Goal: Task Accomplishment & Management: Use online tool/utility

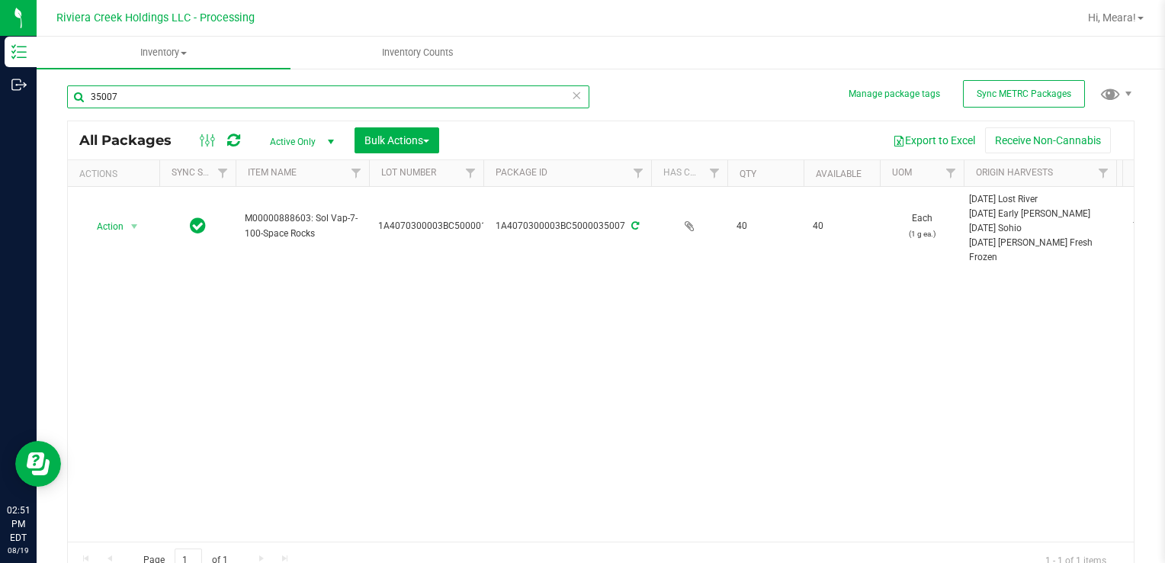
drag, startPoint x: 165, startPoint y: 93, endPoint x: 1038, endPoint y: 547, distance: 984.0
click at [0, 110] on div "Inventory Outbound 02:51 PM EDT [DATE] 08/19 Riviera Creek Holdings LLC - Proce…" at bounding box center [582, 281] width 1165 height 563
type input "35278"
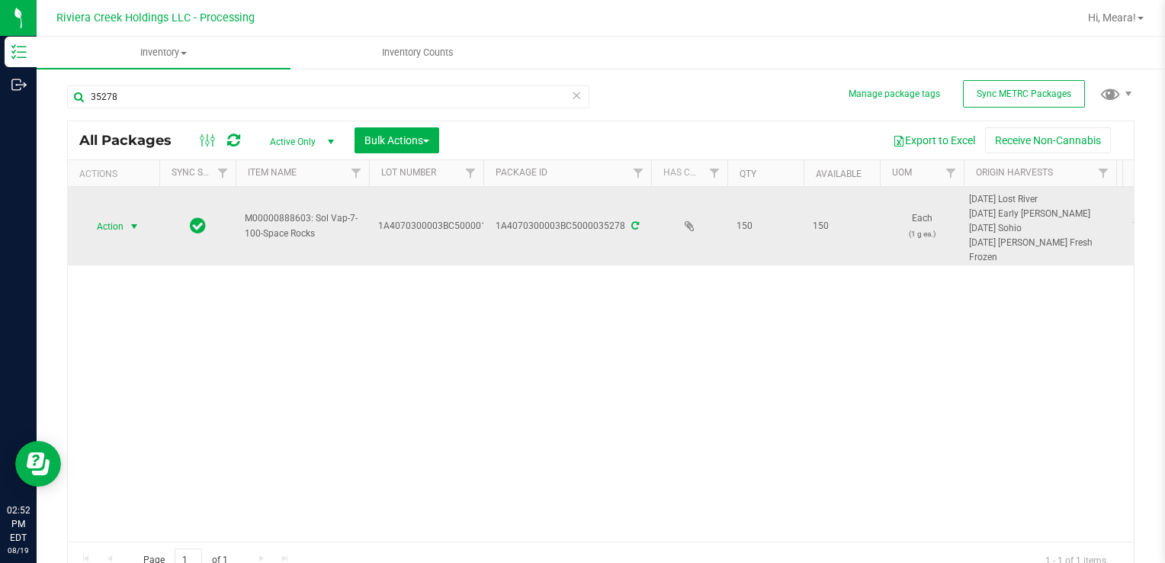
click at [131, 235] on span "select" at bounding box center [134, 226] width 19 height 21
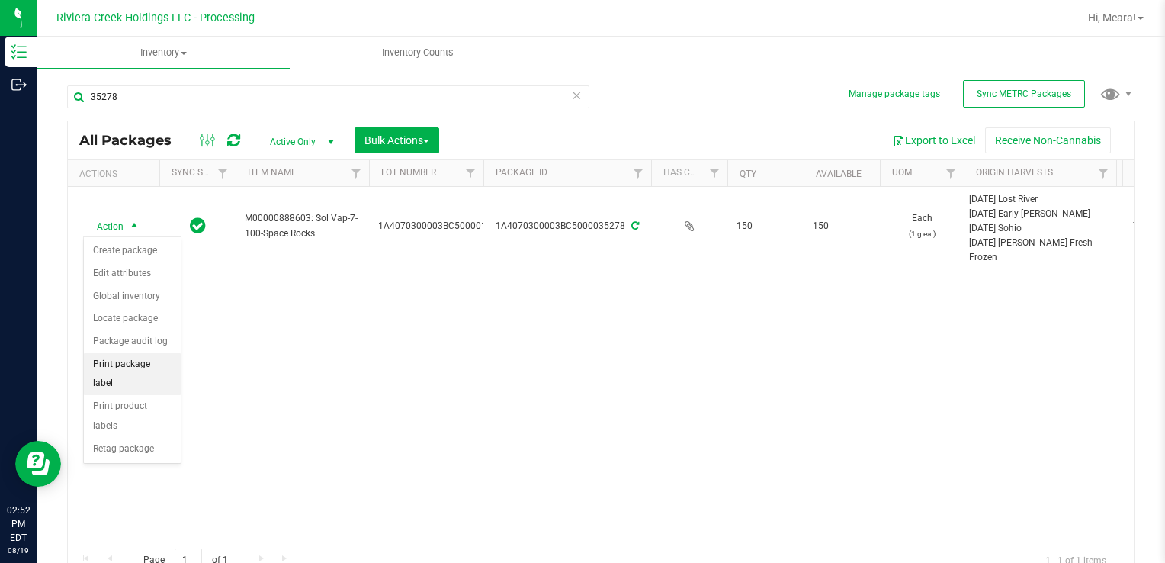
click at [157, 368] on li "Print package label" at bounding box center [132, 374] width 97 height 42
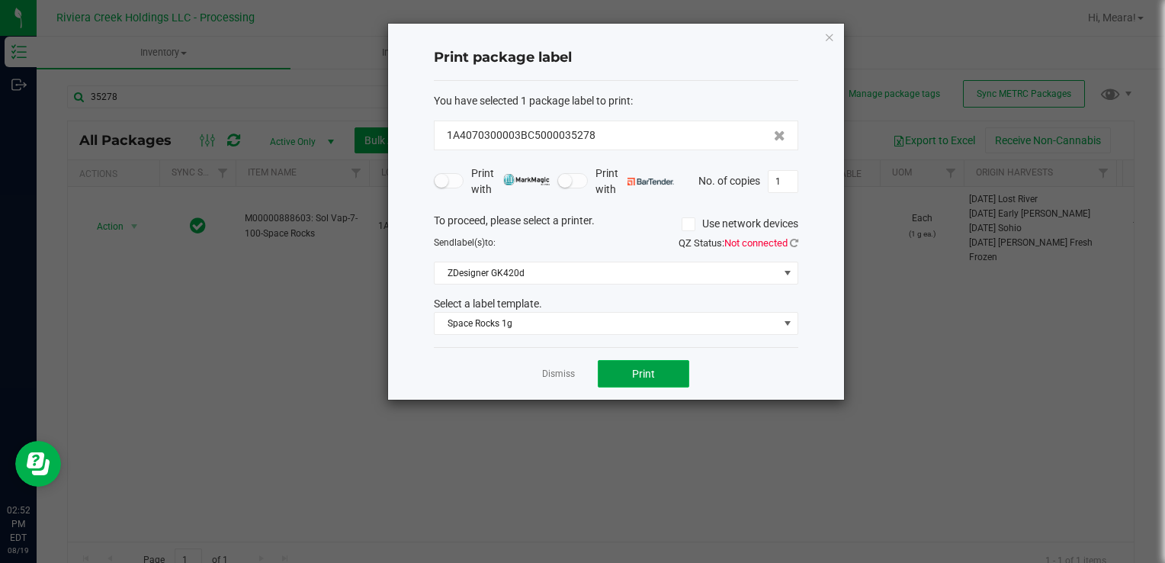
click at [625, 370] on button "Print" at bounding box center [643, 373] width 91 height 27
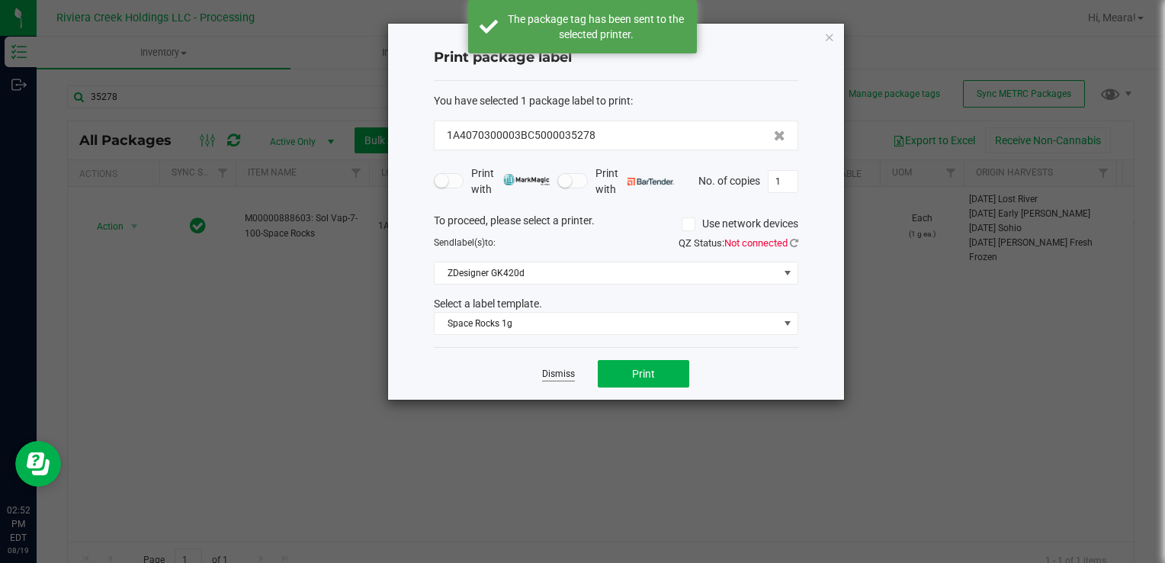
click at [558, 377] on link "Dismiss" at bounding box center [558, 373] width 33 height 13
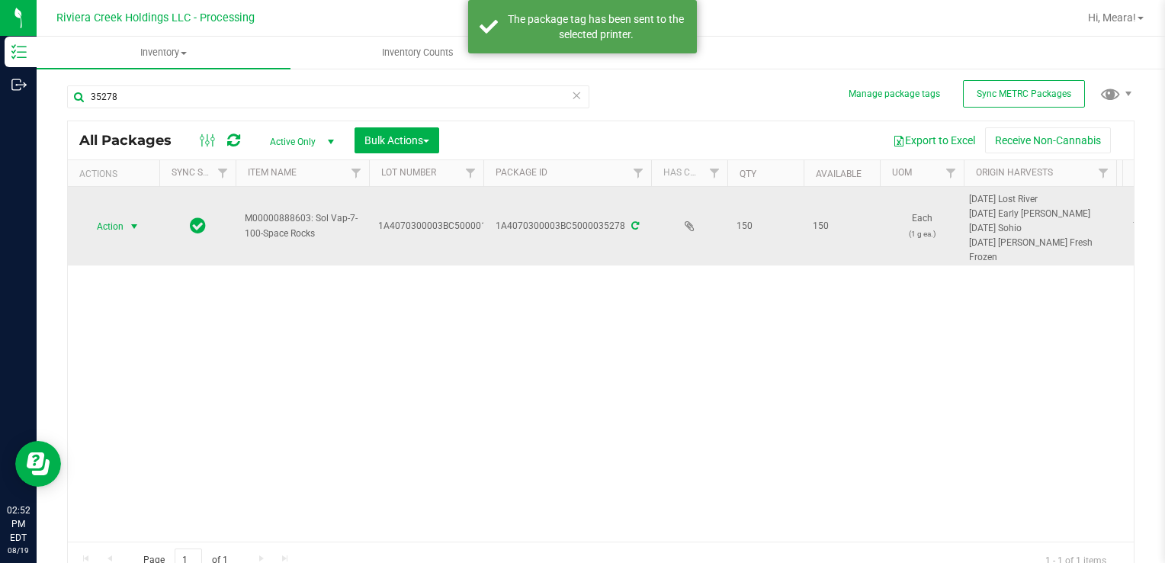
click at [128, 229] on span "select" at bounding box center [134, 226] width 12 height 12
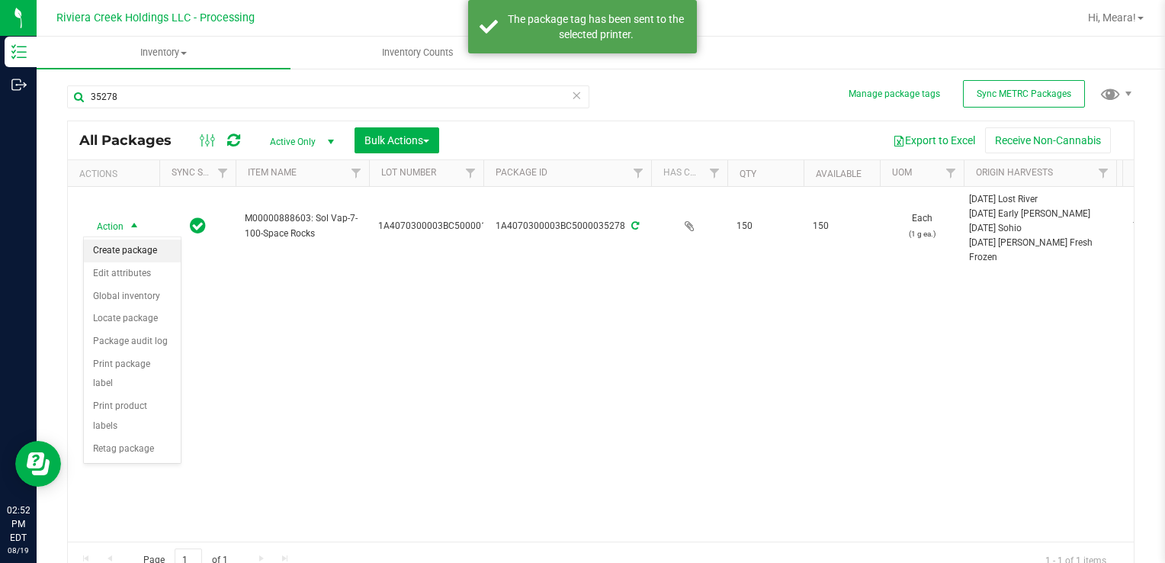
click at [144, 255] on li "Create package" at bounding box center [132, 250] width 97 height 23
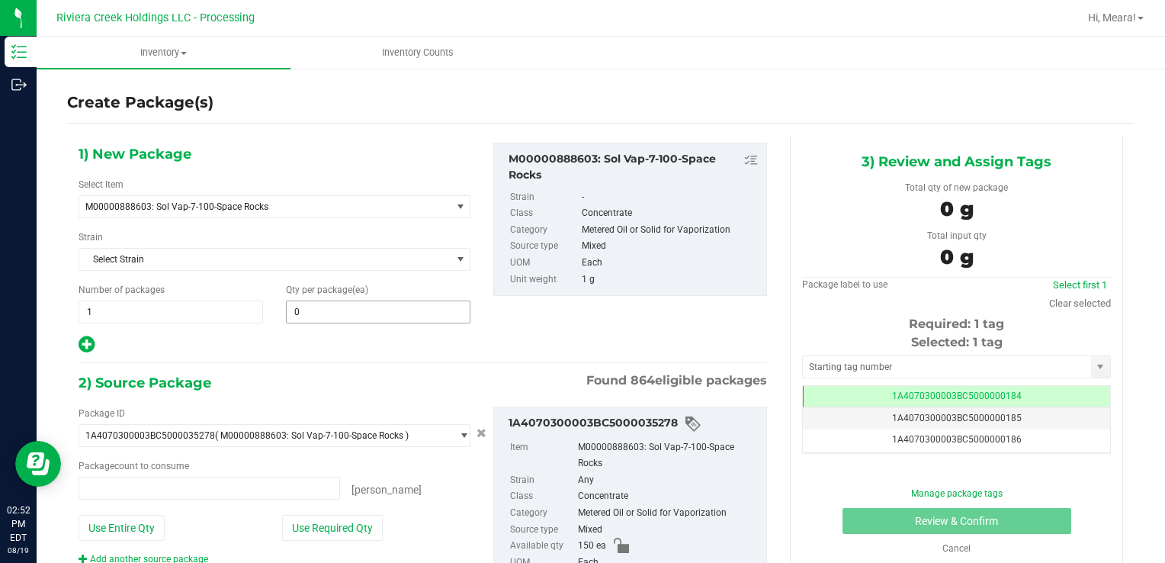
type input "0 ea"
click at [375, 316] on span at bounding box center [378, 311] width 184 height 23
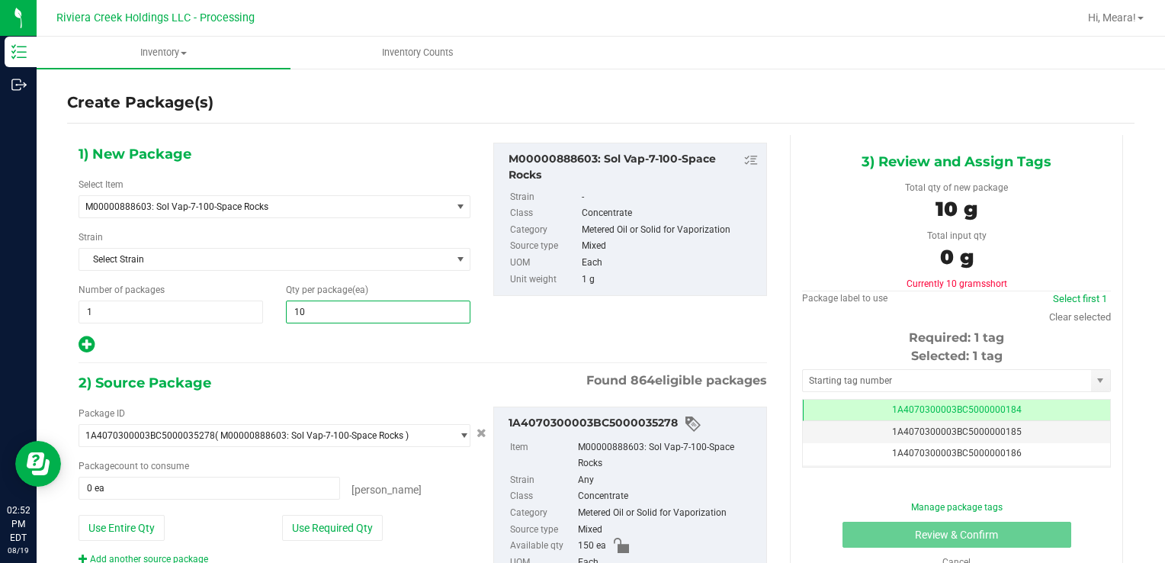
type input "100"
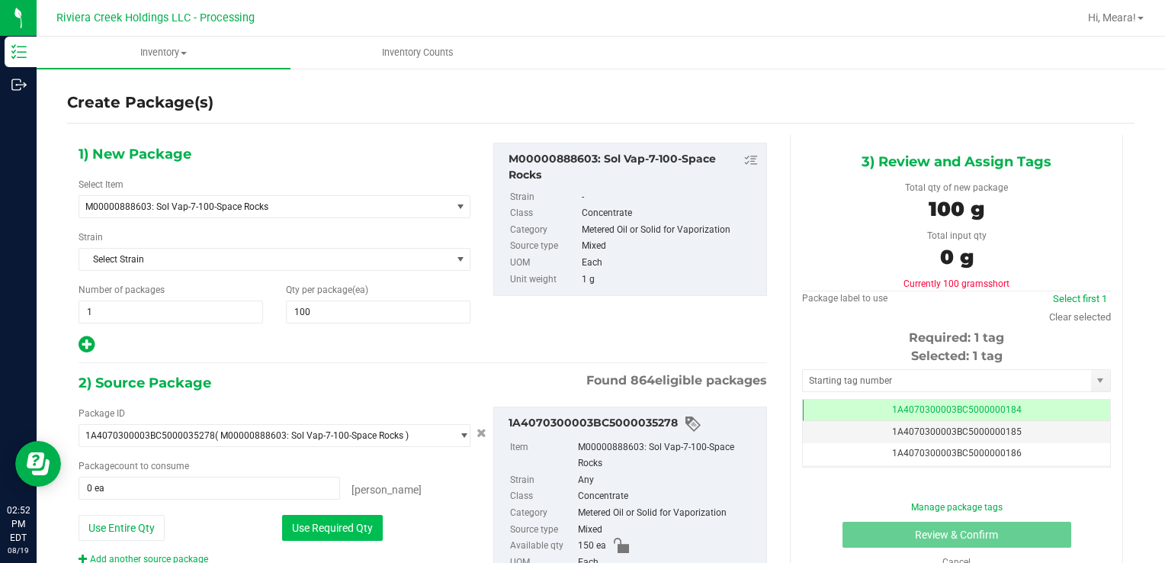
click at [336, 524] on button "Use Required Qty" at bounding box center [332, 528] width 101 height 26
type input "100 ea"
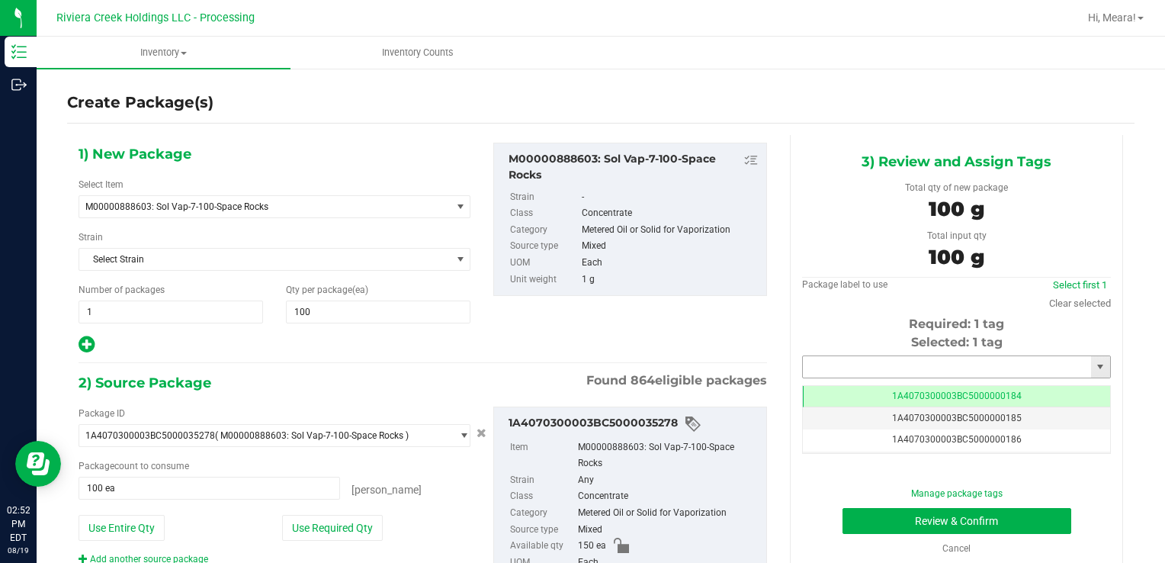
click at [824, 369] on input "text" at bounding box center [947, 366] width 288 height 21
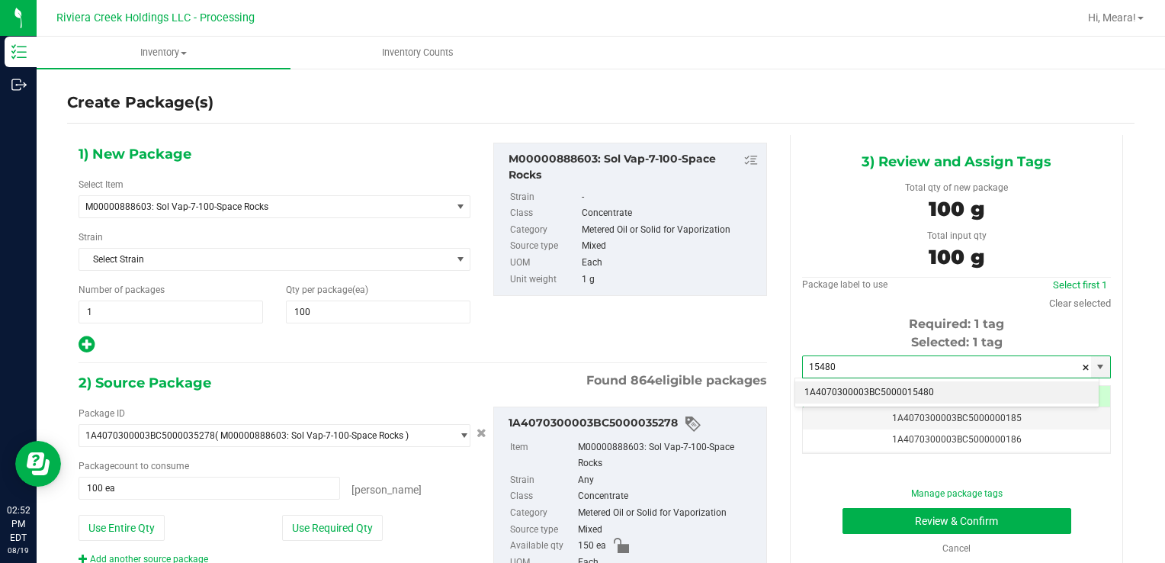
click at [844, 393] on li "1A4070300003BC5000015480" at bounding box center [946, 392] width 303 height 23
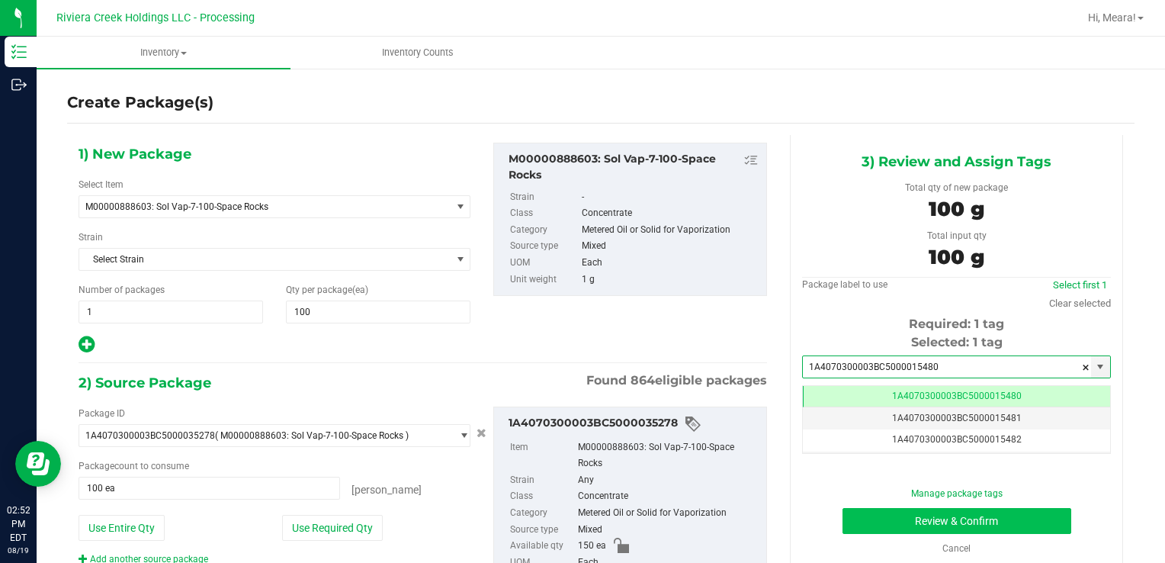
type input "1A4070300003BC5000015480"
click at [863, 512] on button "Review & Confirm" at bounding box center [956, 521] width 229 height 26
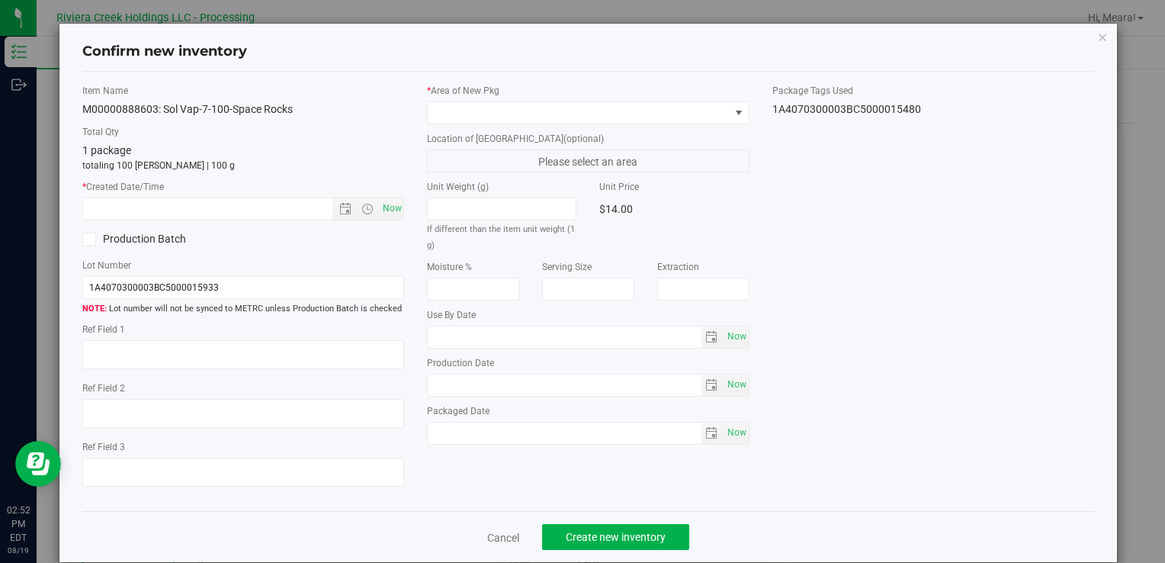
type input "[DATE]"
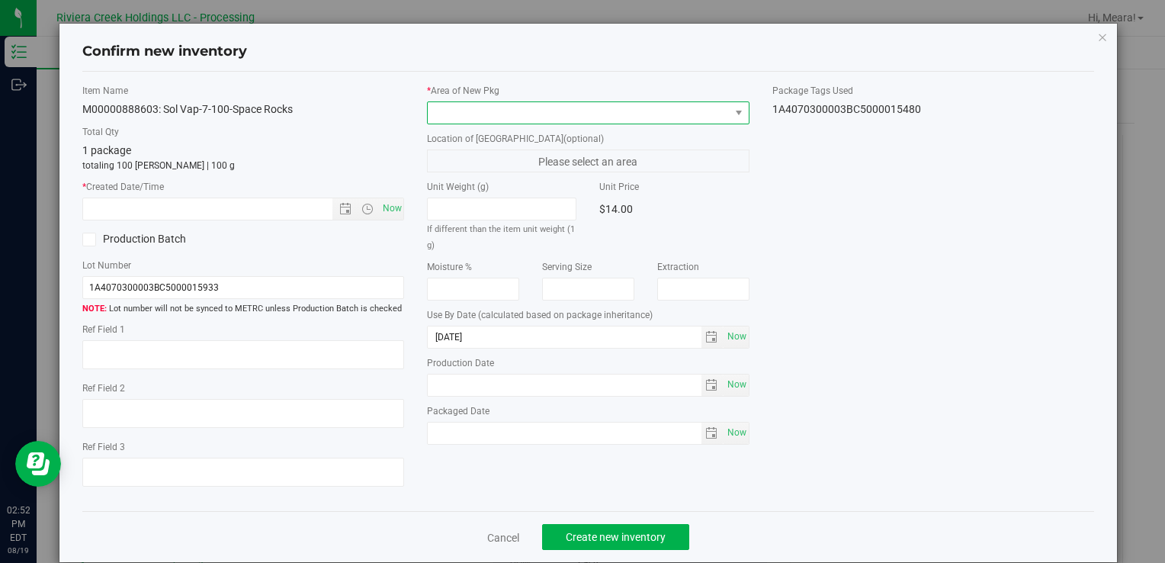
click at [624, 111] on span at bounding box center [578, 112] width 301 height 21
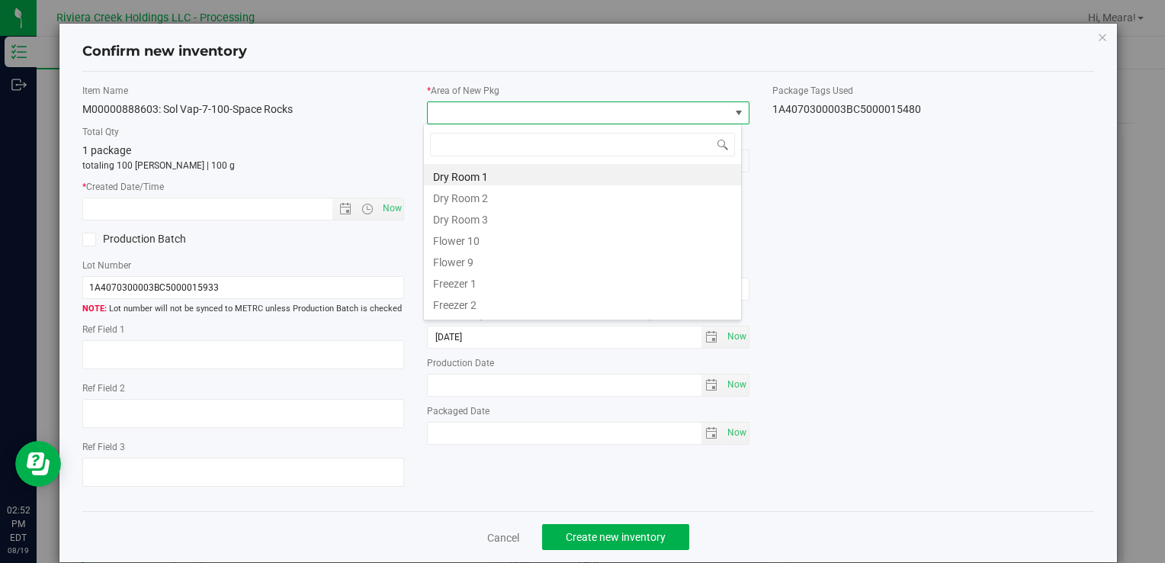
click at [462, 236] on li "Flower 10" at bounding box center [582, 238] width 317 height 21
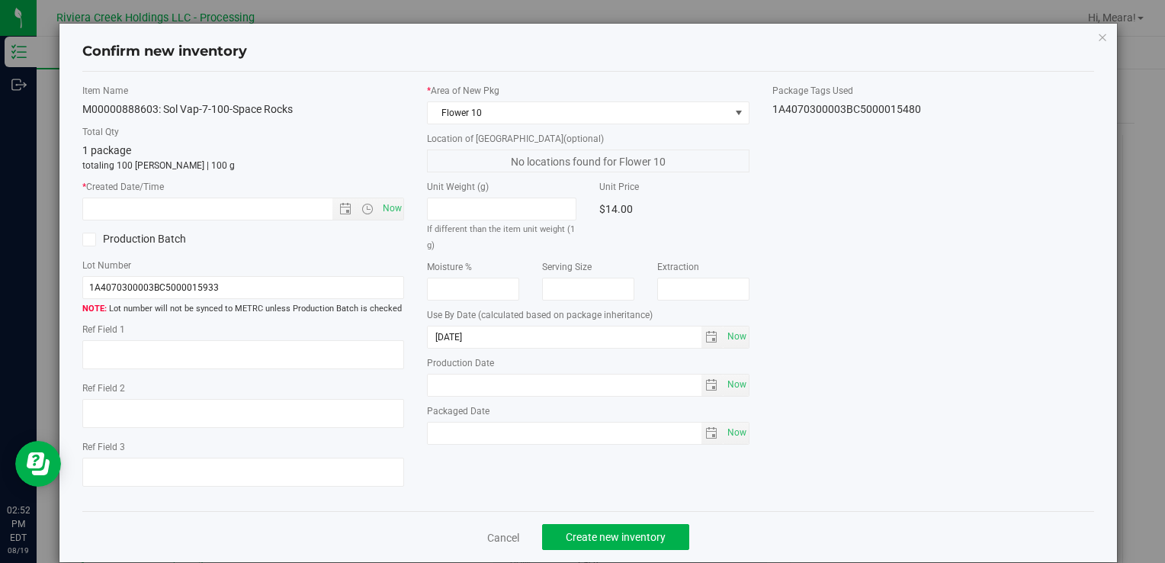
click at [402, 211] on div "Item Name M00000888603: Sol Vap-7-100-Space Rocks Total Qty 1 package totaling …" at bounding box center [243, 291] width 345 height 415
click at [398, 209] on span "Now" at bounding box center [392, 208] width 26 height 22
type input "[DATE] 2:52 PM"
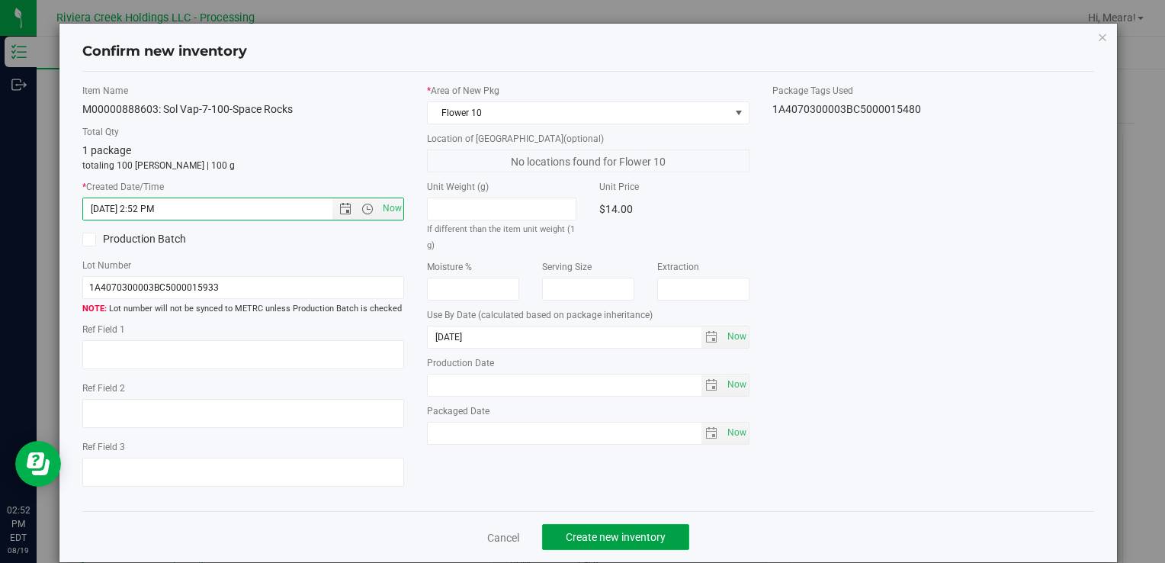
click at [630, 532] on span "Create new inventory" at bounding box center [616, 537] width 100 height 12
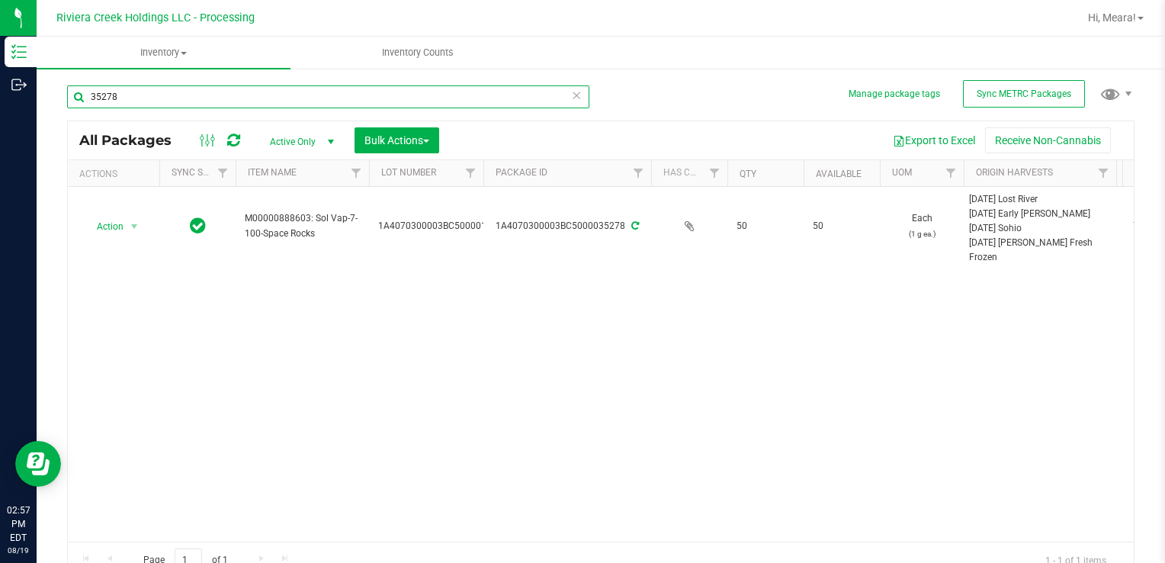
drag, startPoint x: 119, startPoint y: 101, endPoint x: 47, endPoint y: 84, distance: 73.6
click at [53, 90] on div "Manage package tags Sync METRC Packages 35278 All Packages Active Only Active O…" at bounding box center [601, 299] width 1128 height 465
type input "34743"
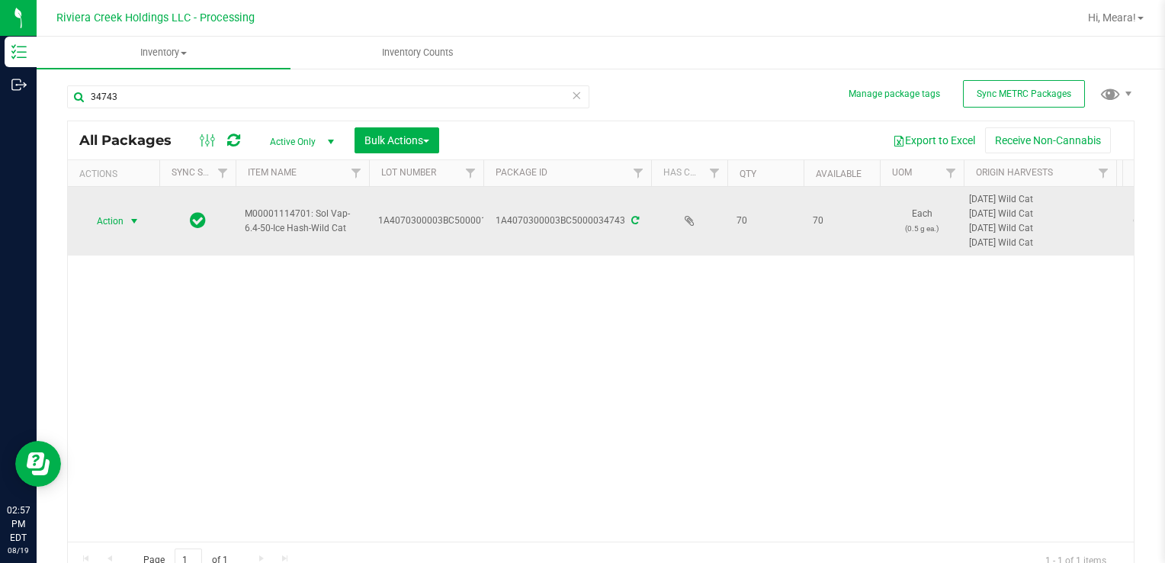
click at [118, 225] on span "Action" at bounding box center [103, 220] width 41 height 21
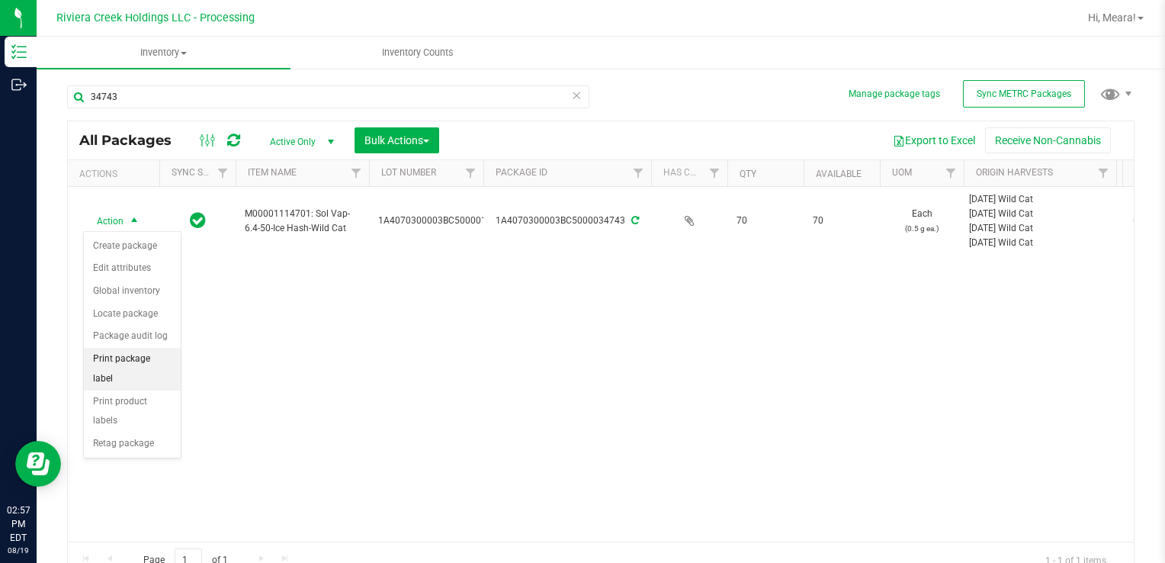
click at [177, 351] on li "Print package label" at bounding box center [132, 369] width 97 height 42
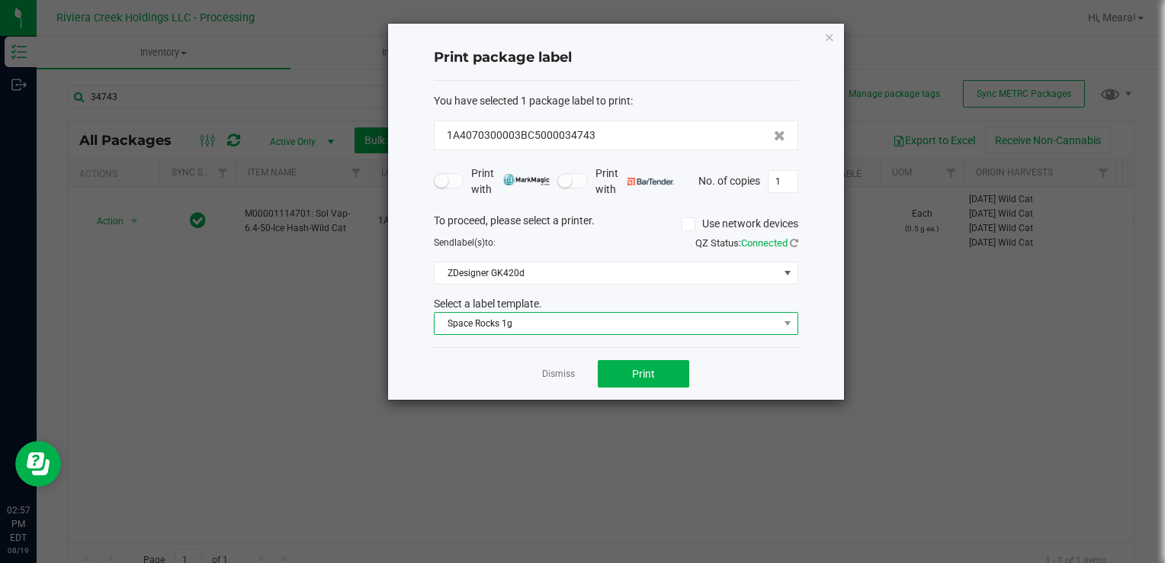
click at [479, 321] on span "Space Rocks 1g" at bounding box center [607, 323] width 344 height 21
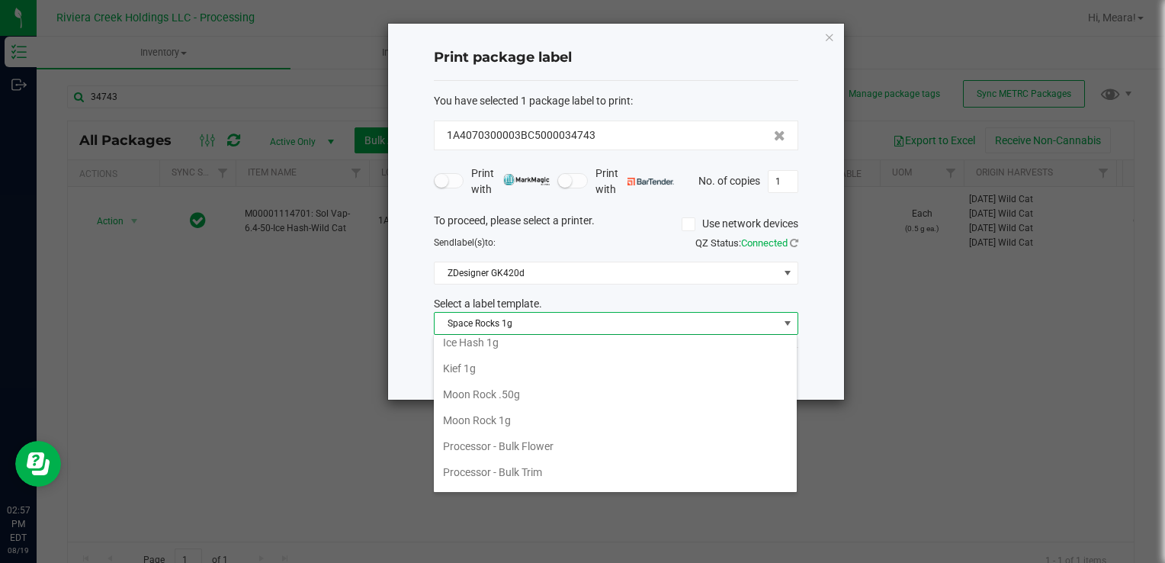
scroll to position [463, 0]
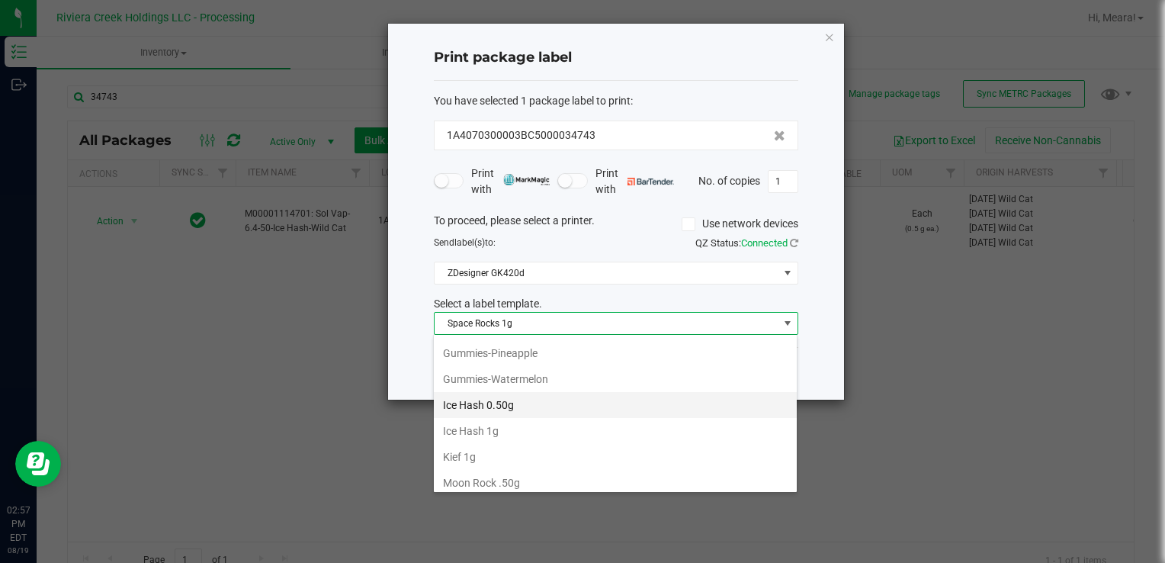
click at [547, 398] on li "Ice Hash 0.50g" at bounding box center [615, 405] width 363 height 26
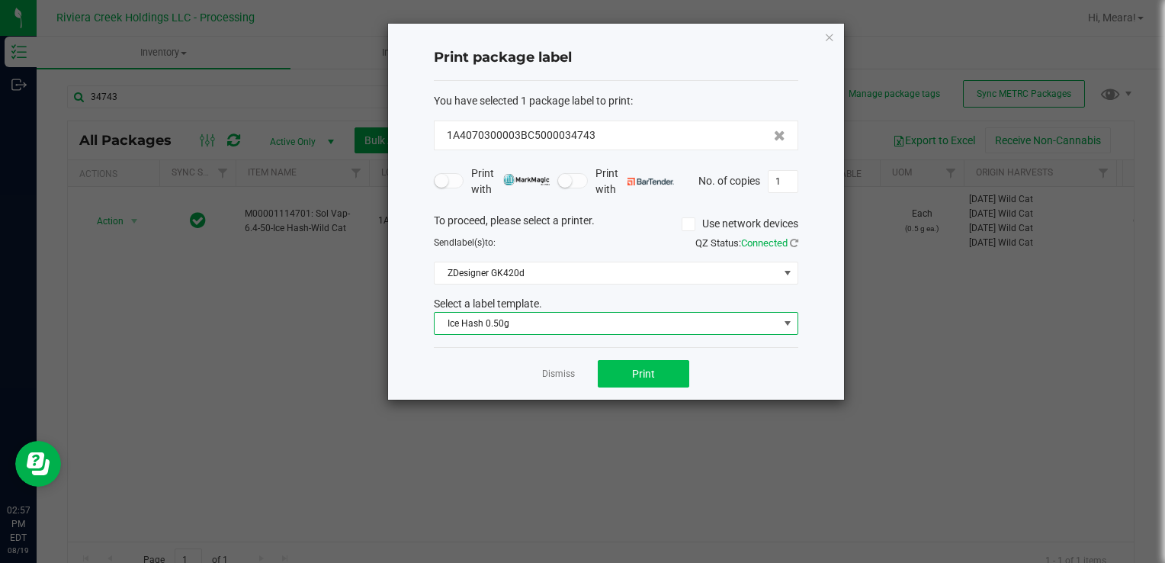
drag, startPoint x: 610, startPoint y: 392, endPoint x: 614, endPoint y: 375, distance: 17.4
click at [611, 392] on div "Dismiss Print" at bounding box center [616, 373] width 364 height 53
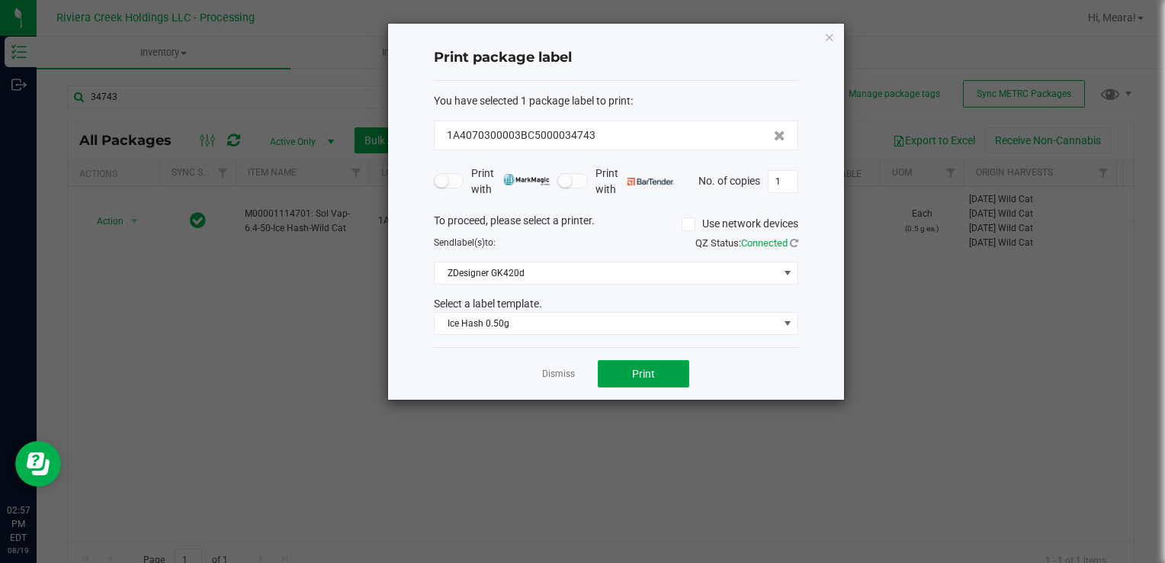
click at [613, 374] on button "Print" at bounding box center [643, 373] width 91 height 27
click at [560, 373] on link "Dismiss" at bounding box center [558, 373] width 33 height 13
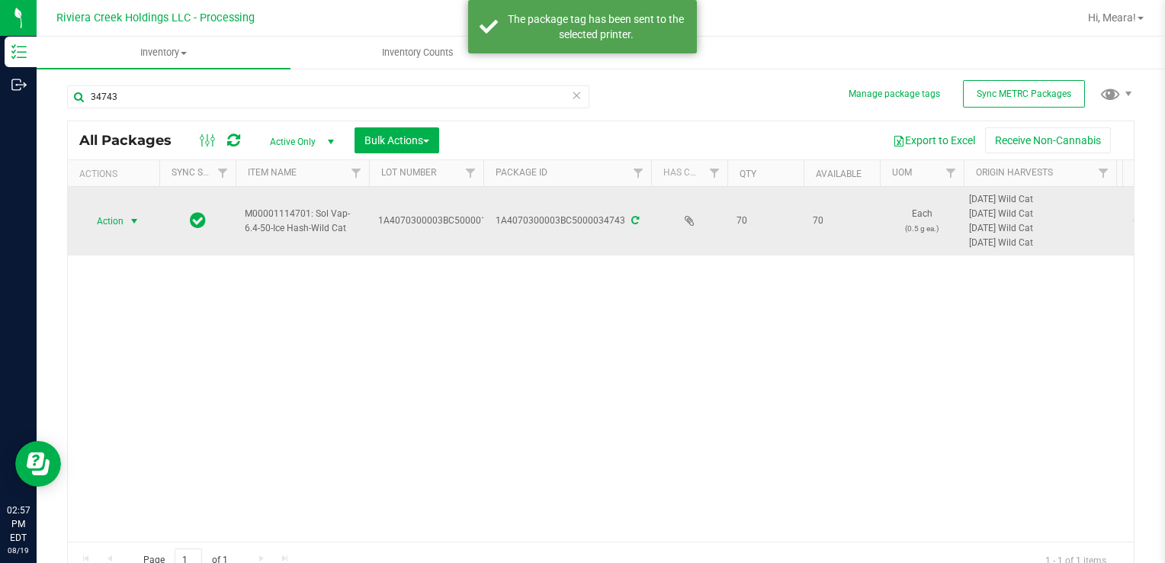
click at [110, 218] on span "Action" at bounding box center [103, 220] width 41 height 21
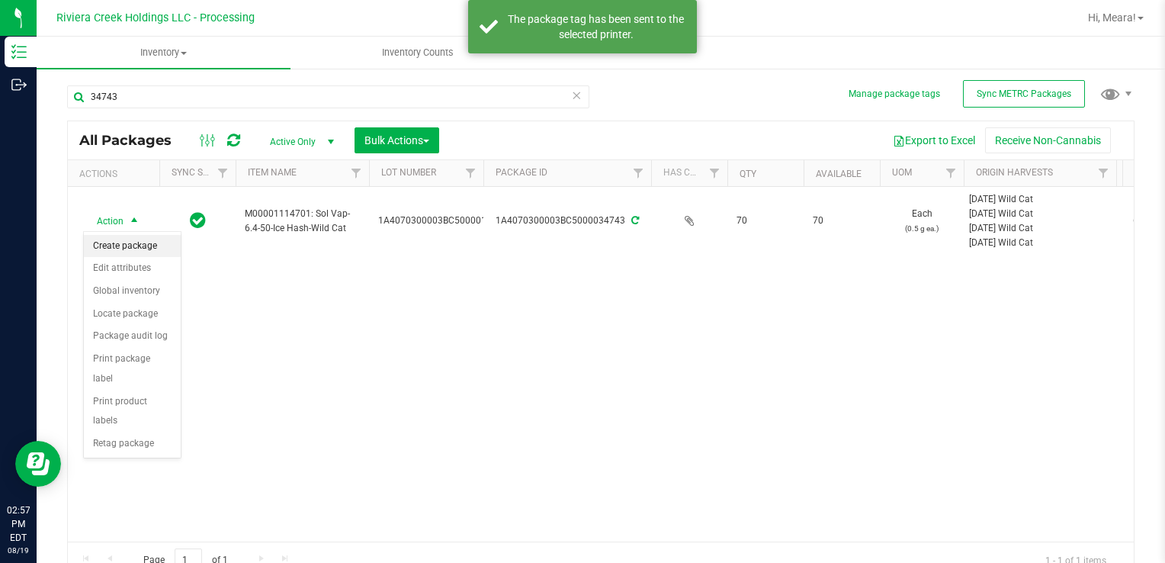
click at [132, 245] on li "Create package" at bounding box center [132, 246] width 97 height 23
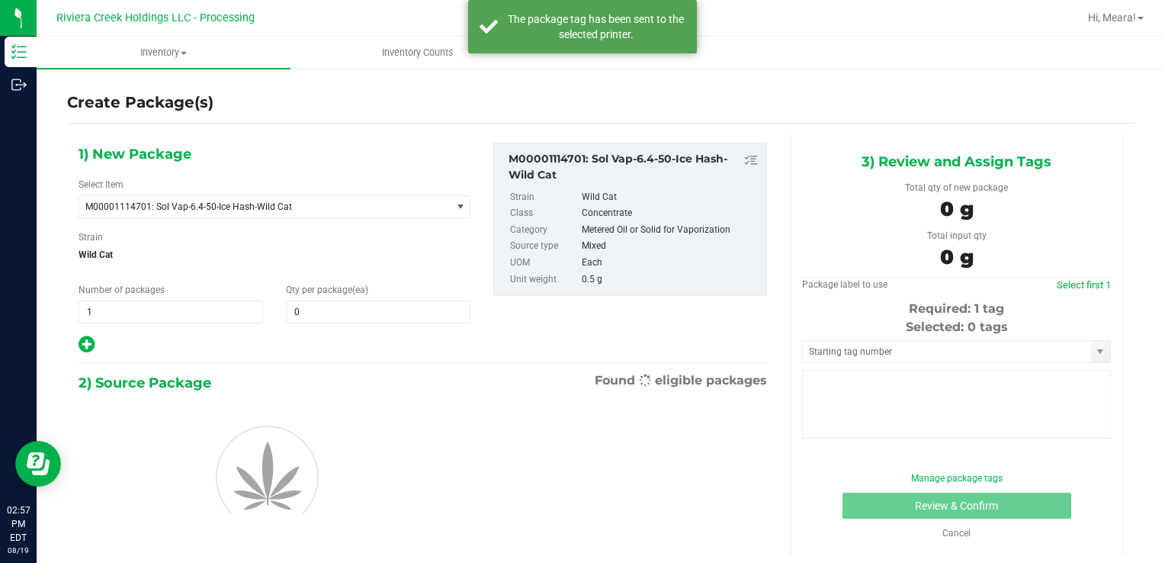
type input "0"
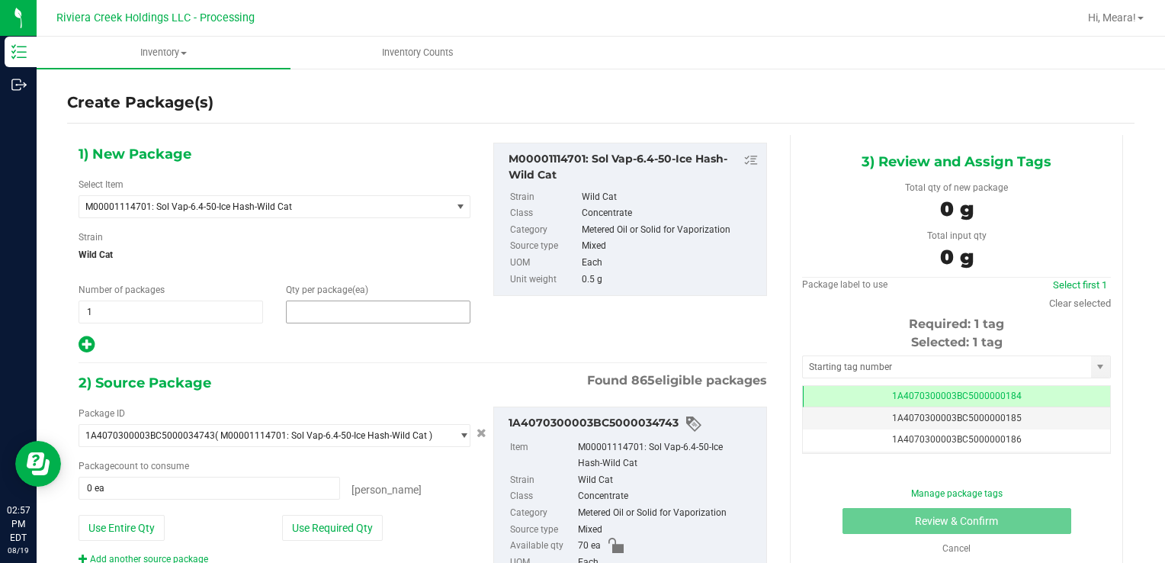
click at [301, 315] on span at bounding box center [378, 311] width 184 height 23
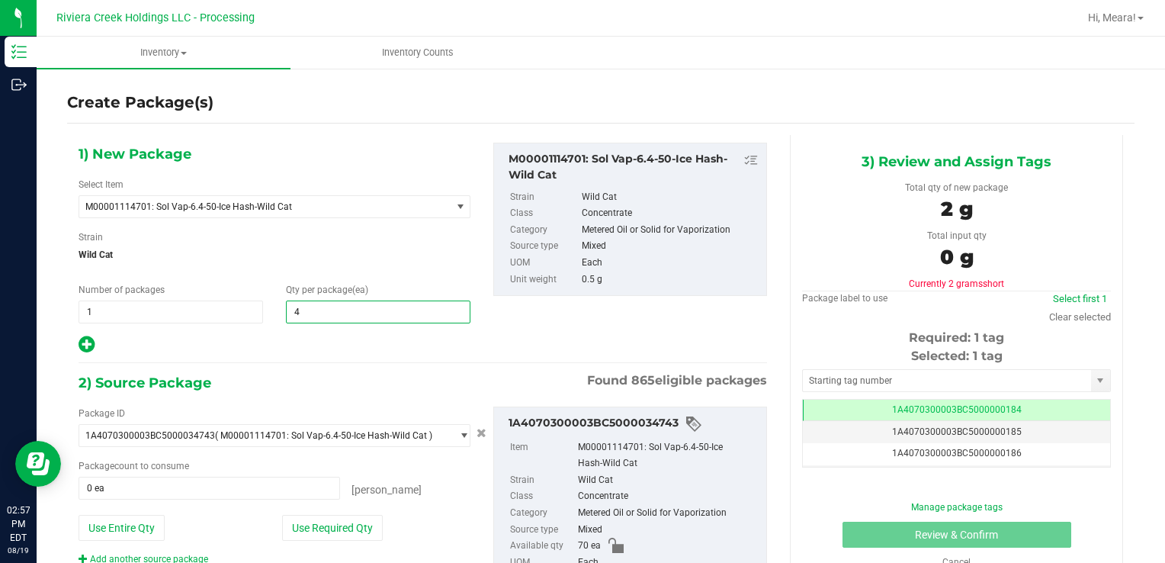
type input "40"
click at [322, 526] on button "Use Required Qty" at bounding box center [332, 528] width 101 height 26
type input "40 ea"
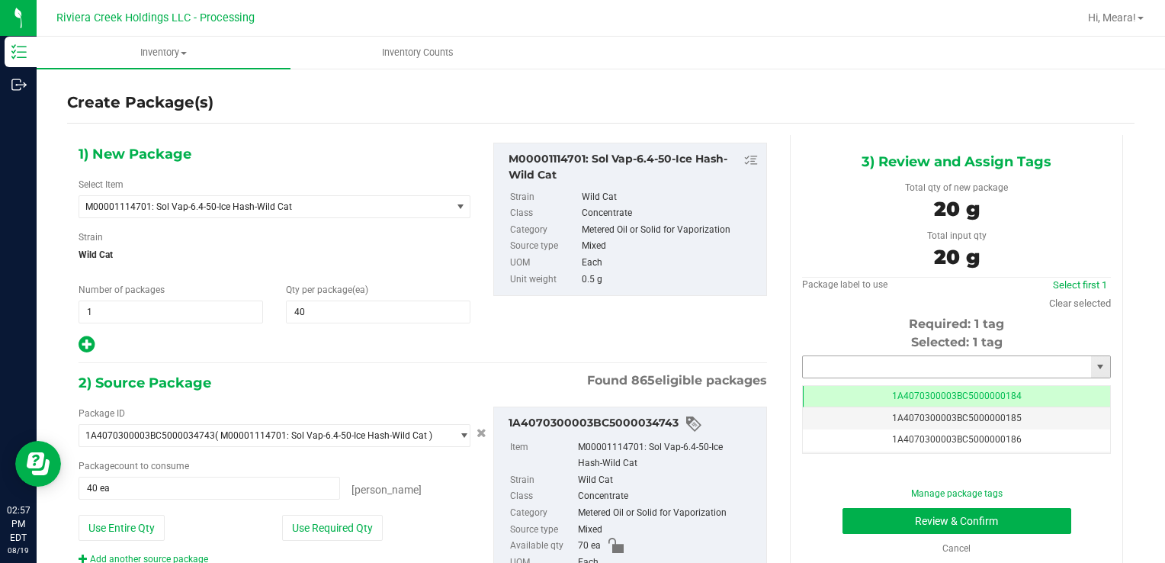
click at [903, 361] on input "text" at bounding box center [947, 366] width 288 height 21
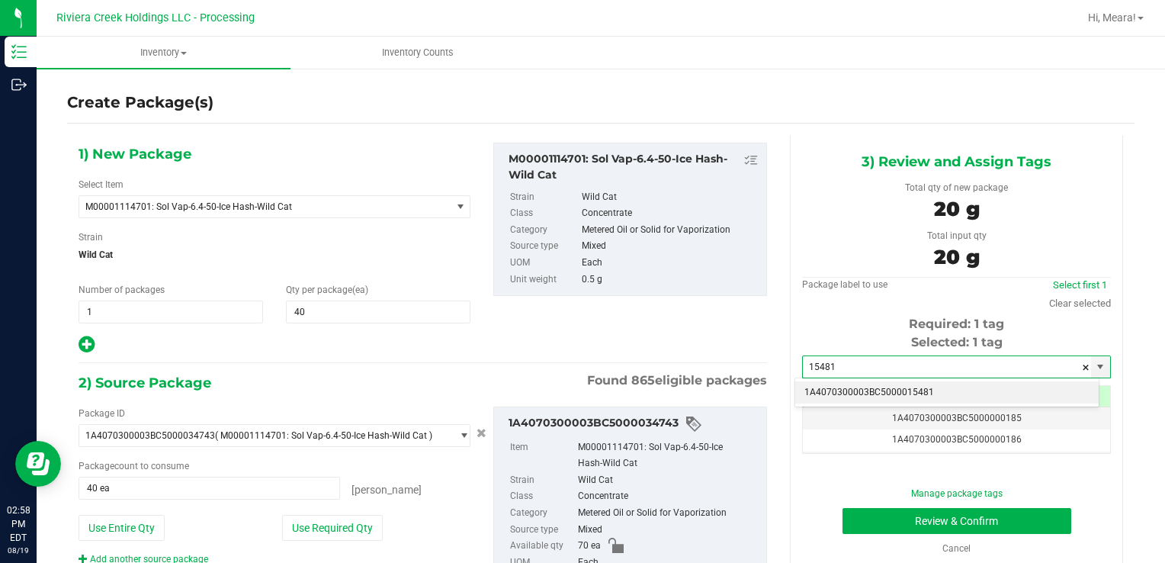
click at [890, 387] on li "1A4070300003BC5000015481" at bounding box center [946, 392] width 303 height 23
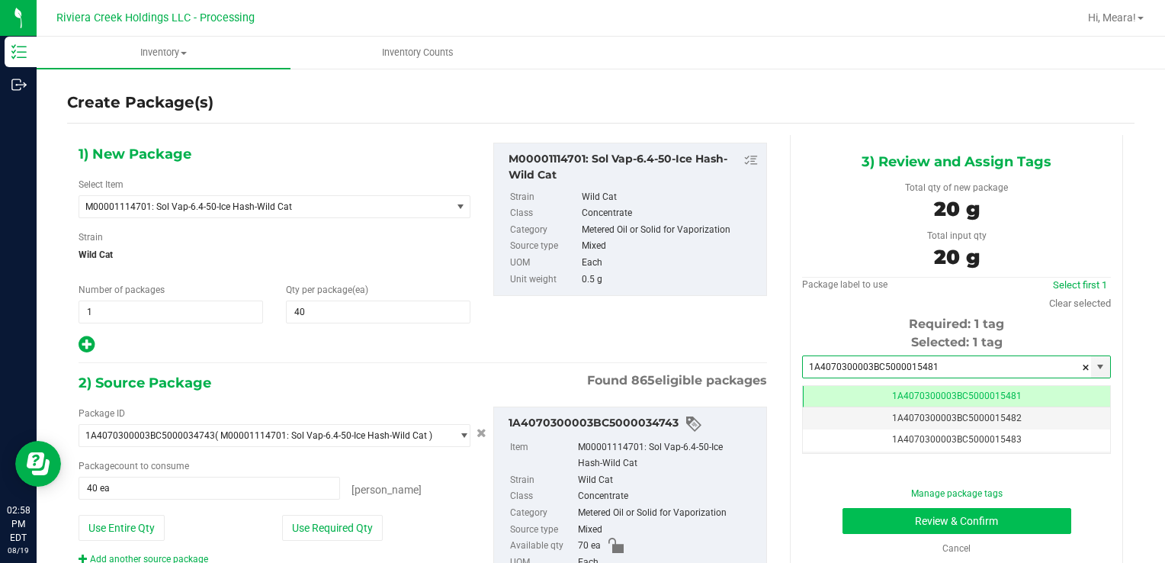
type input "1A4070300003BC5000015481"
click at [854, 514] on button "Review & Confirm" at bounding box center [956, 521] width 229 height 26
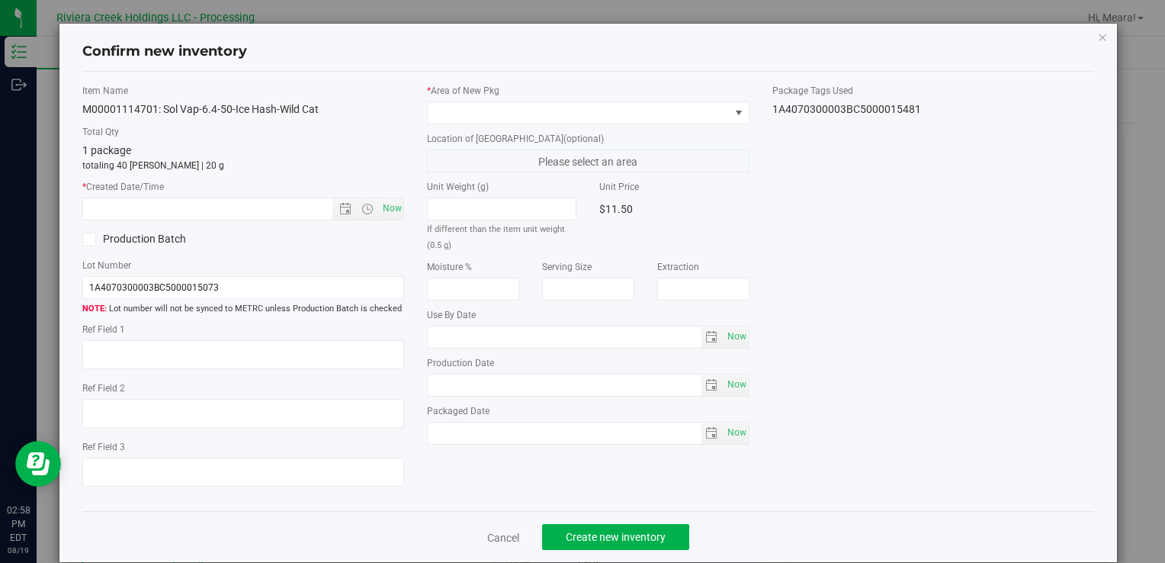
type input "[DATE]"
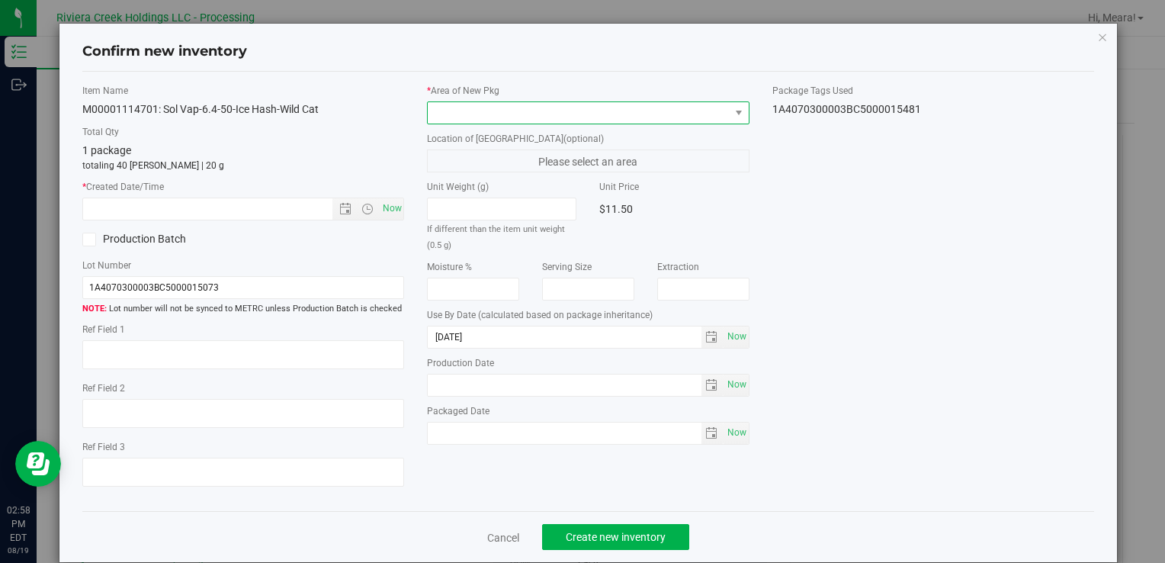
click at [580, 120] on span at bounding box center [578, 112] width 301 height 21
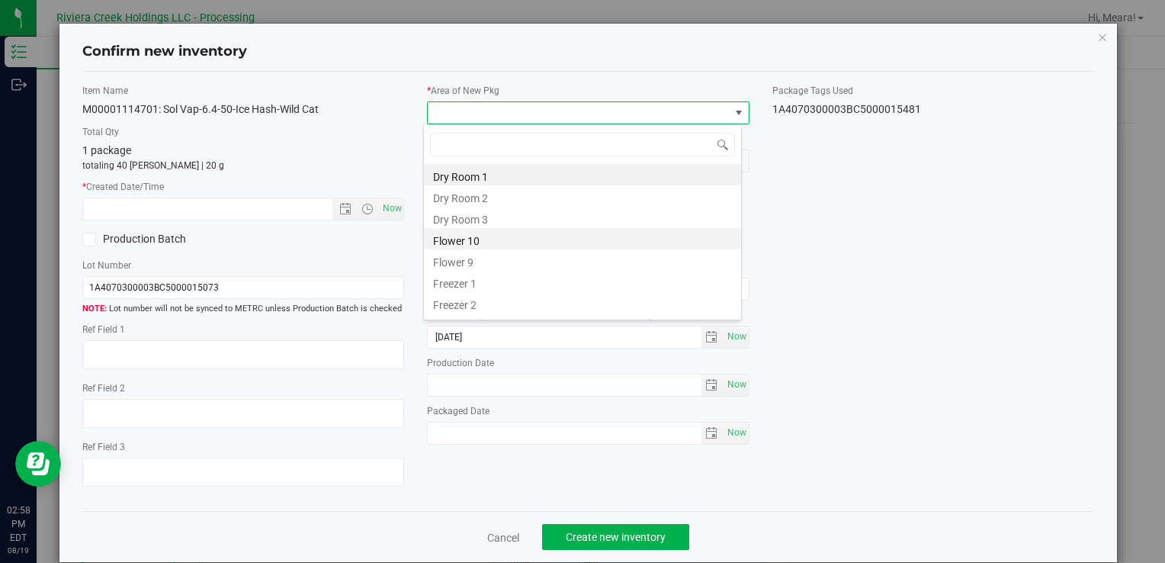
drag, startPoint x: 495, startPoint y: 239, endPoint x: 393, endPoint y: 207, distance: 106.6
click at [494, 239] on li "Flower 10" at bounding box center [582, 238] width 317 height 21
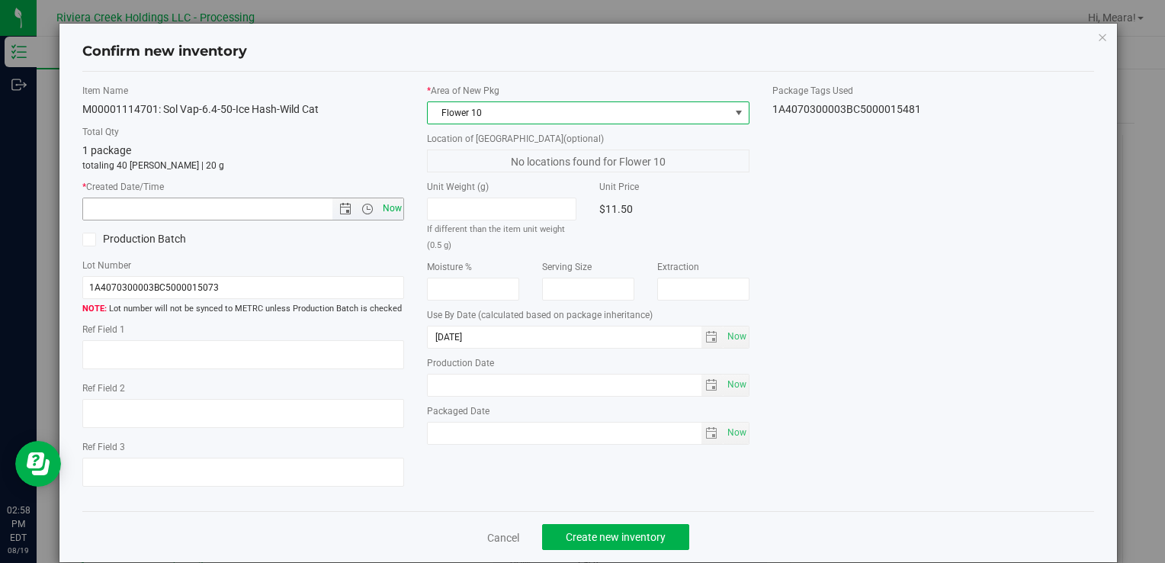
click at [384, 205] on span "Now" at bounding box center [392, 208] width 26 height 22
type input "[DATE] 2:58 PM"
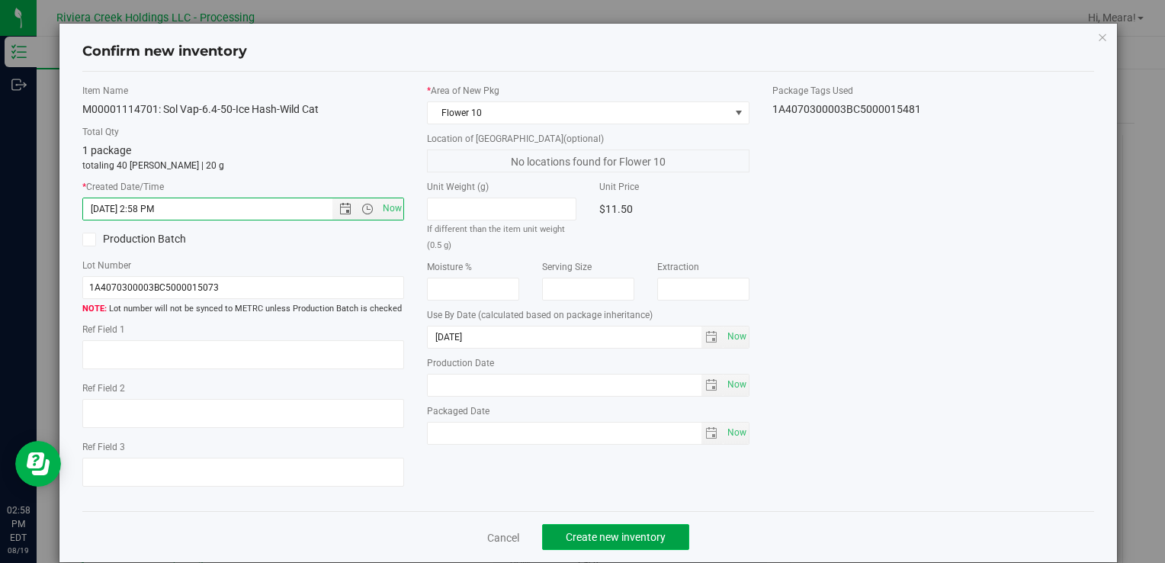
click at [581, 534] on span "Create new inventory" at bounding box center [616, 537] width 100 height 12
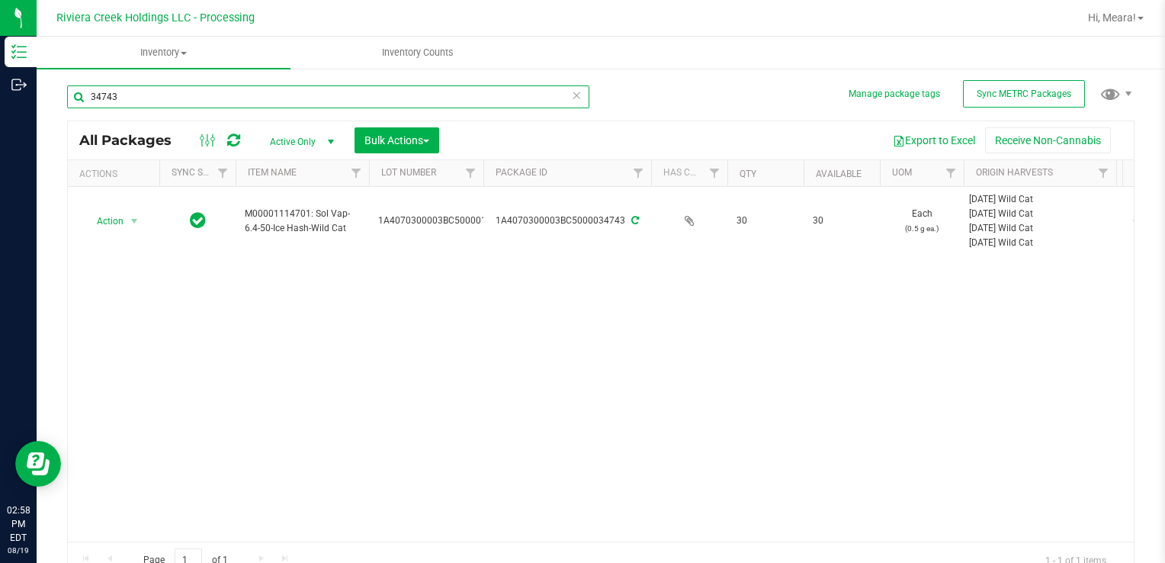
drag, startPoint x: 159, startPoint y: 105, endPoint x: 114, endPoint y: 132, distance: 51.6
click at [0, 91] on html "Inventory Outbound 02:58 PM EDT [DATE] 08/19 Riviera Creek Holdings LLC - Proce…" at bounding box center [582, 281] width 1165 height 563
type input "35375"
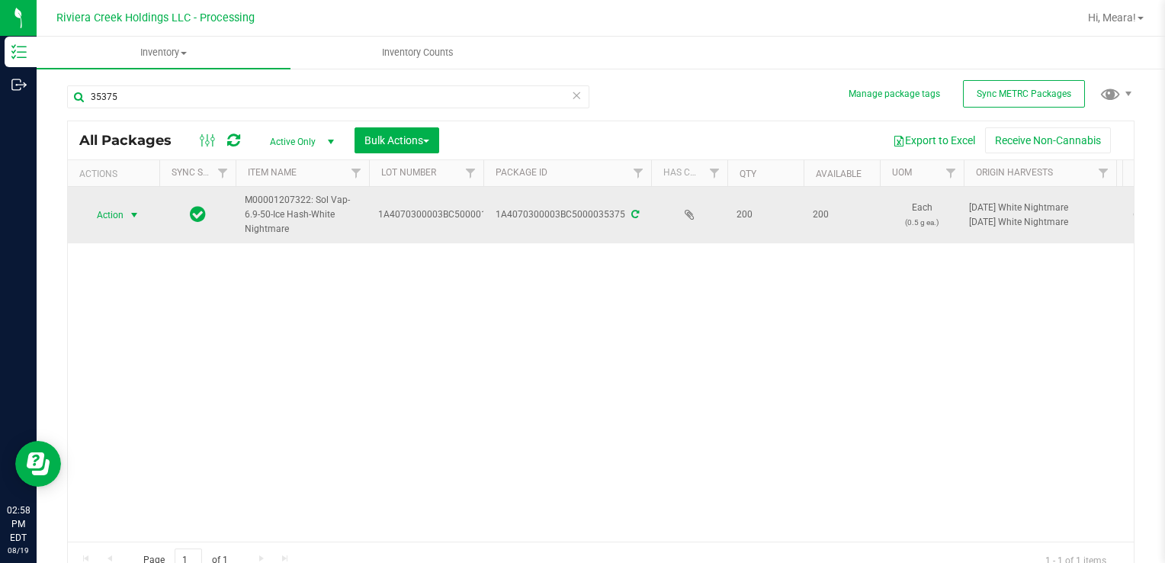
click at [127, 218] on span "select" at bounding box center [134, 214] width 19 height 21
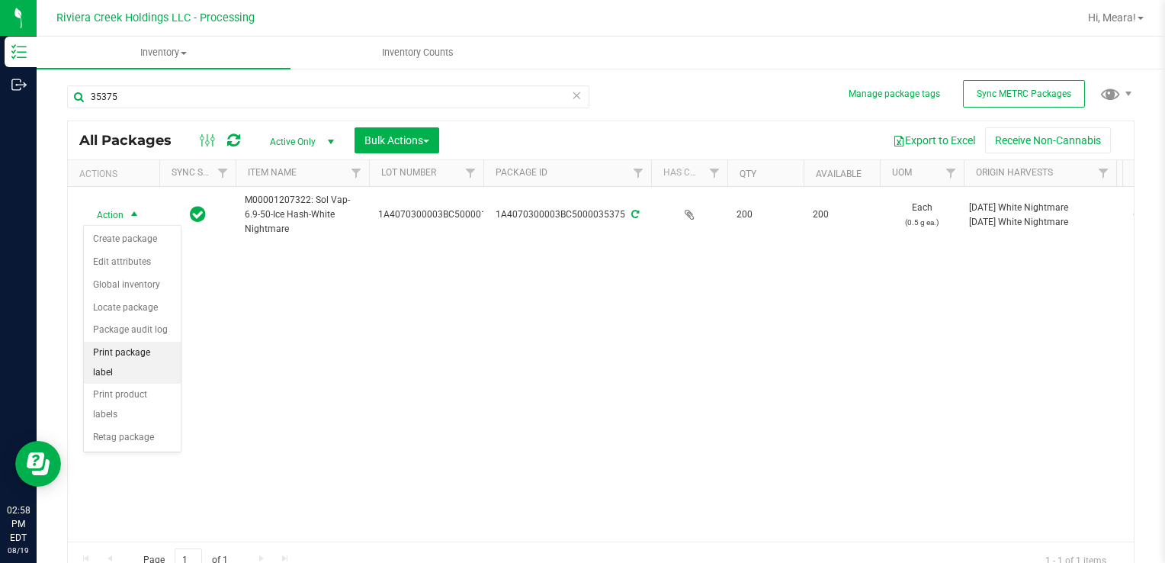
click at [146, 342] on li "Print package label" at bounding box center [132, 363] width 97 height 42
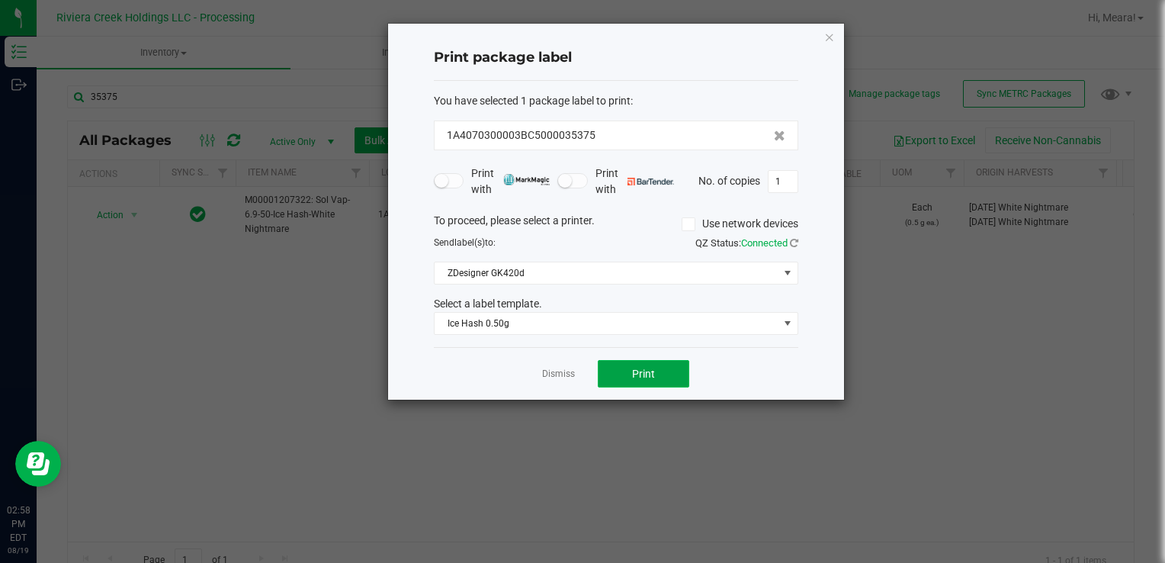
click at [634, 381] on button "Print" at bounding box center [643, 373] width 91 height 27
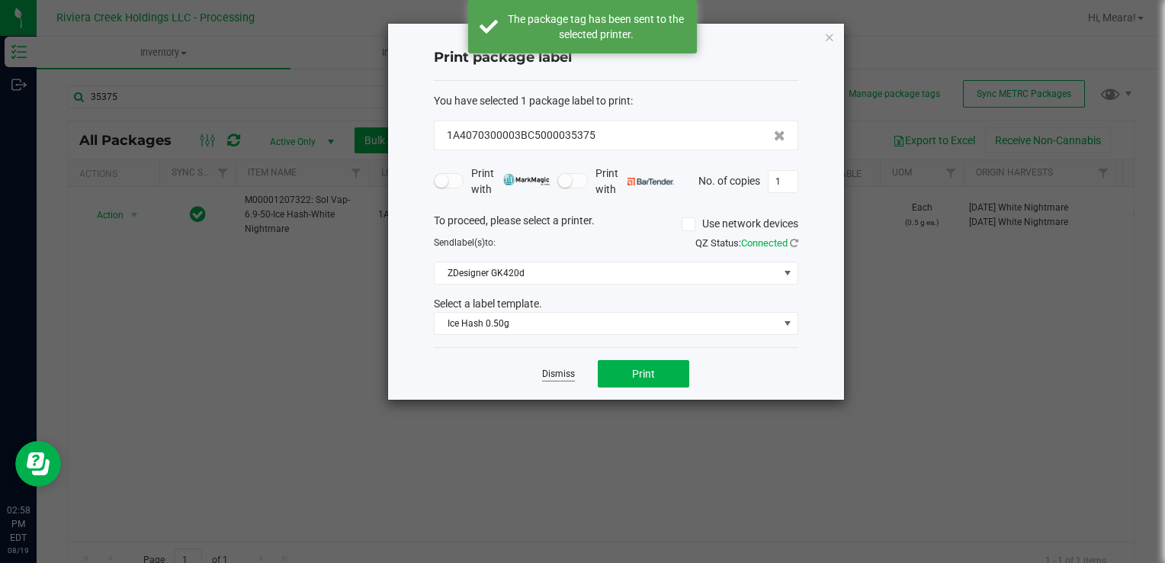
click at [560, 370] on link "Dismiss" at bounding box center [558, 373] width 33 height 13
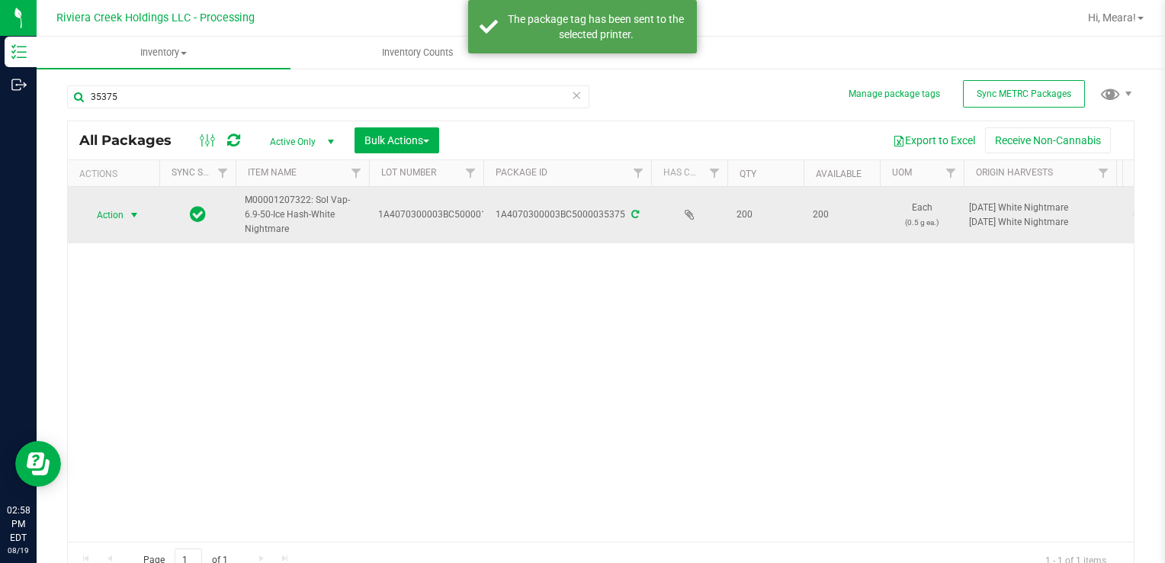
click at [111, 218] on span "Action" at bounding box center [103, 214] width 41 height 21
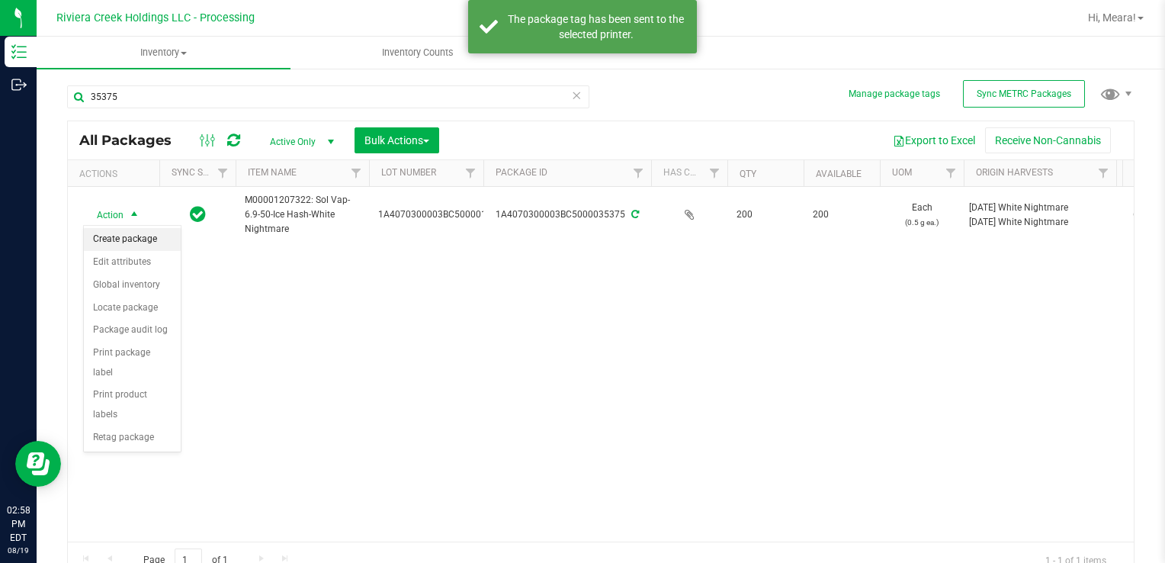
click at [124, 233] on li "Create package" at bounding box center [132, 239] width 97 height 23
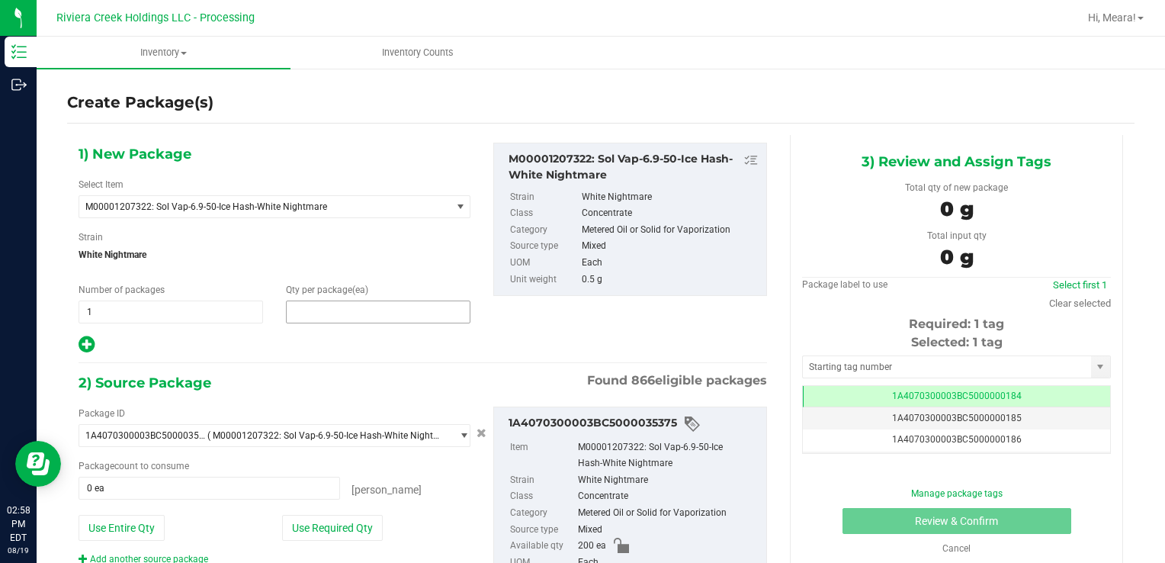
drag, startPoint x: 354, startPoint y: 315, endPoint x: 342, endPoint y: 311, distance: 12.1
click at [352, 315] on span at bounding box center [378, 311] width 184 height 23
type input "40"
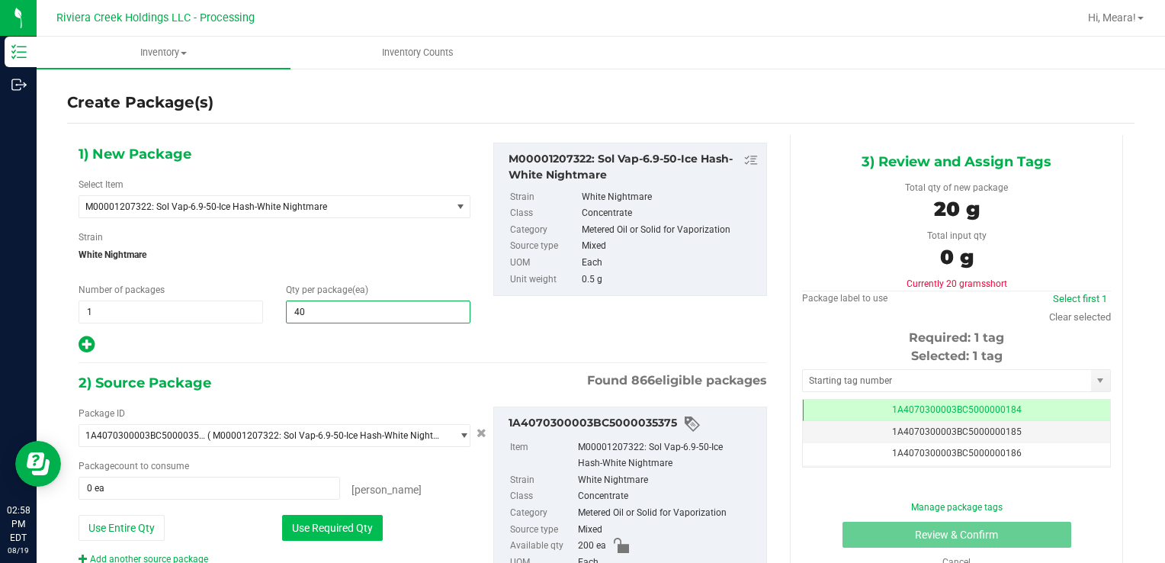
type input "40"
drag, startPoint x: 288, startPoint y: 527, endPoint x: 305, endPoint y: 522, distance: 17.4
click at [290, 527] on button "Use Required Qty" at bounding box center [332, 528] width 101 height 26
type input "40 ea"
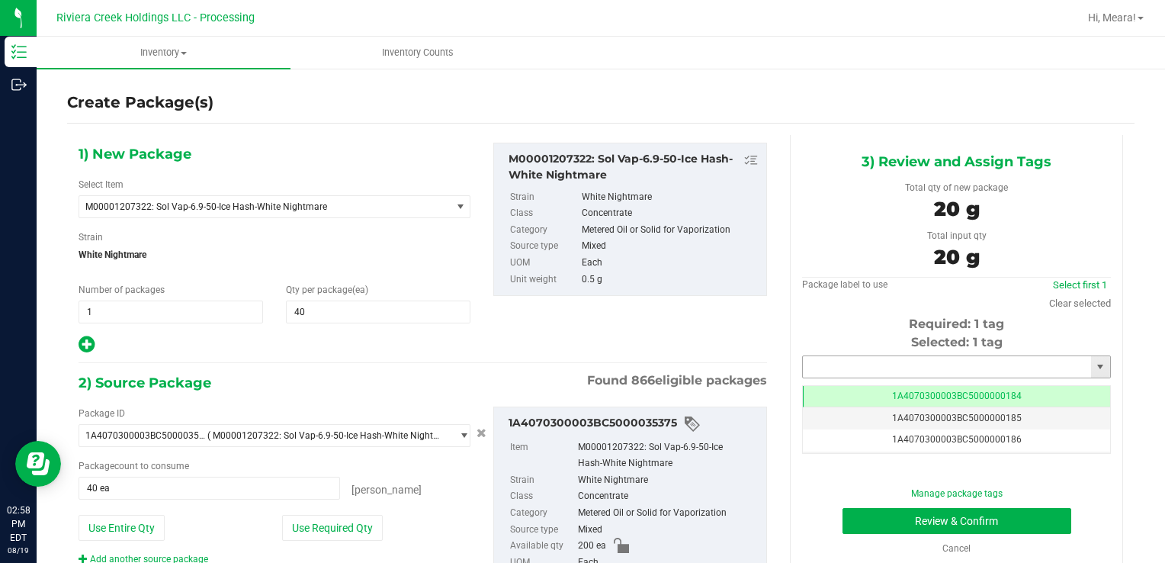
click at [826, 365] on input "text" at bounding box center [947, 366] width 288 height 21
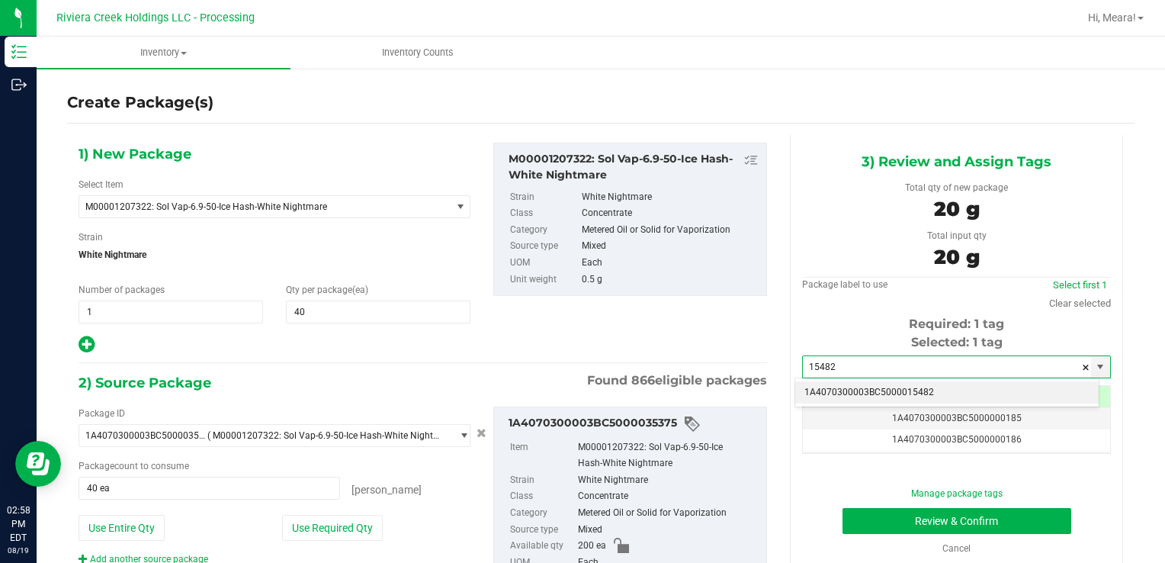
click at [847, 392] on li "1A4070300003BC5000015482" at bounding box center [946, 392] width 303 height 23
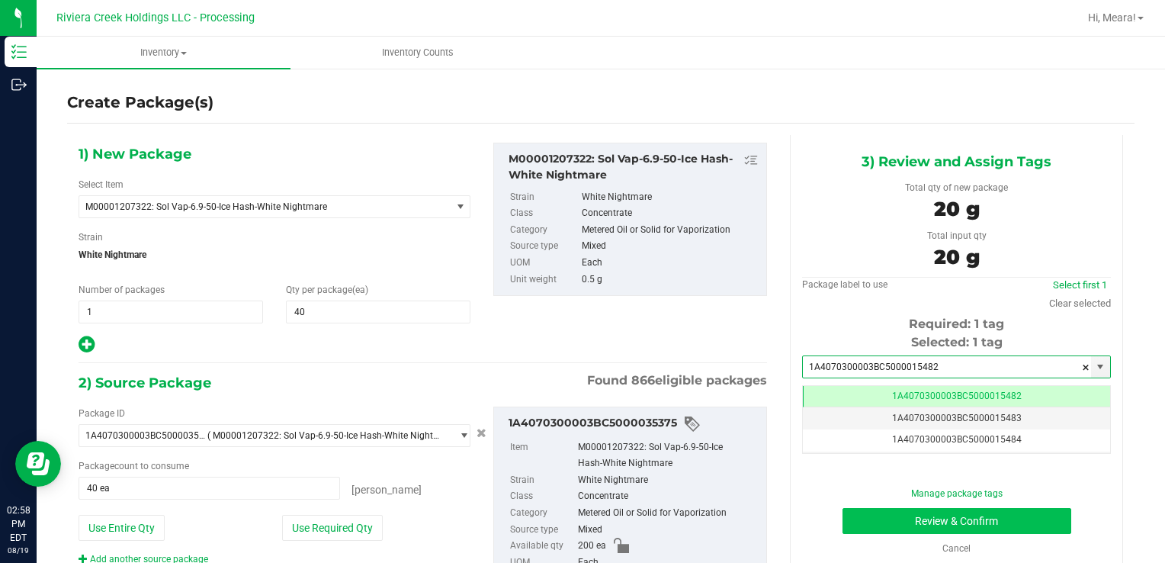
type input "1A4070300003BC5000015482"
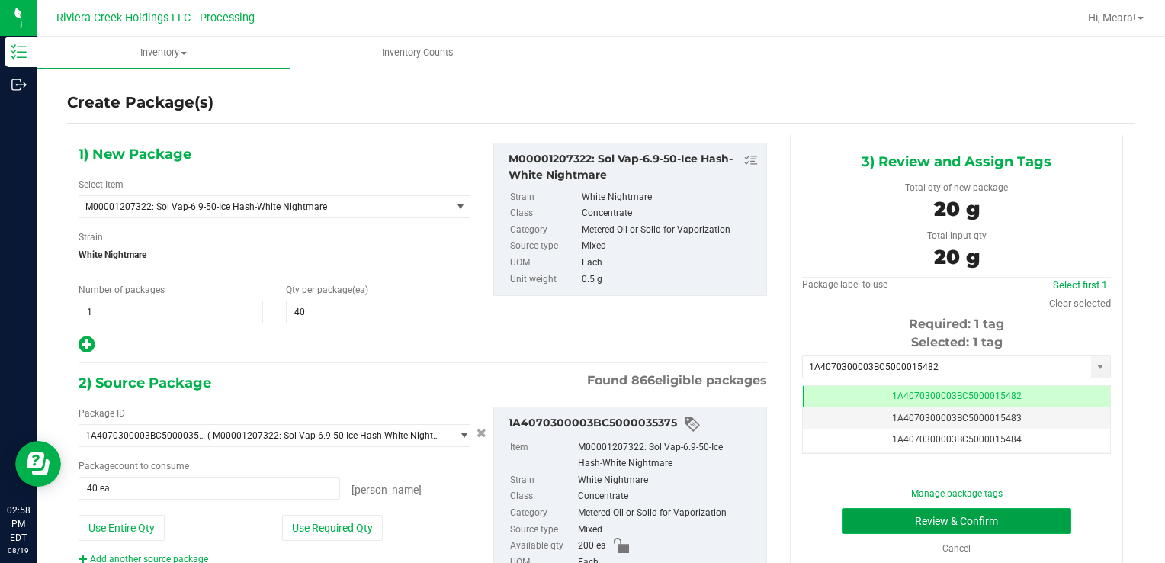
click at [854, 525] on button "Review & Confirm" at bounding box center [956, 521] width 229 height 26
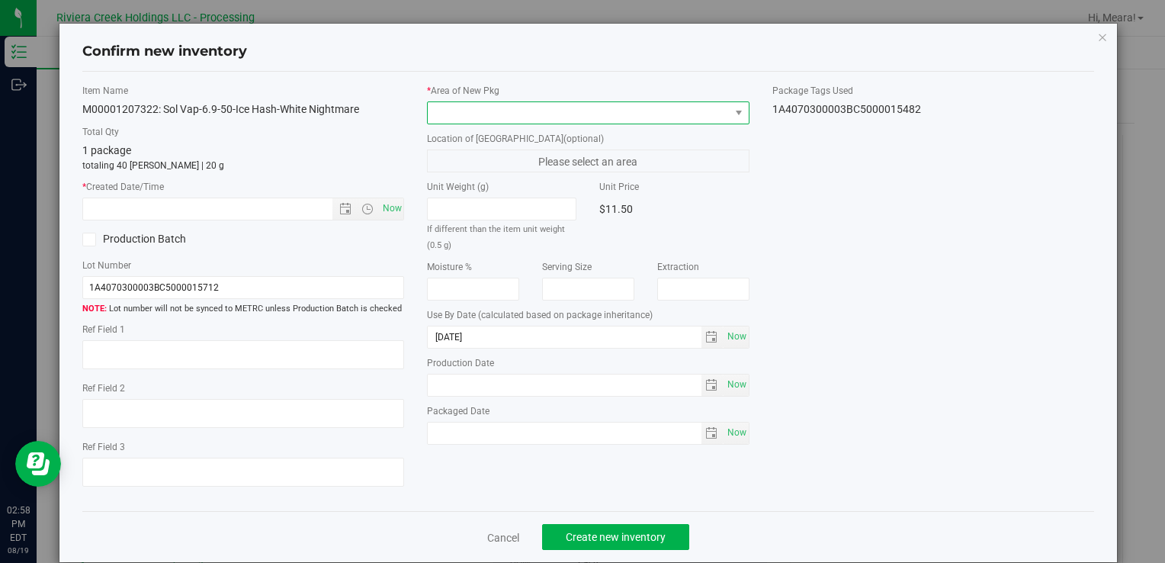
click at [637, 106] on span at bounding box center [578, 112] width 301 height 21
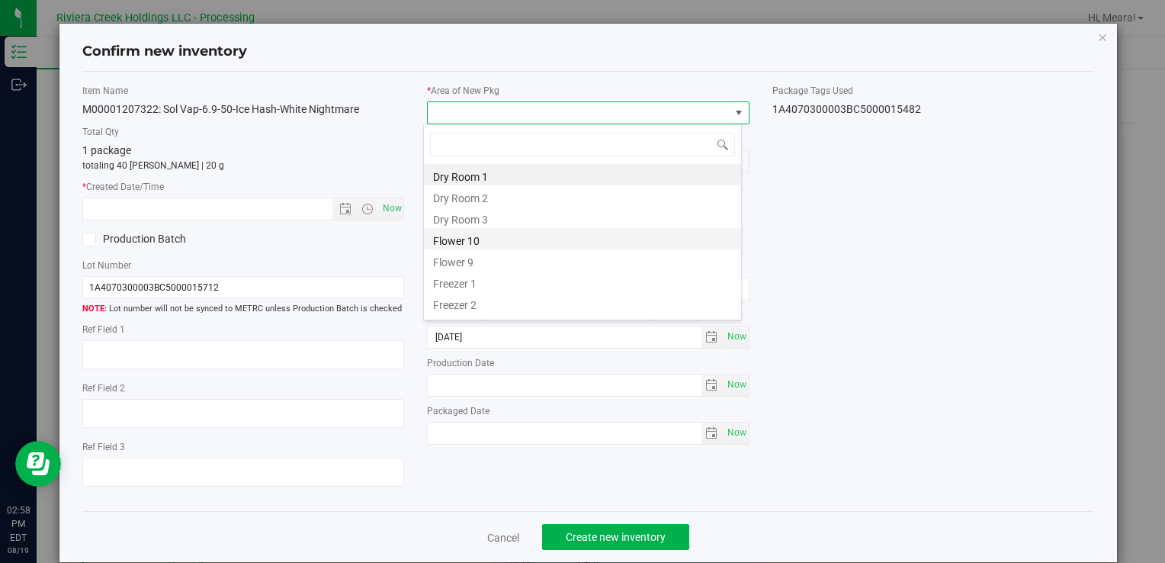
drag, startPoint x: 521, startPoint y: 238, endPoint x: 451, endPoint y: 226, distance: 71.1
click at [520, 238] on li "Flower 10" at bounding box center [582, 238] width 317 height 21
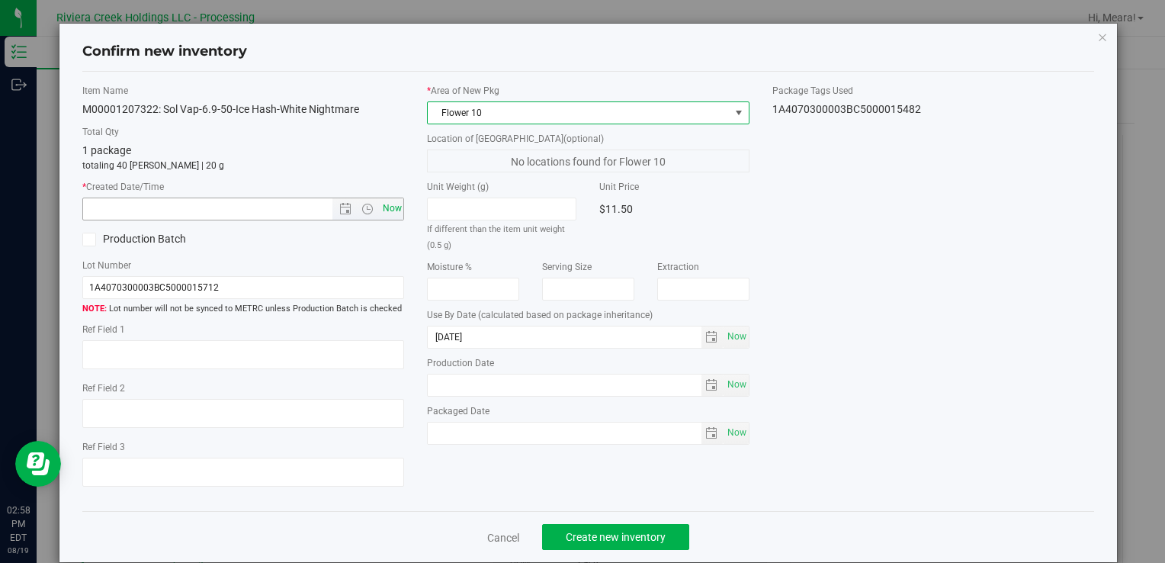
click at [387, 211] on span "Now" at bounding box center [392, 208] width 26 height 22
type input "[DATE] 2:58 PM"
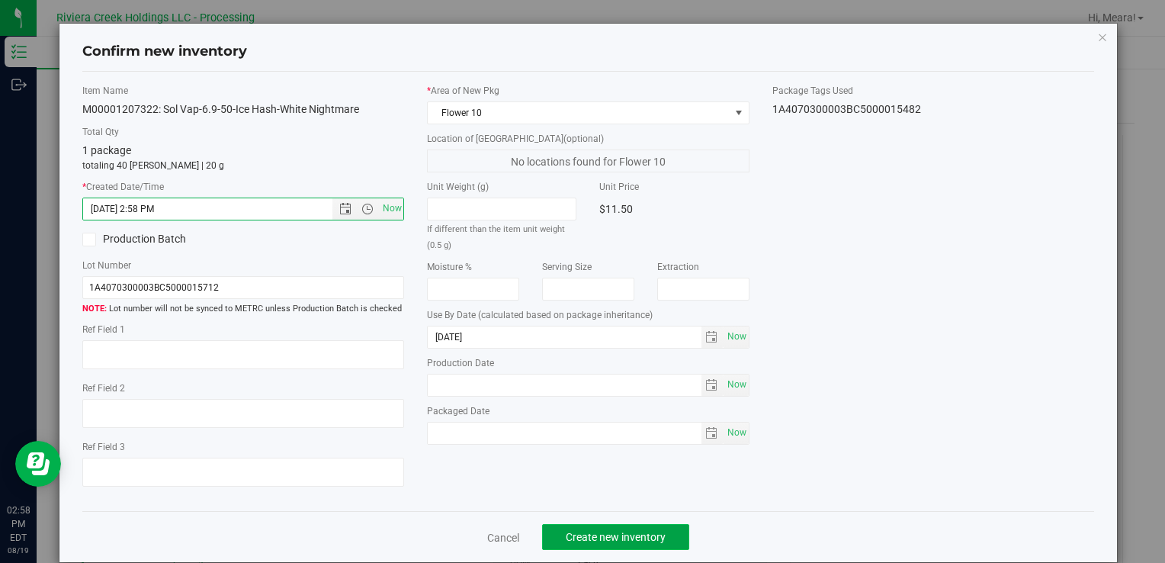
click at [655, 539] on span "Create new inventory" at bounding box center [616, 537] width 100 height 12
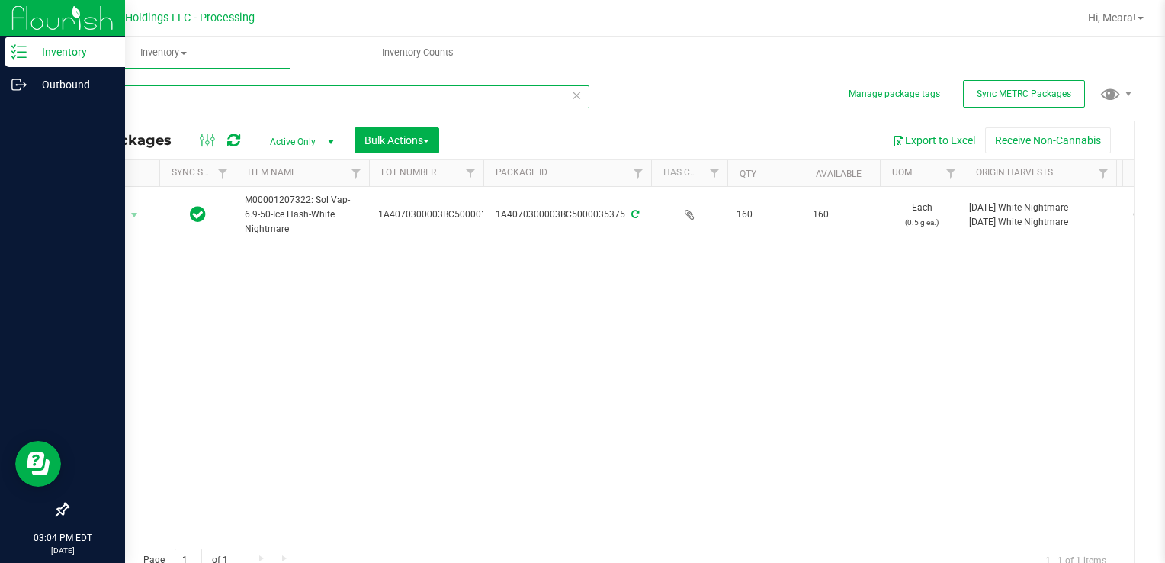
drag, startPoint x: 131, startPoint y: 86, endPoint x: 0, endPoint y: 109, distance: 133.1
click at [0, 109] on html "Inventory Outbound 03:04 PM EDT [DATE] 08/19 Riviera Creek Holdings LLC - Proce…" at bounding box center [582, 281] width 1165 height 563
type input "34754"
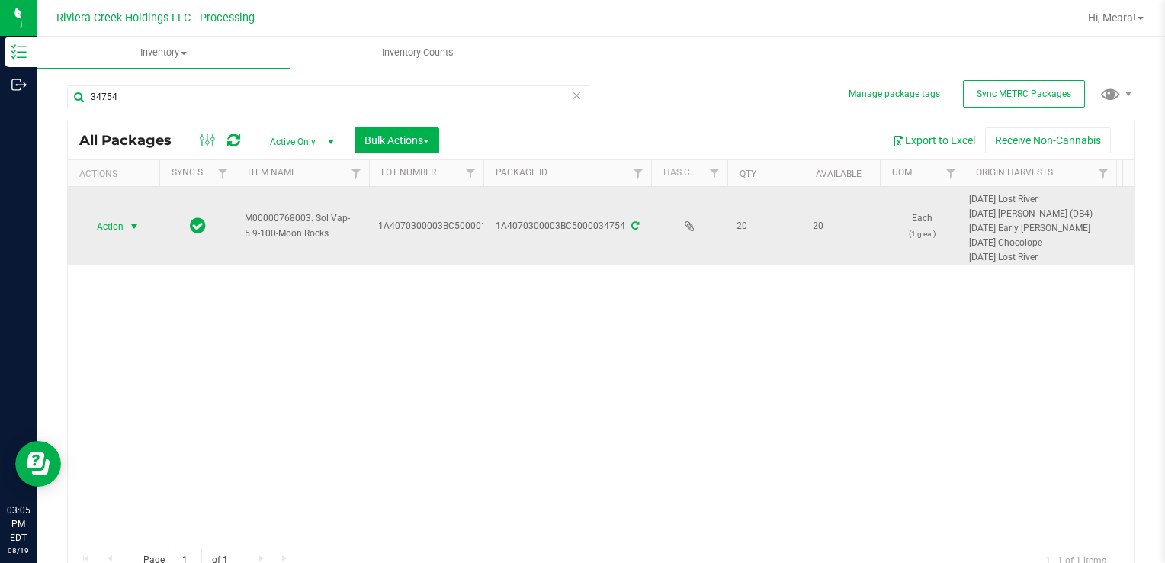
click at [127, 223] on span "select" at bounding box center [134, 226] width 19 height 21
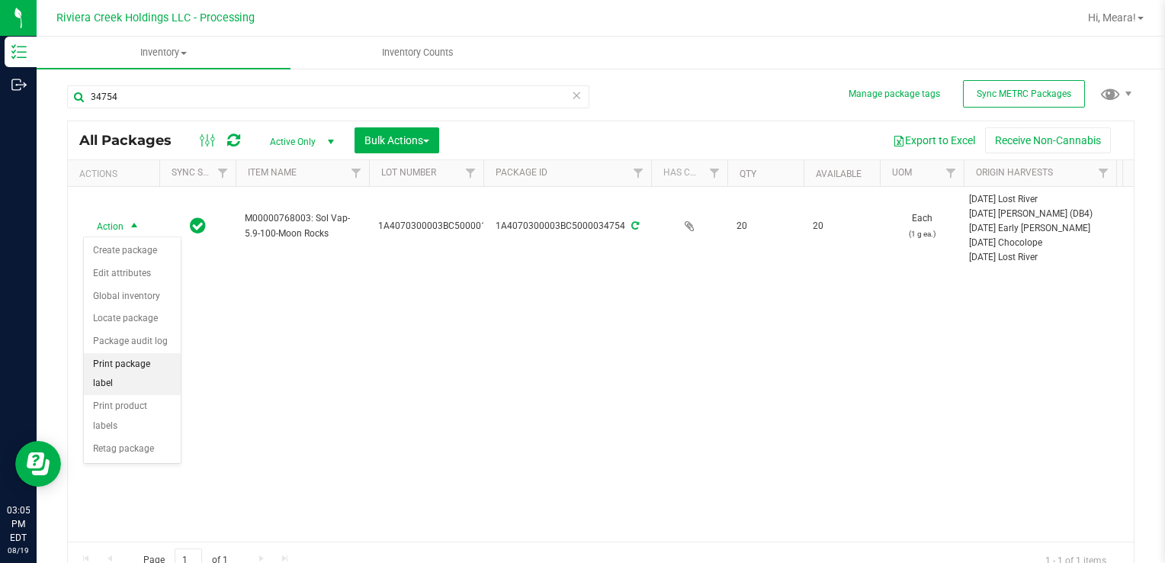
click at [167, 365] on li "Print package label" at bounding box center [132, 374] width 97 height 42
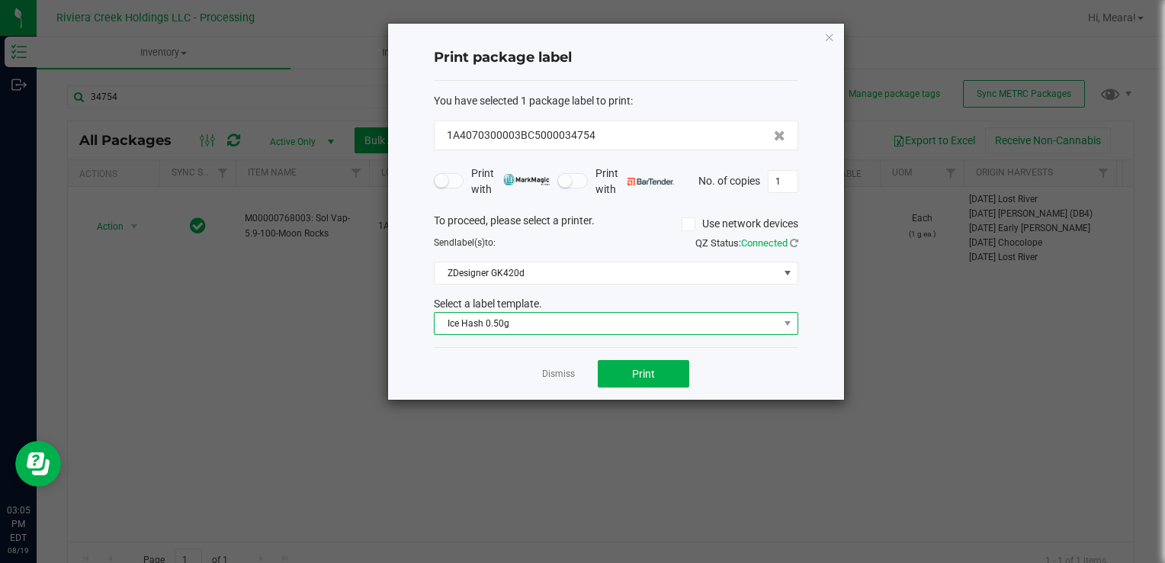
click at [487, 318] on span "Ice Hash 0.50g" at bounding box center [607, 323] width 344 height 21
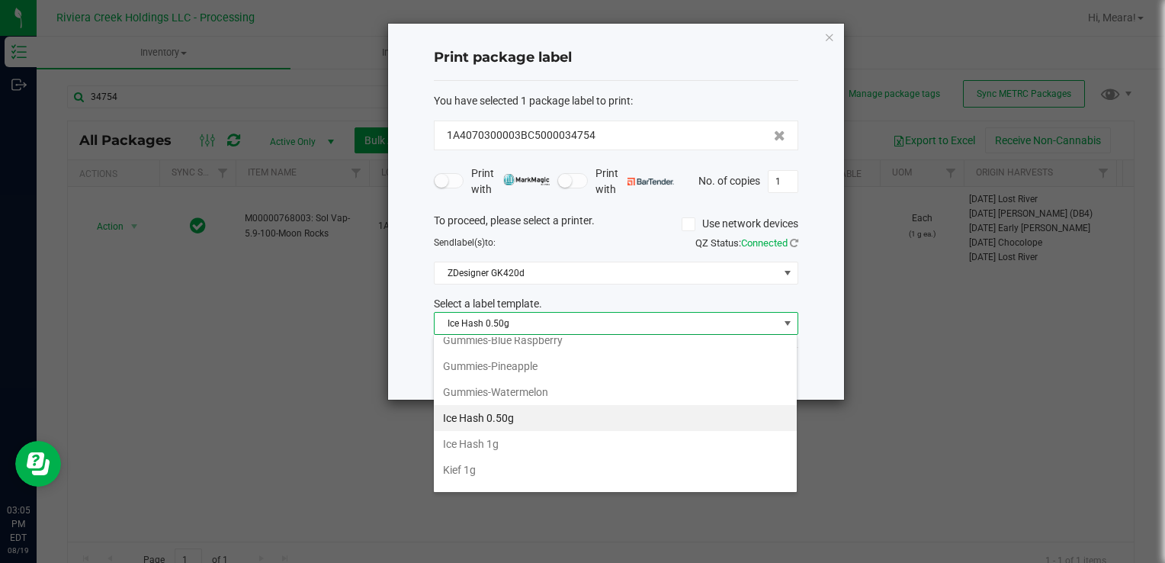
scroll to position [614, 0]
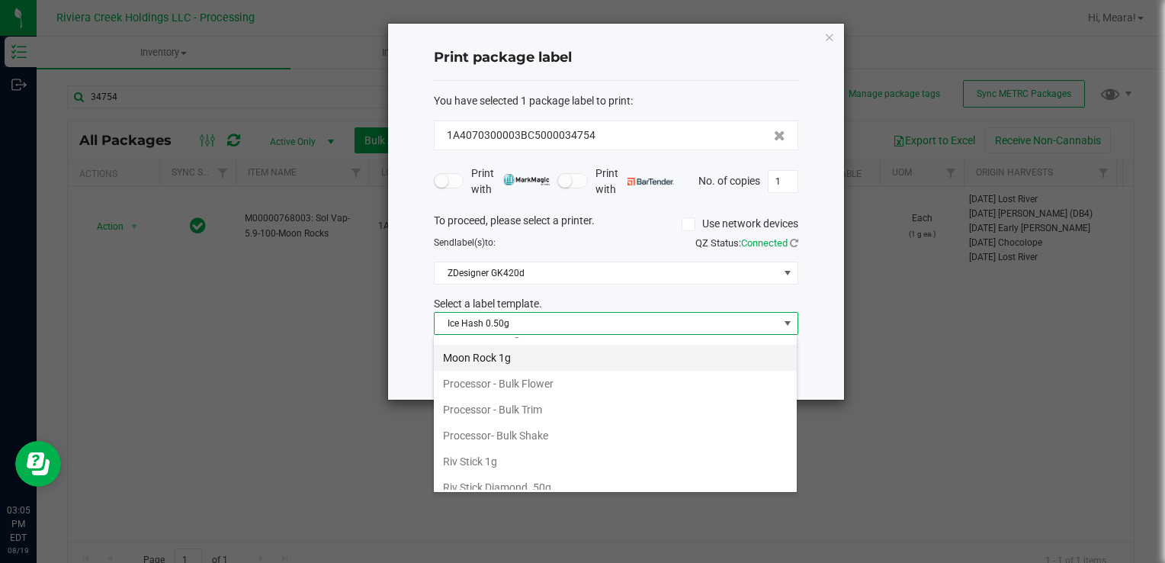
click at [514, 352] on li "Moon Rock 1g" at bounding box center [615, 358] width 363 height 26
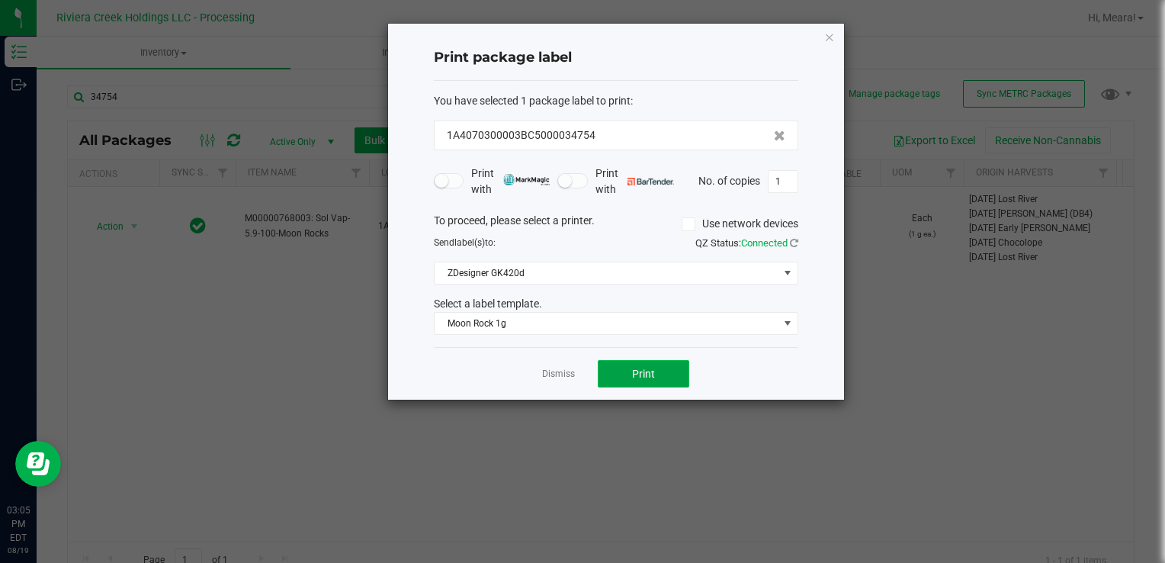
click at [625, 367] on button "Print" at bounding box center [643, 373] width 91 height 27
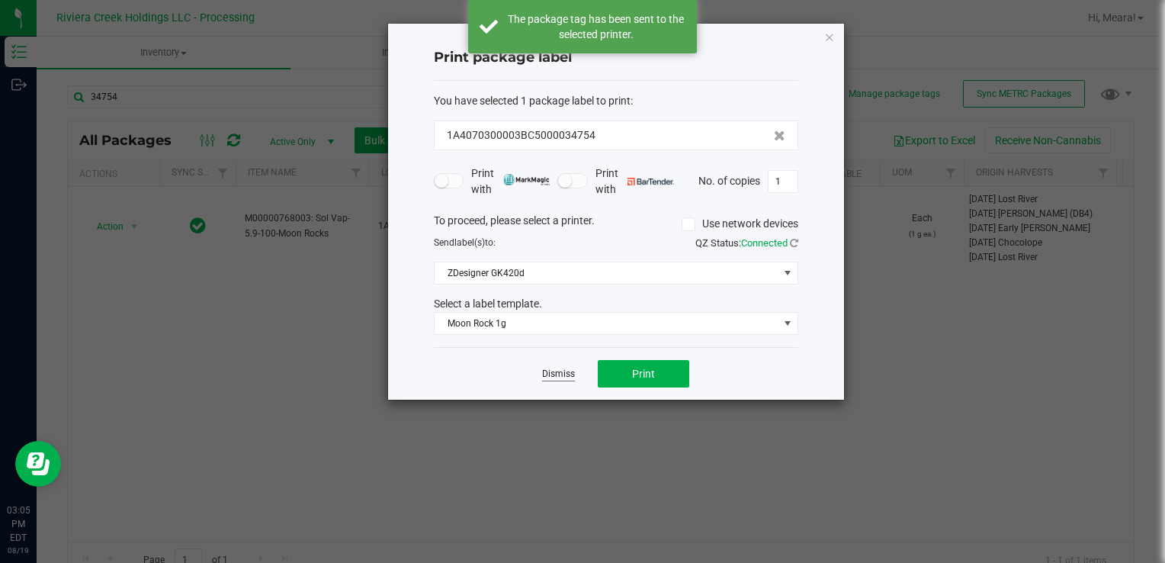
click at [565, 367] on link "Dismiss" at bounding box center [558, 373] width 33 height 13
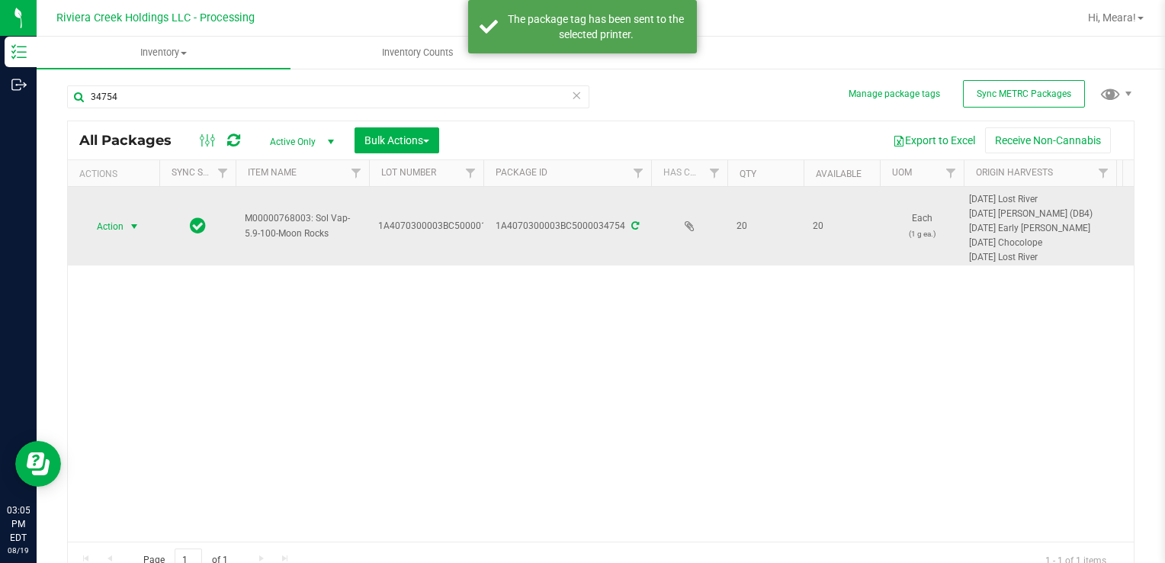
click at [117, 220] on span "Action" at bounding box center [103, 226] width 41 height 21
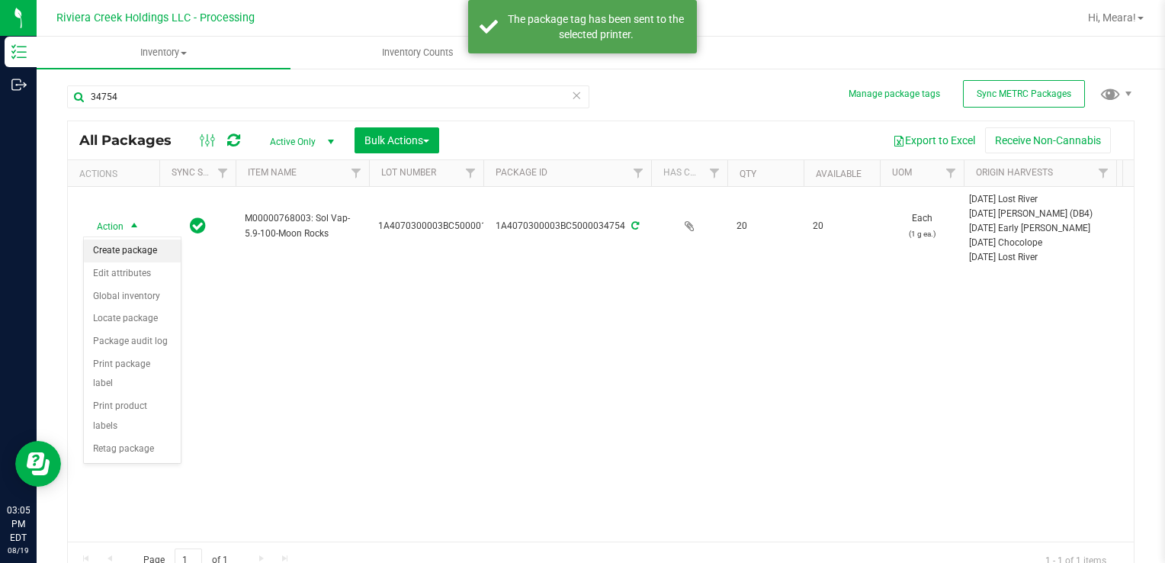
click at [131, 254] on li "Create package" at bounding box center [132, 250] width 97 height 23
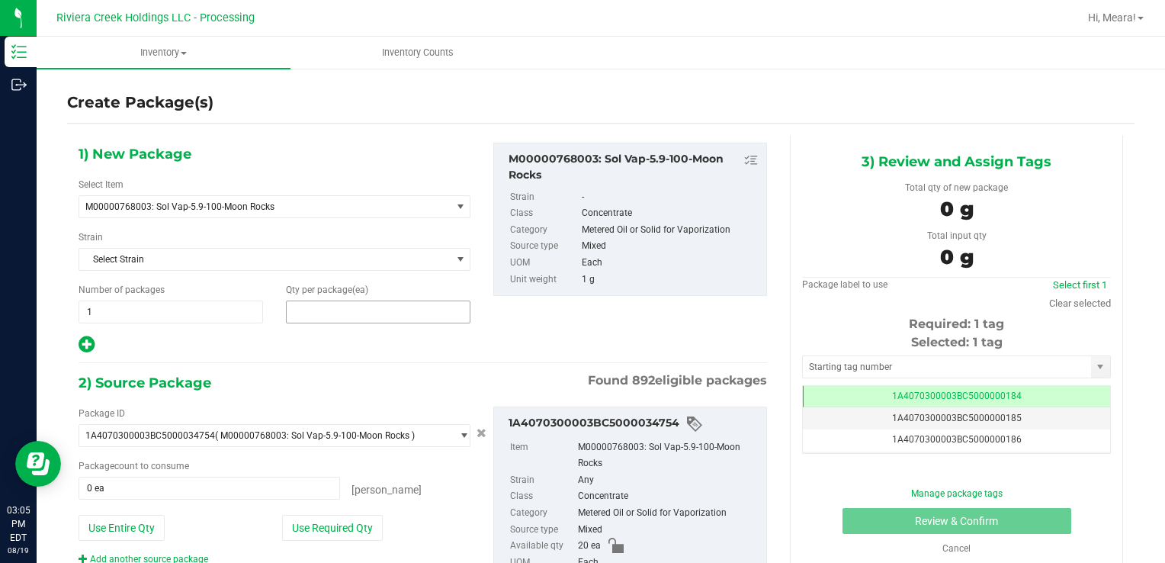
click at [325, 306] on span at bounding box center [378, 311] width 184 height 23
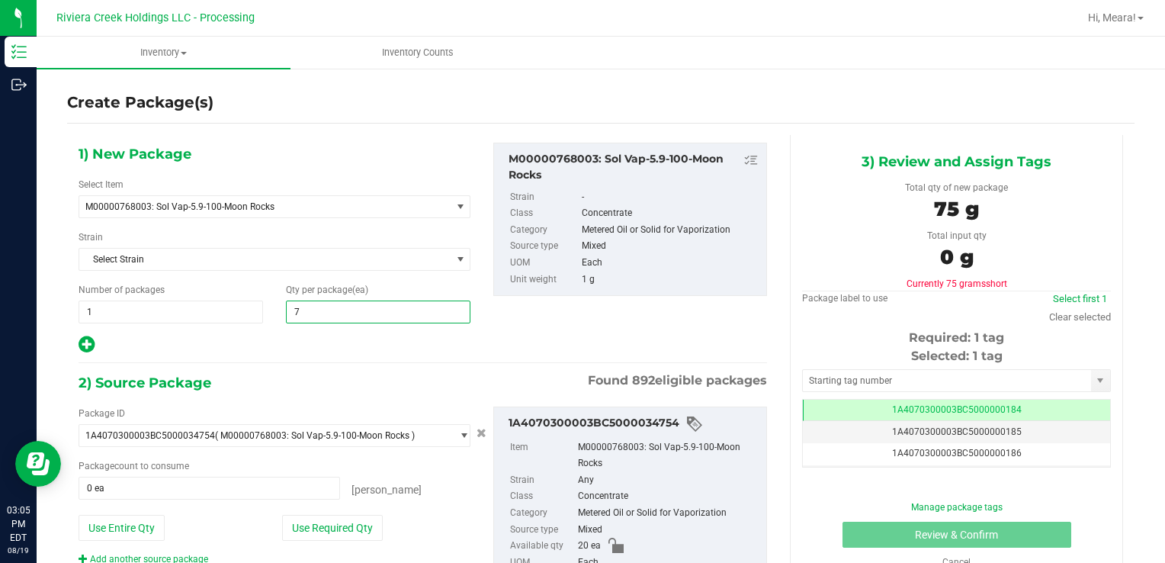
type input "75"
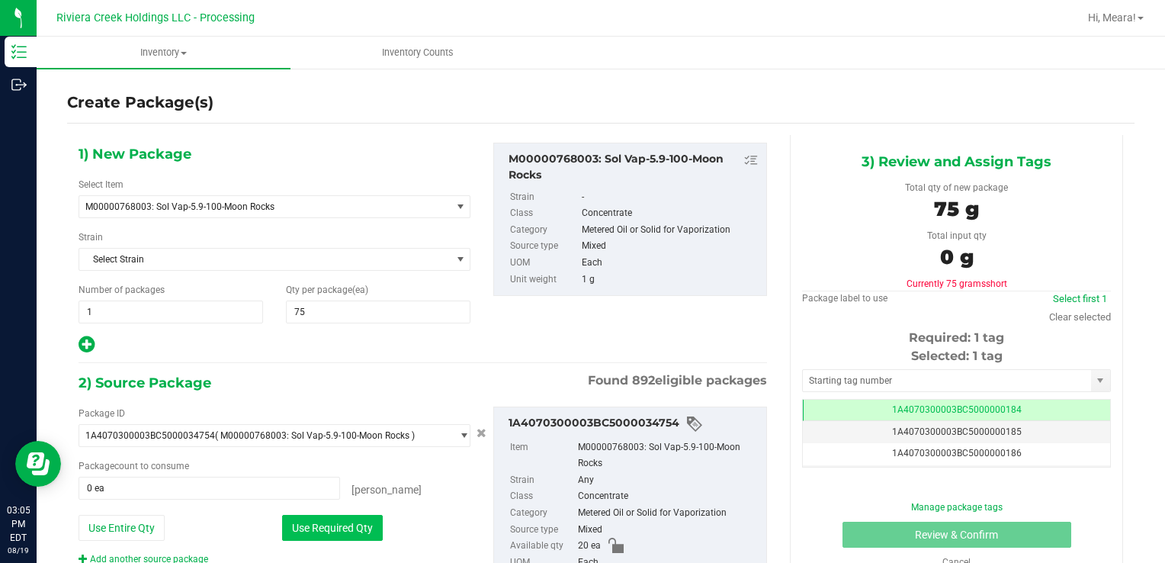
click at [348, 530] on button "Use Required Qty" at bounding box center [332, 528] width 101 height 26
type input "20 ea"
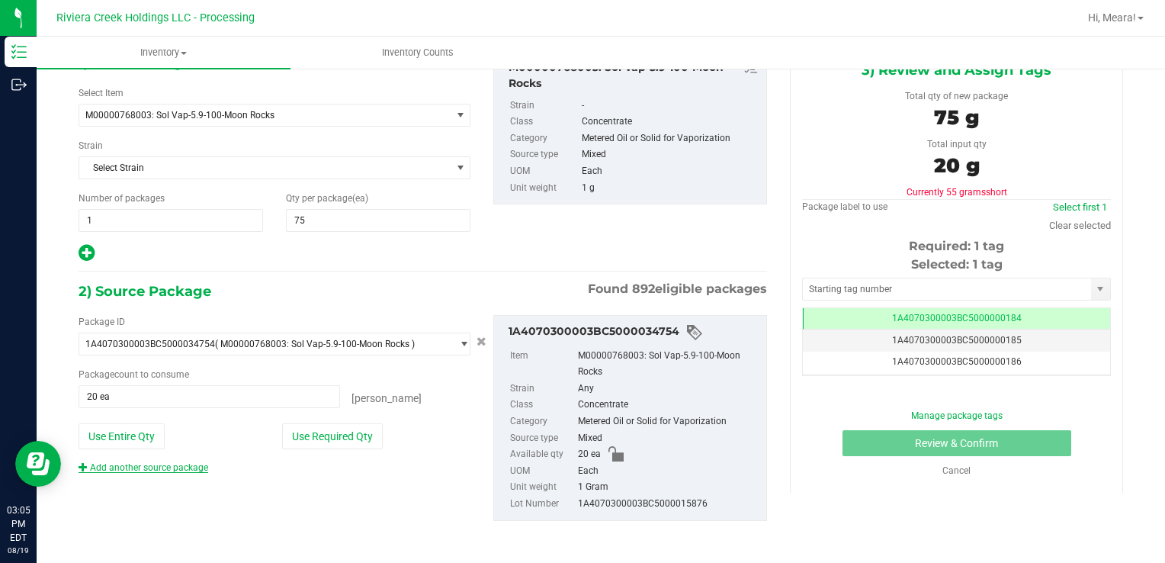
click at [192, 462] on link "Add another source package" at bounding box center [144, 467] width 130 height 11
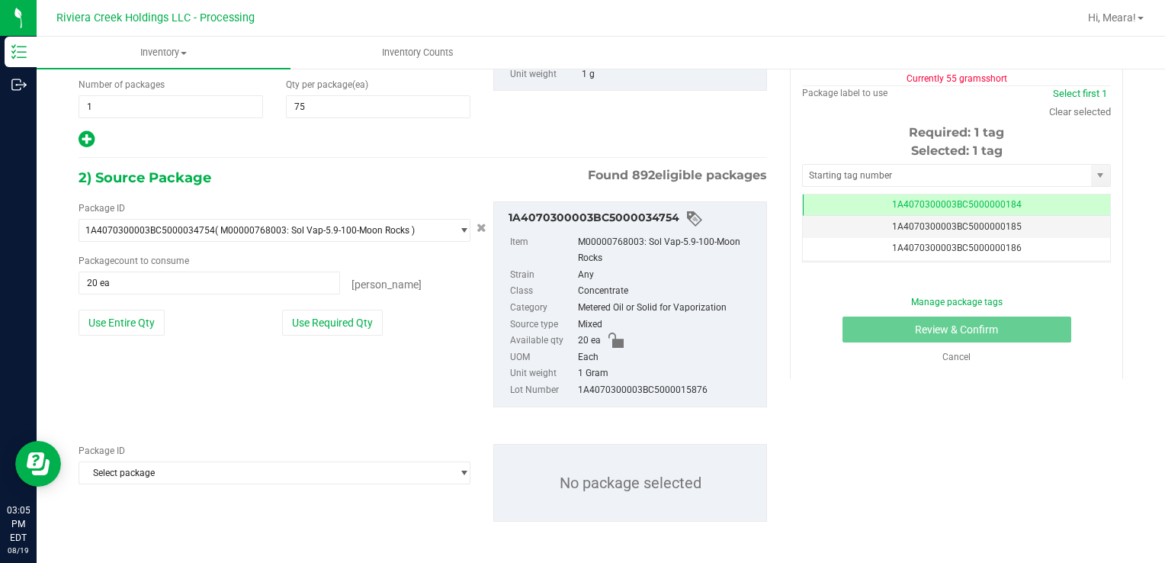
click at [199, 241] on span "Select package" at bounding box center [264, 230] width 371 height 21
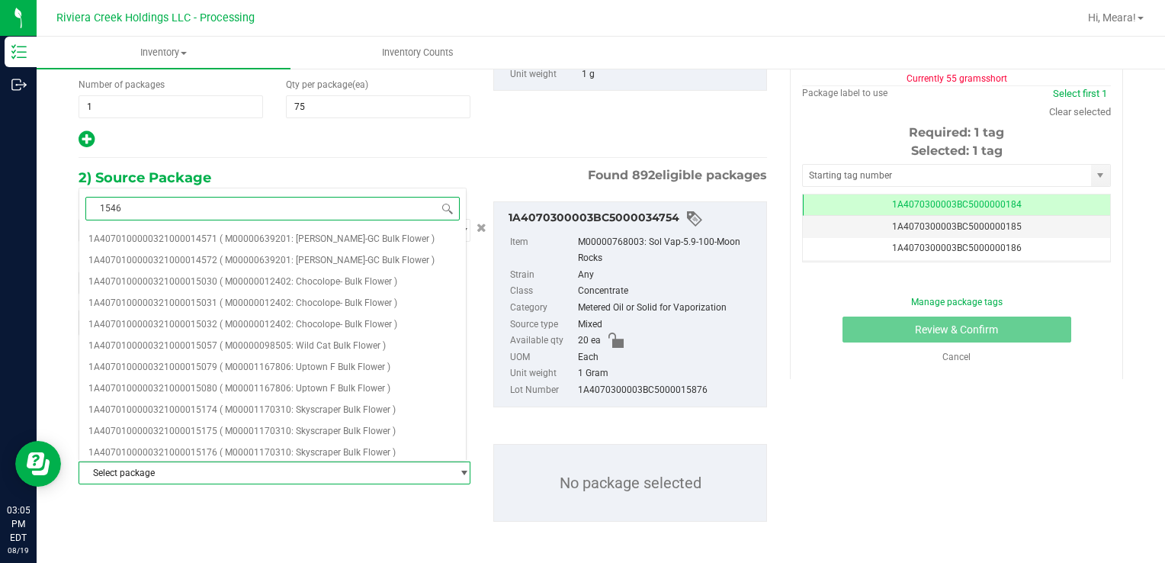
type input "15462"
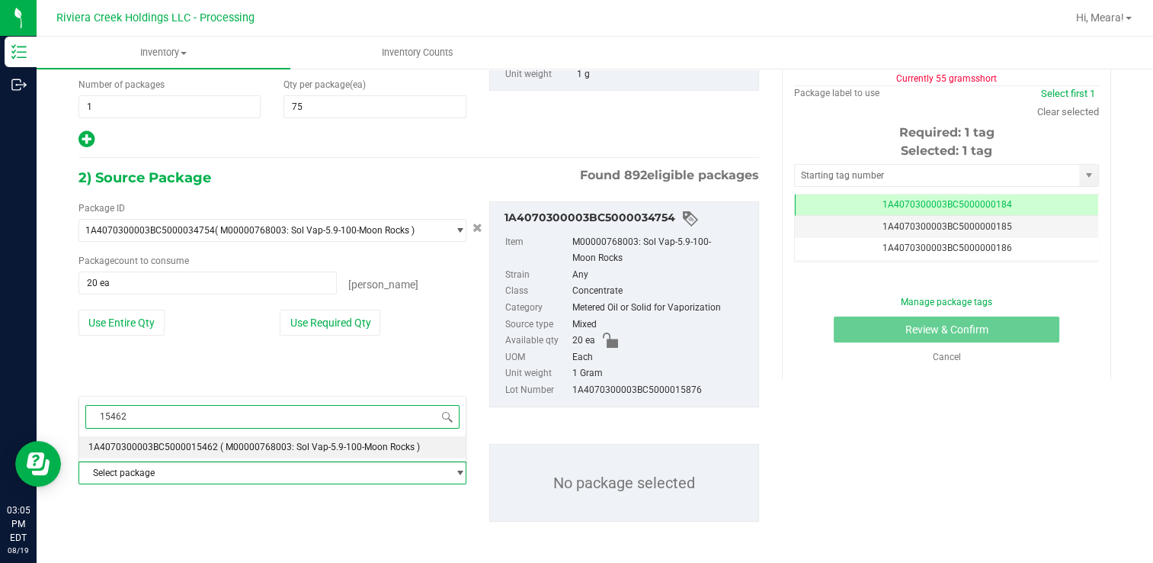
click at [200, 455] on li "1A4070300003BC5000015462 ( M00000768003: Sol Vap-5.9-100-Moon Rocks )" at bounding box center [272, 446] width 387 height 21
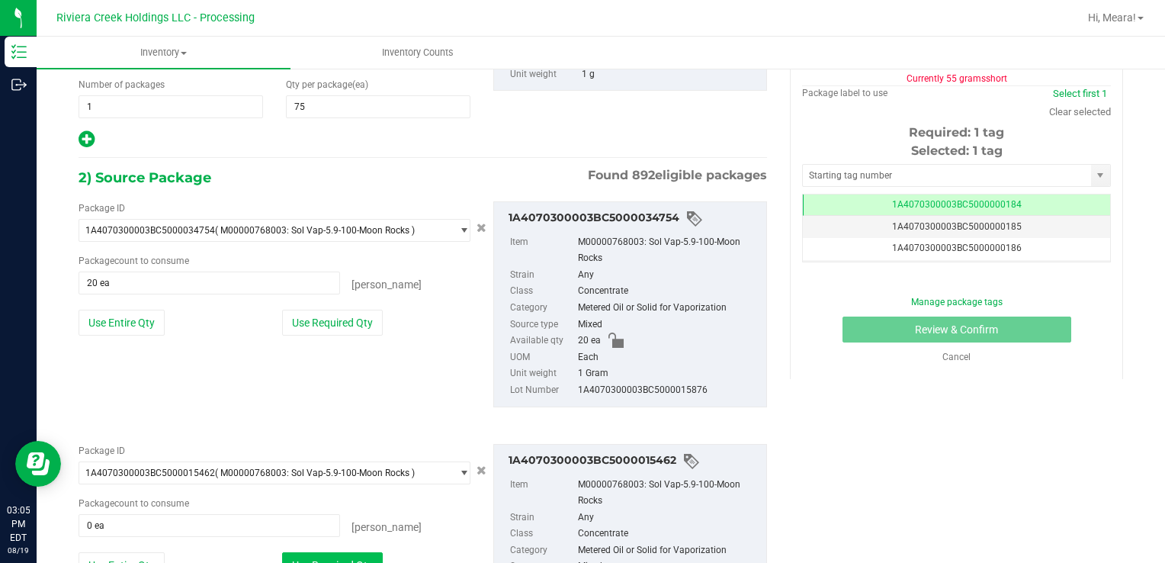
click at [361, 562] on button "Use Required Qty" at bounding box center [332, 565] width 101 height 26
type input "55 ea"
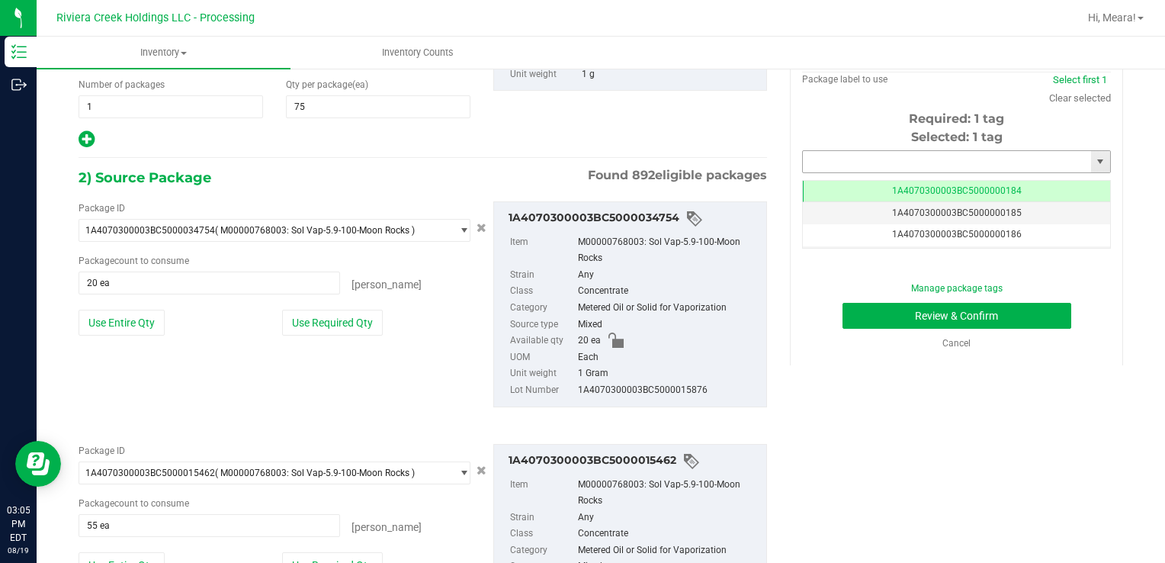
drag, startPoint x: 848, startPoint y: 168, endPoint x: 858, endPoint y: 158, distance: 14.0
click at [848, 168] on input "text" at bounding box center [947, 161] width 288 height 21
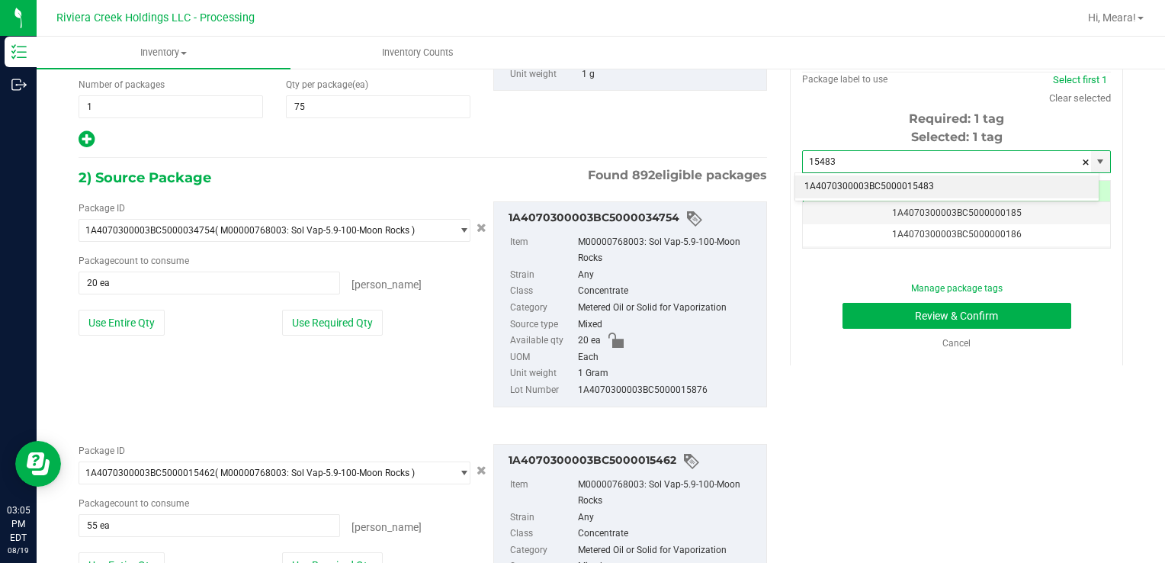
click at [869, 188] on li "1A4070300003BC5000015483" at bounding box center [946, 186] width 303 height 23
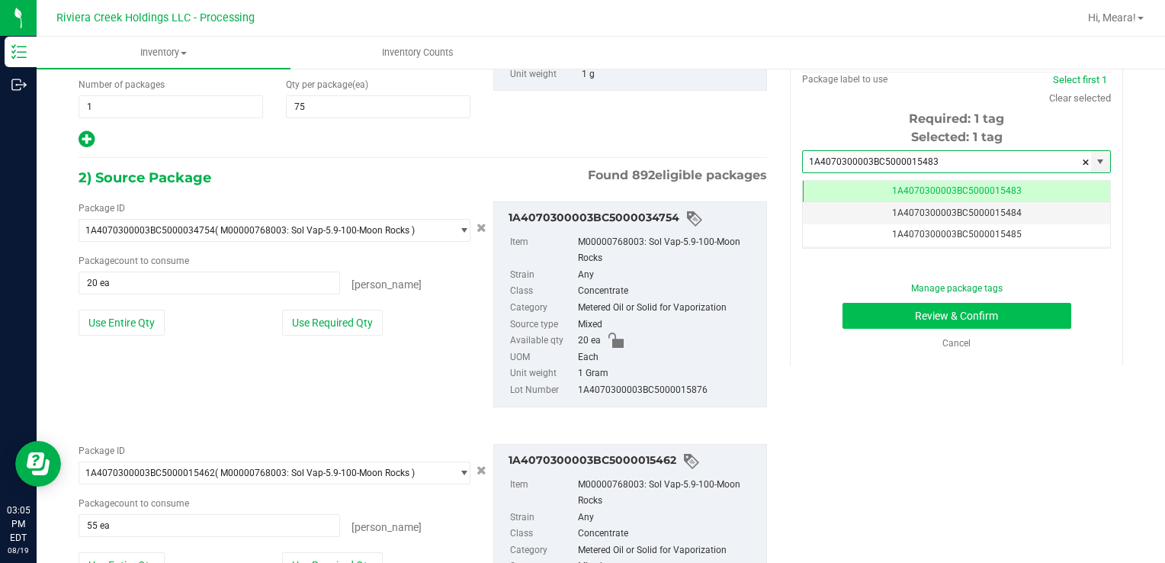
type input "1A4070300003BC5000015483"
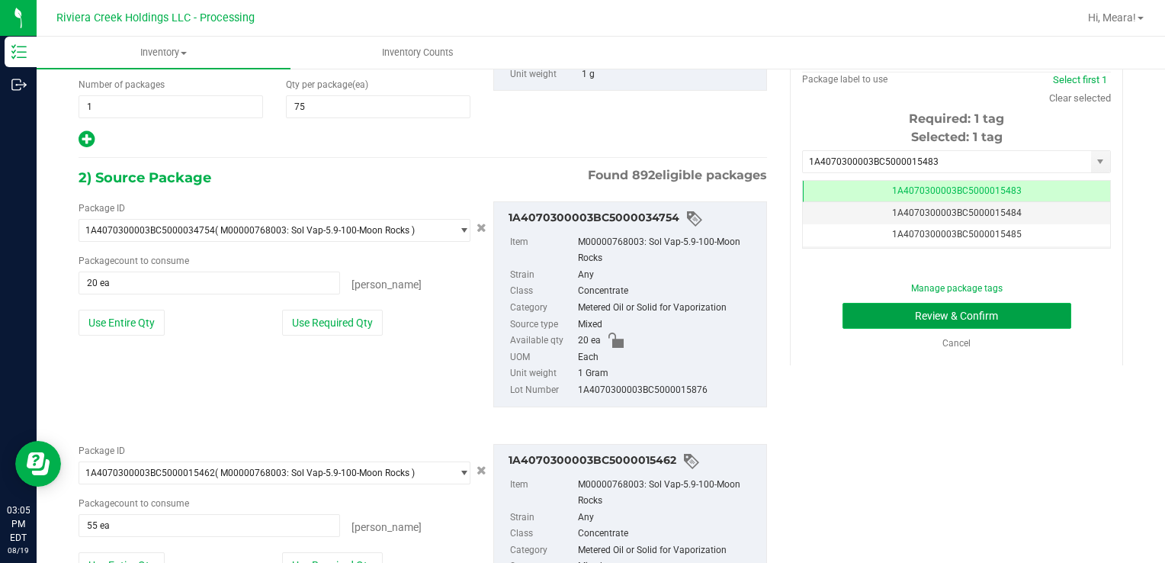
click at [871, 306] on button "Review & Confirm" at bounding box center [956, 316] width 229 height 26
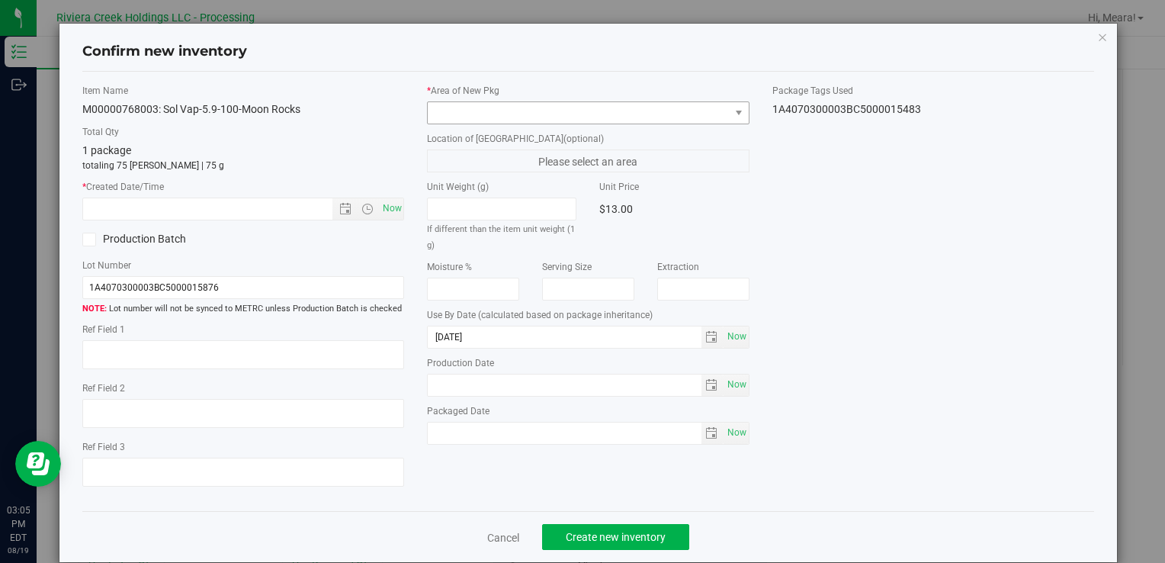
drag, startPoint x: 685, startPoint y: 95, endPoint x: 685, endPoint y: 104, distance: 9.9
click at [685, 95] on label "* Area of [GEOGRAPHIC_DATA]" at bounding box center [588, 91] width 322 height 14
click at [685, 108] on span at bounding box center [578, 112] width 301 height 21
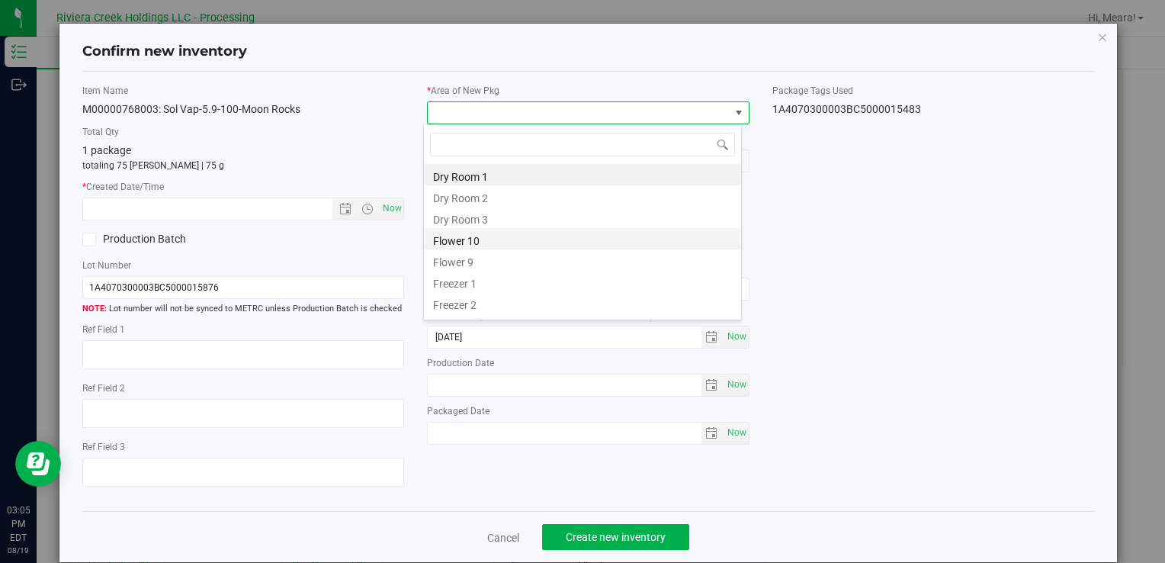
click at [464, 242] on li "Flower 10" at bounding box center [582, 238] width 317 height 21
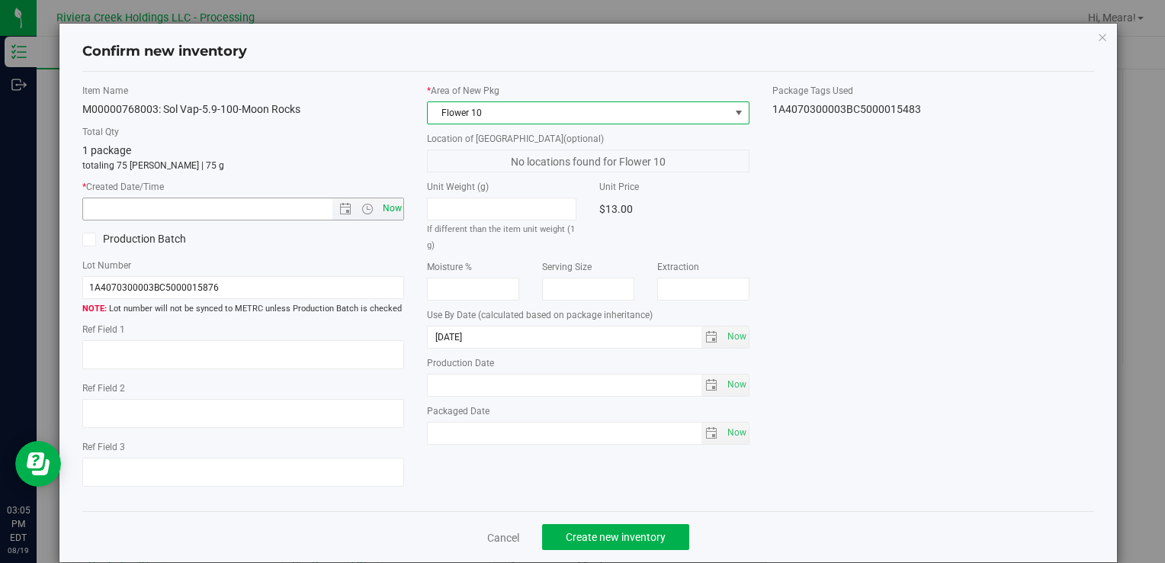
click at [390, 213] on span "Now" at bounding box center [392, 208] width 26 height 22
type input "[DATE] 3:05 PM"
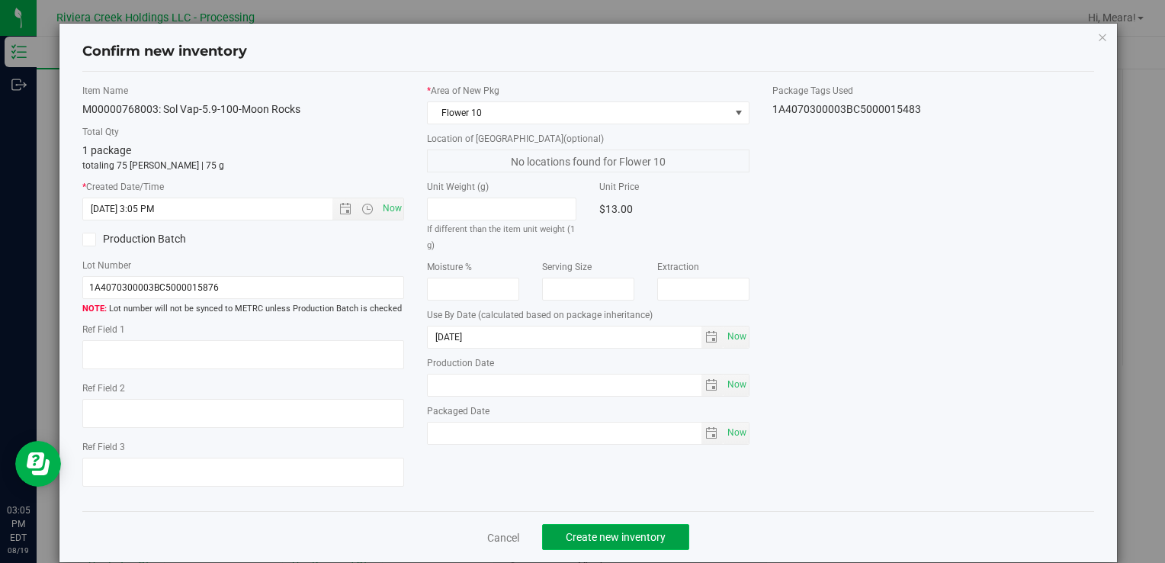
drag, startPoint x: 622, startPoint y: 541, endPoint x: 642, endPoint y: 466, distance: 78.0
click at [622, 541] on span "Create new inventory" at bounding box center [616, 537] width 100 height 12
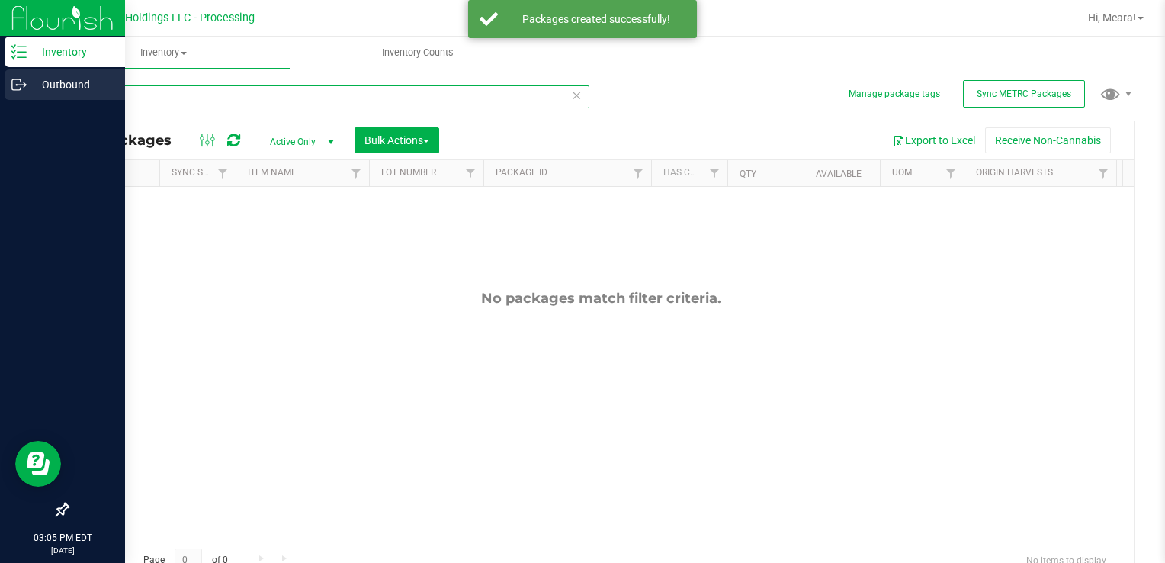
drag, startPoint x: 145, startPoint y: 99, endPoint x: 3, endPoint y: 101, distance: 141.8
click at [0, 107] on html "Inventory Outbound 03:05 PM EDT [DATE] 08/19 Riviera Creek Holdings LLC - Proce…" at bounding box center [582, 281] width 1165 height 563
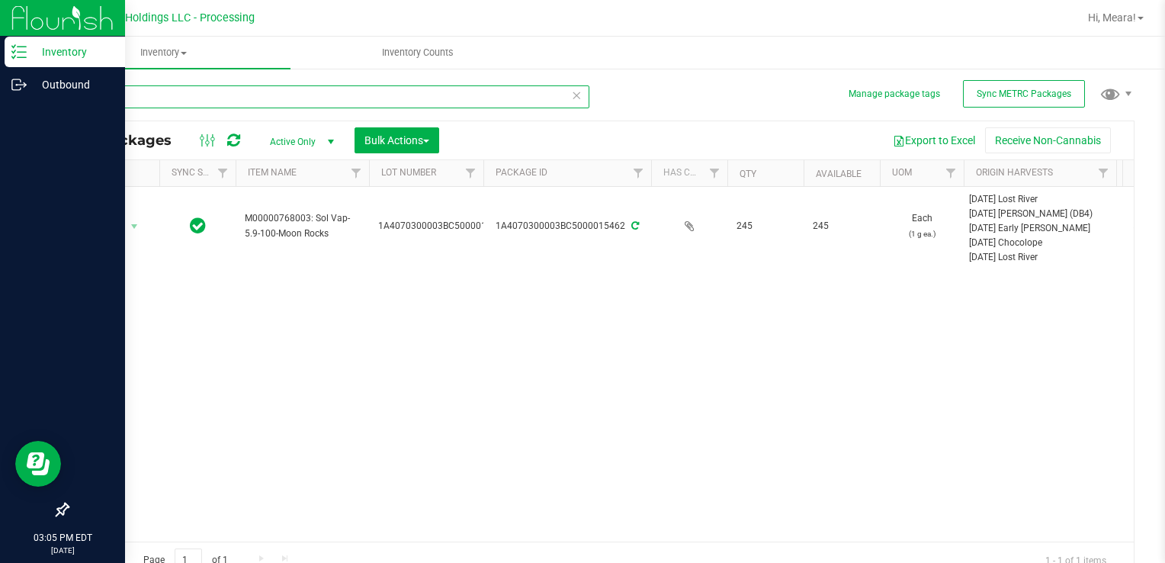
drag, startPoint x: 131, startPoint y: 95, endPoint x: 19, endPoint y: 106, distance: 112.6
click at [9, 107] on div "Inventory Outbound 03:05 PM EDT [DATE] 08/19 Riviera Creek Holdings LLC - Proce…" at bounding box center [582, 281] width 1165 height 563
drag, startPoint x: 116, startPoint y: 90, endPoint x: 11, endPoint y: 98, distance: 104.7
click at [11, 98] on div "Inventory Outbound 03:08 PM EDT [DATE] 08/19 Riviera Creek Holdings LLC - Proce…" at bounding box center [582, 281] width 1165 height 563
type input "35382"
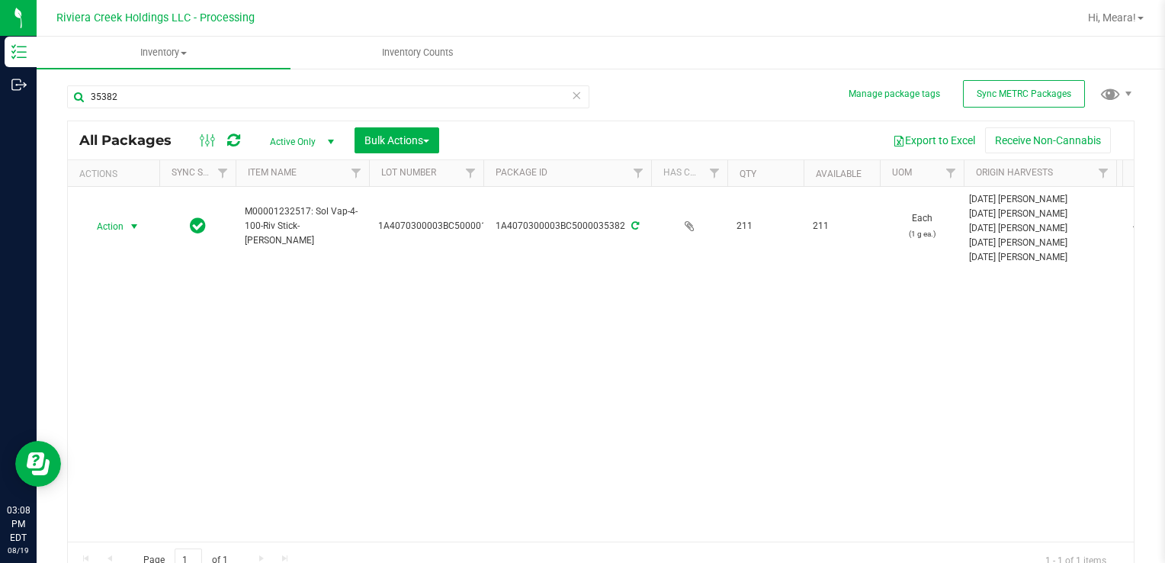
click at [125, 228] on span "select" at bounding box center [134, 226] width 19 height 21
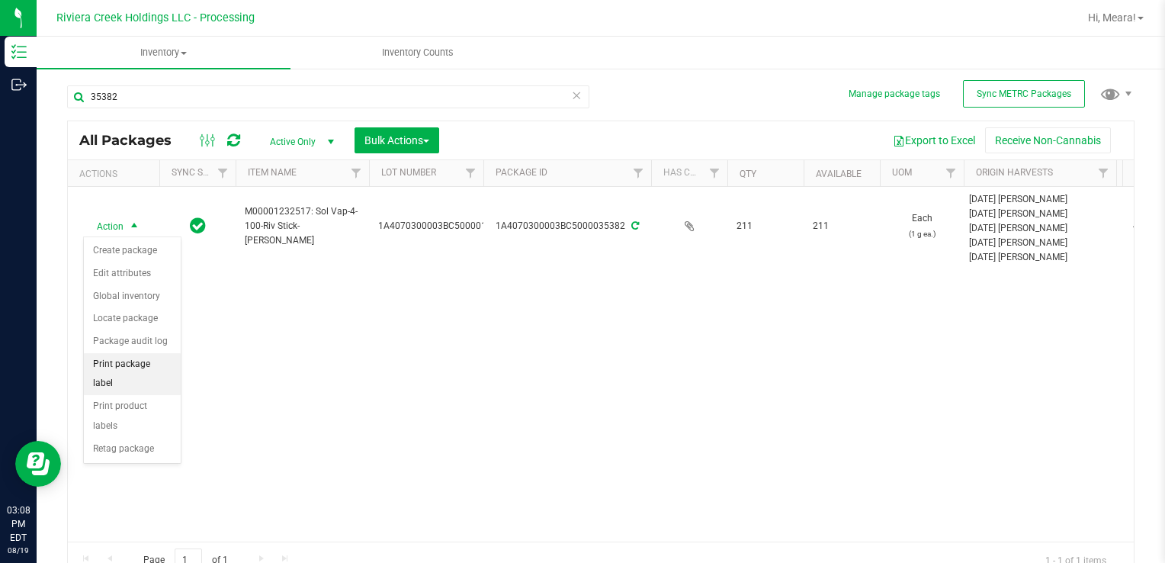
click at [178, 358] on li "Print package label" at bounding box center [132, 374] width 97 height 42
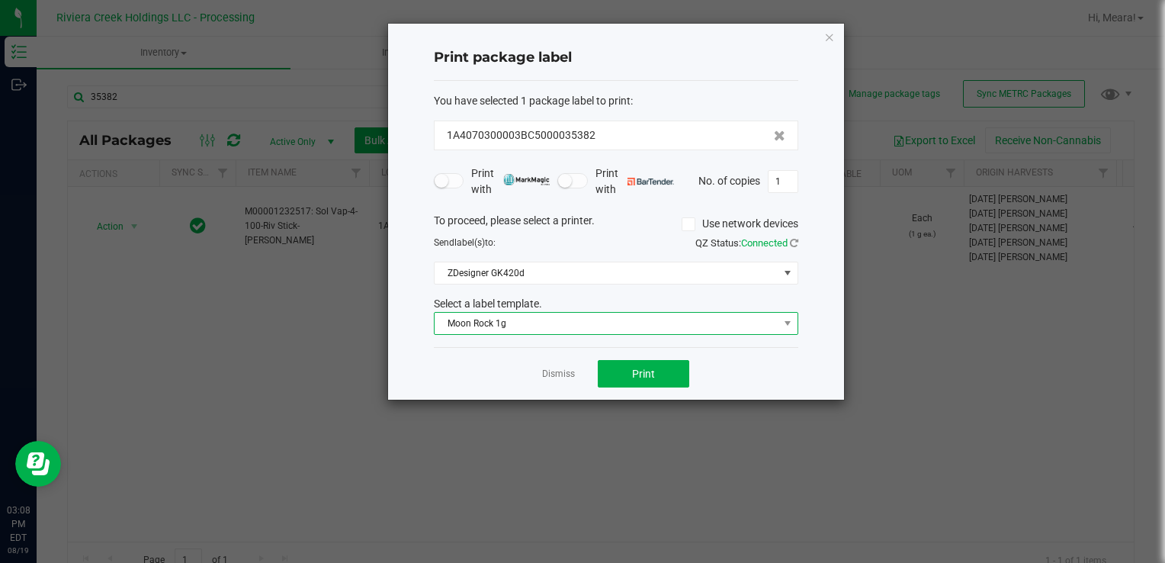
click at [525, 329] on span "Moon Rock 1g" at bounding box center [607, 323] width 344 height 21
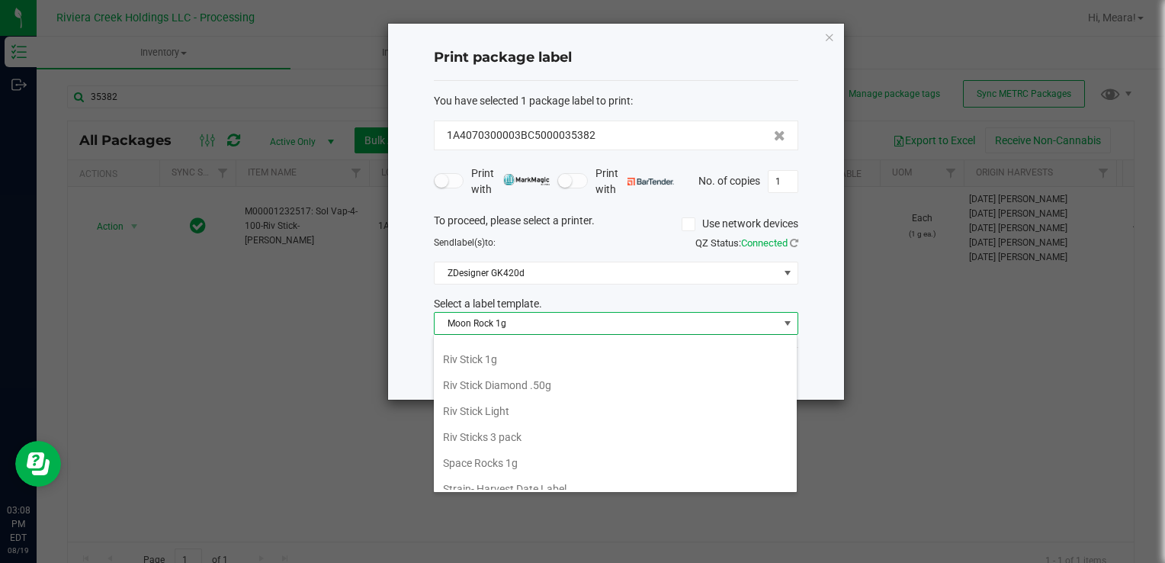
scroll to position [718, 0]
click at [492, 352] on li "Riv Stick 1g" at bounding box center [615, 358] width 363 height 26
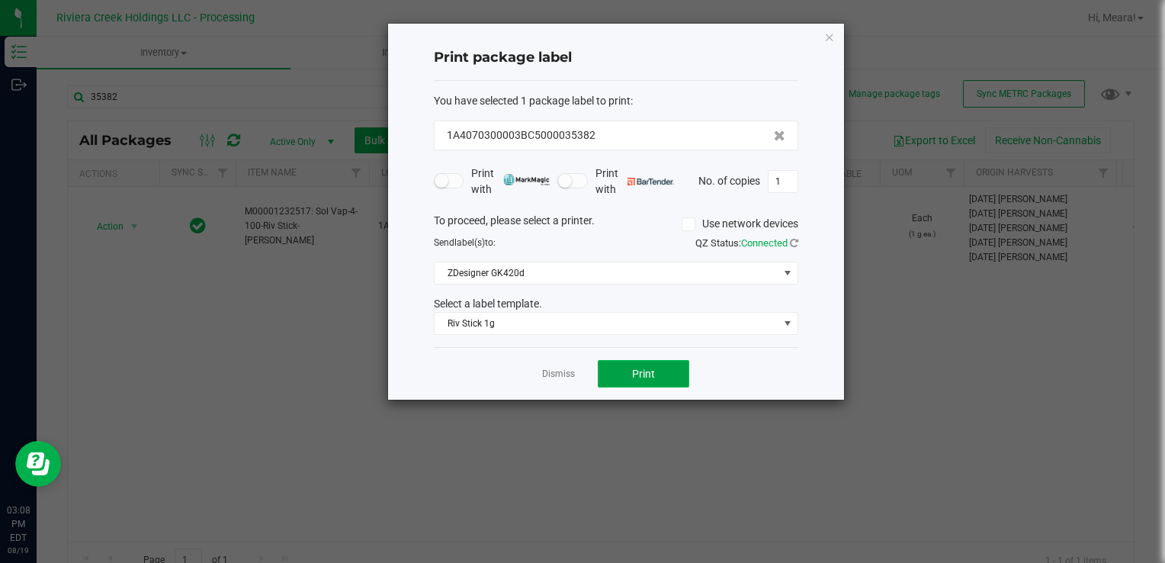
click at [625, 361] on button "Print" at bounding box center [643, 373] width 91 height 27
click at [548, 367] on div at bounding box center [616, 212] width 456 height 376
click at [555, 375] on div at bounding box center [616, 212] width 456 height 376
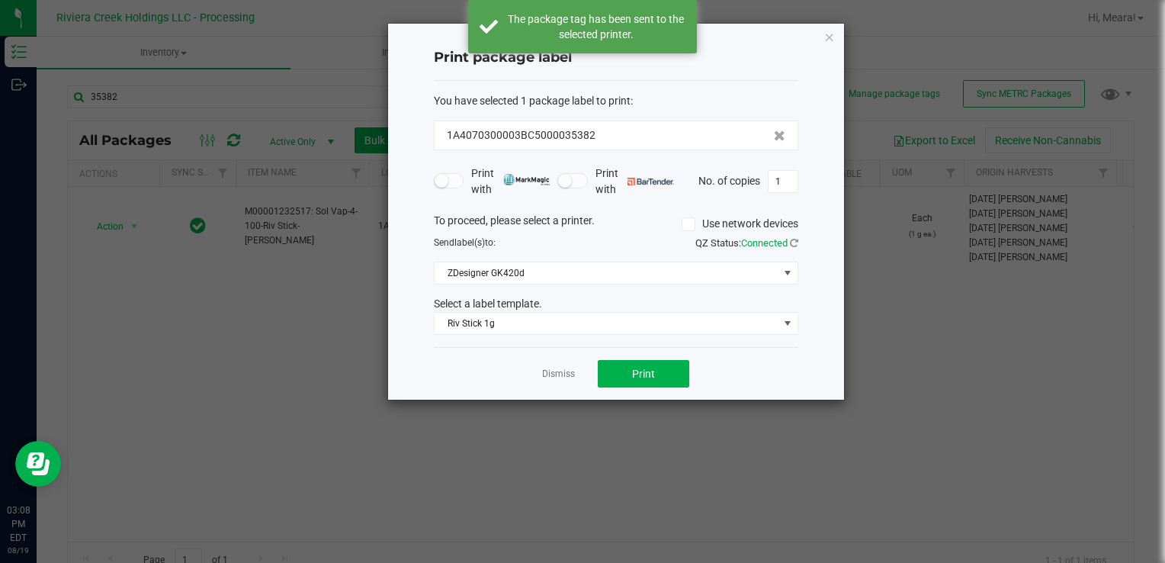
drag, startPoint x: 554, startPoint y: 374, endPoint x: 454, endPoint y: 338, distance: 106.1
click at [553, 374] on link "Dismiss" at bounding box center [558, 373] width 33 height 13
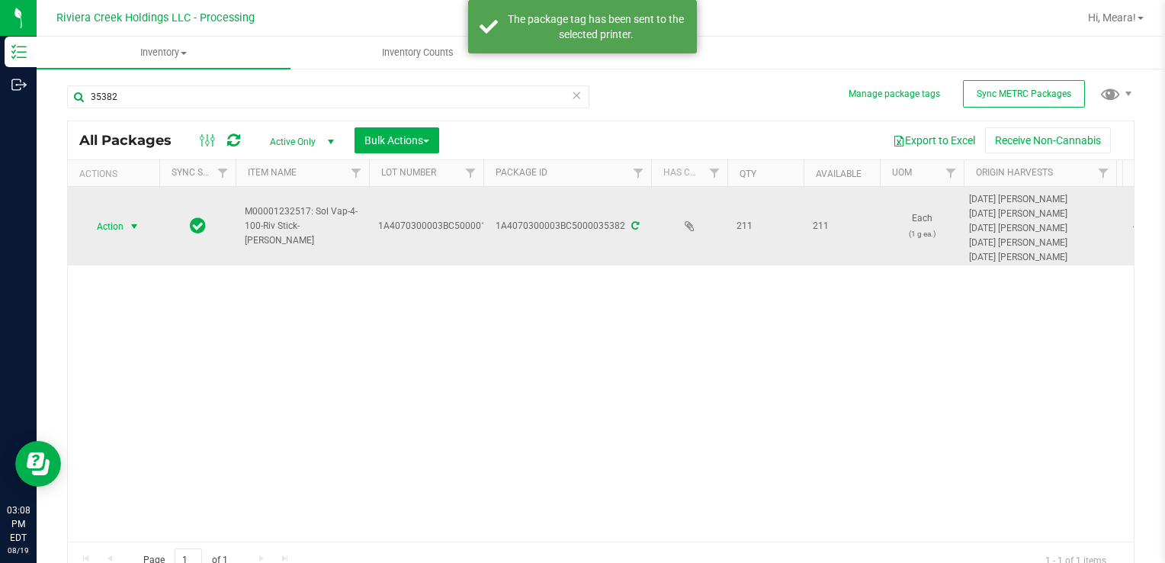
click at [103, 223] on span "Action" at bounding box center [103, 226] width 41 height 21
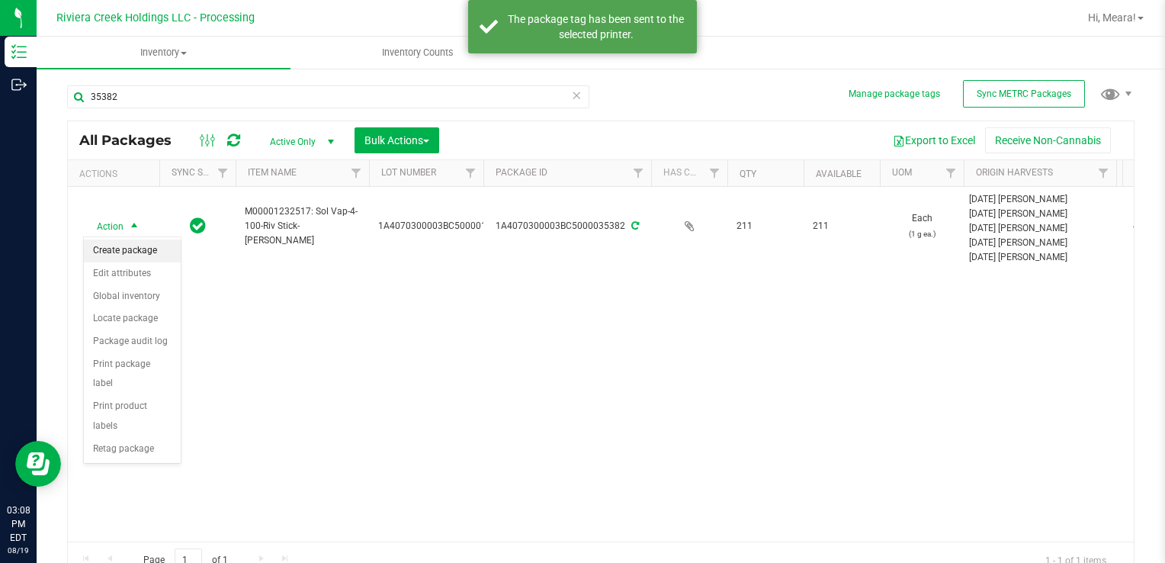
click at [117, 242] on li "Create package" at bounding box center [132, 250] width 97 height 23
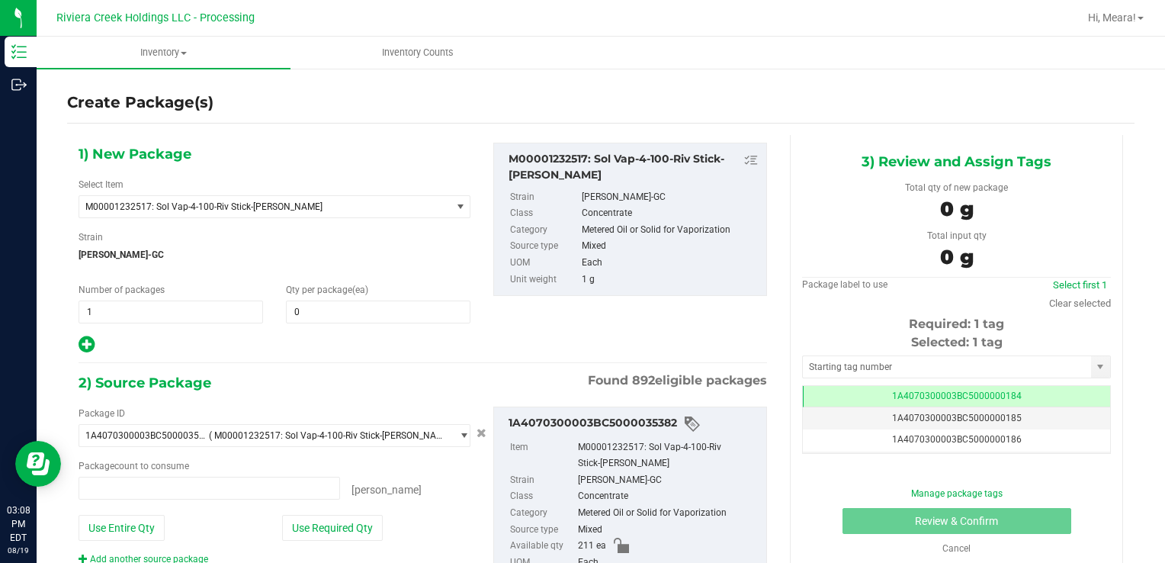
type input "0 ea"
click at [324, 306] on span at bounding box center [378, 311] width 184 height 23
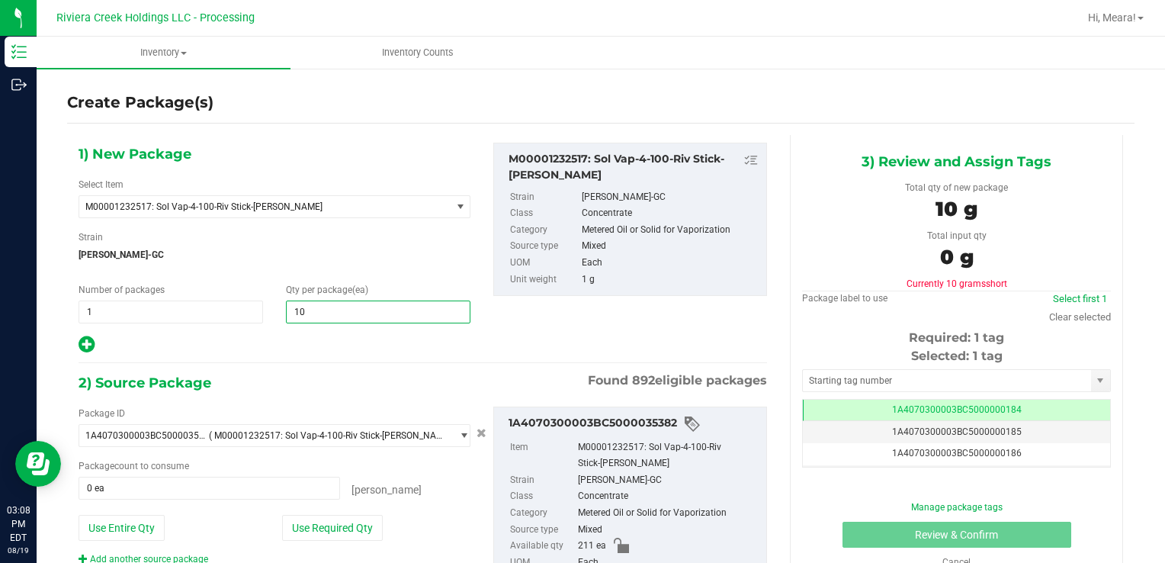
type input "100"
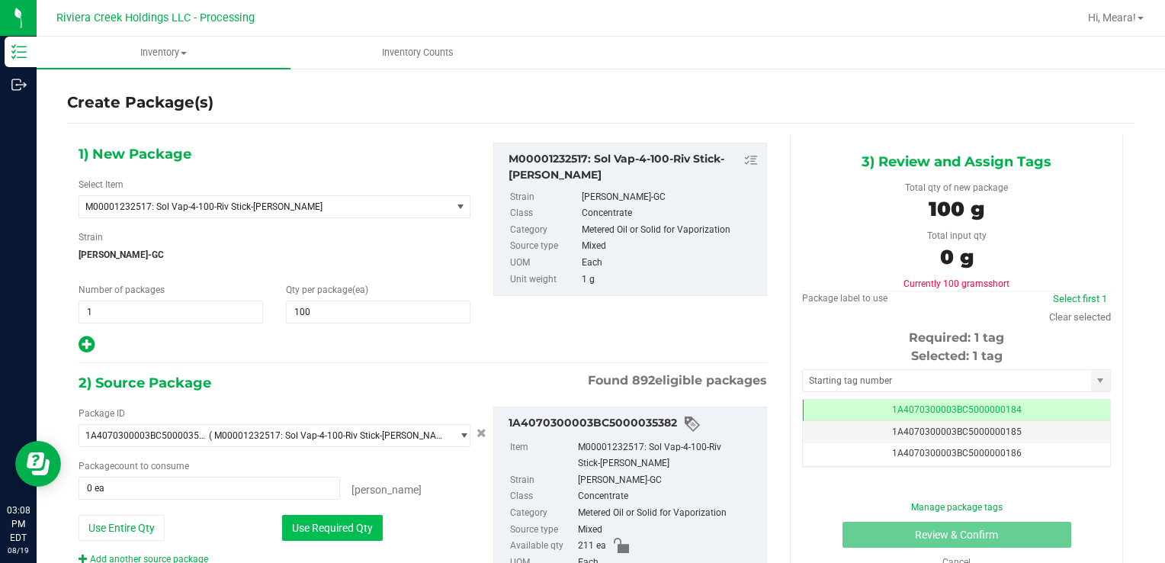
drag, startPoint x: 317, startPoint y: 507, endPoint x: 318, endPoint y: 515, distance: 7.7
click at [317, 508] on div "Package ID 1A4070300003BC5000035382 ( M00001232517: Sol Vap-4-100-Riv Stick-[PE…" at bounding box center [274, 485] width 415 height 159
click at [320, 525] on button "Use Required Qty" at bounding box center [332, 528] width 101 height 26
type input "100 ea"
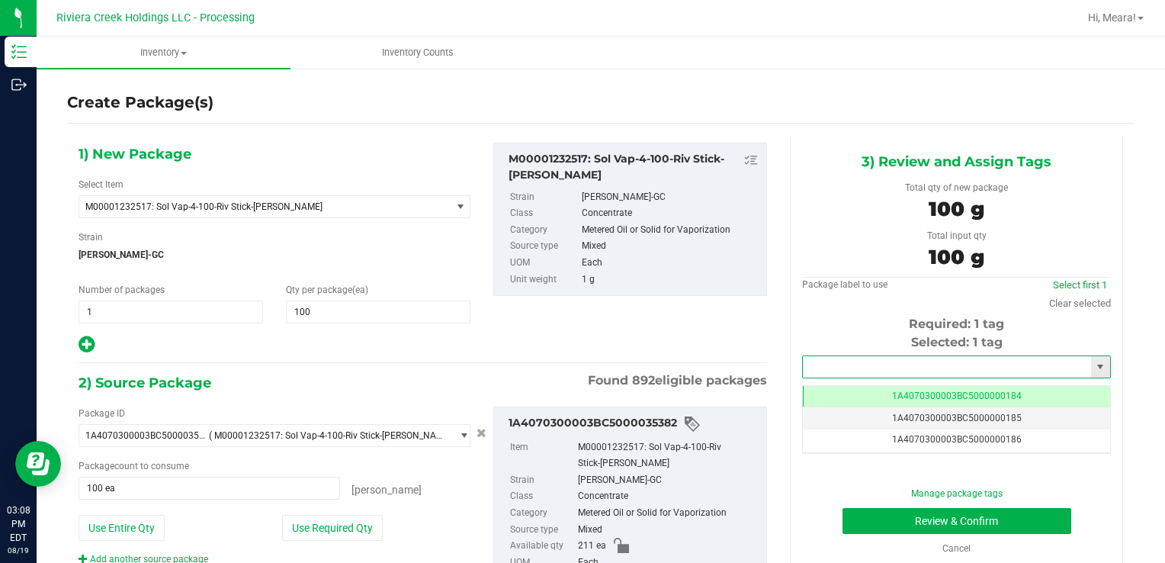
click at [818, 369] on input "text" at bounding box center [947, 366] width 288 height 21
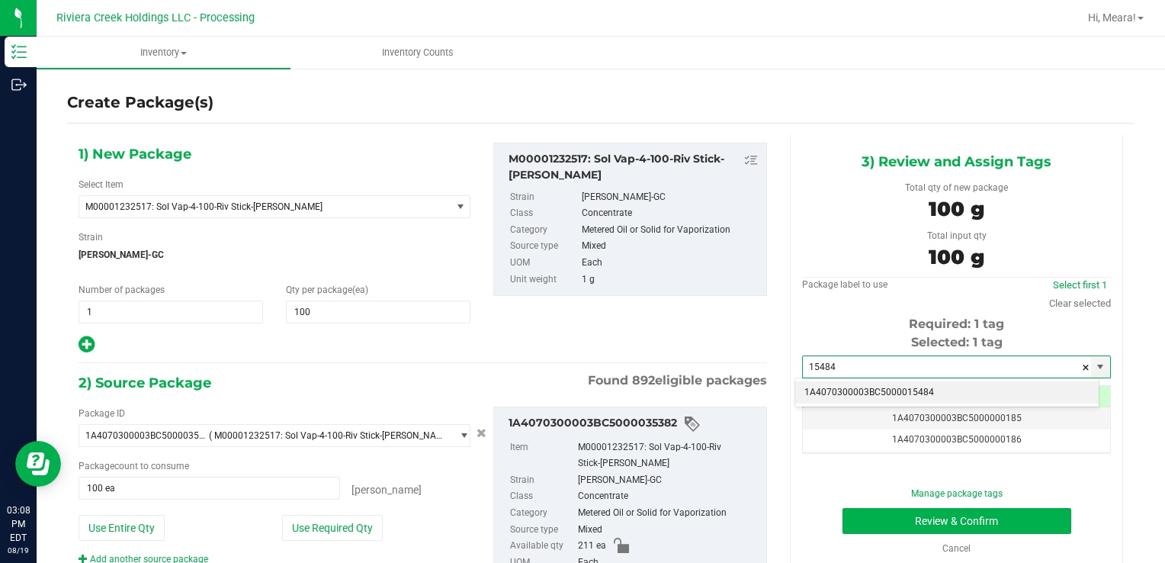
click at [826, 388] on li "1A4070300003BC5000015484" at bounding box center [946, 392] width 303 height 23
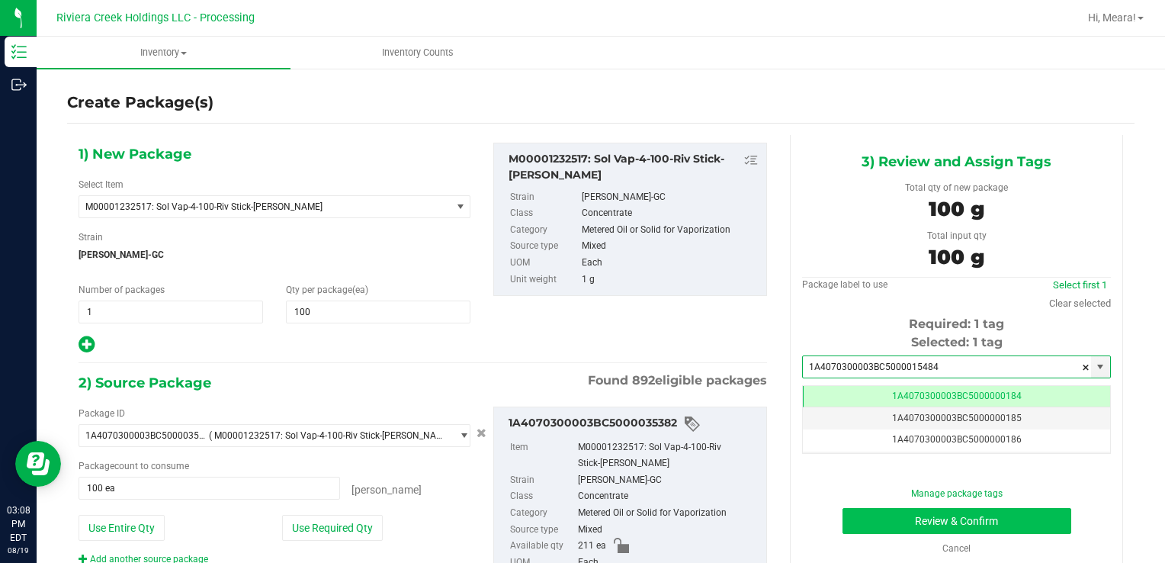
type input "1A4070300003BC5000015484"
click at [851, 515] on button "Review & Confirm" at bounding box center [956, 521] width 229 height 26
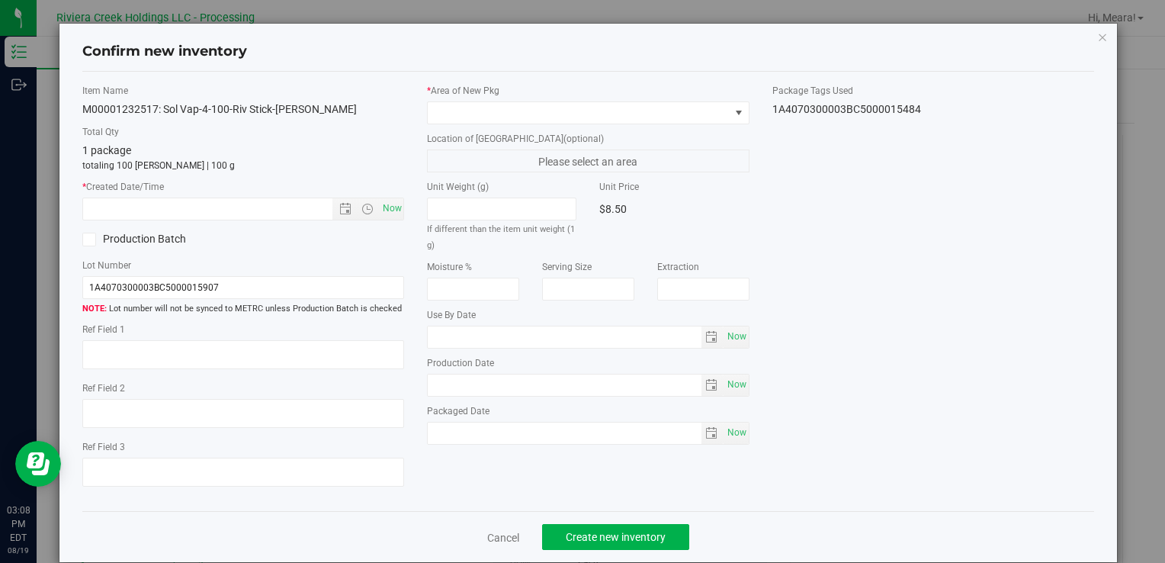
type input "[DATE]"
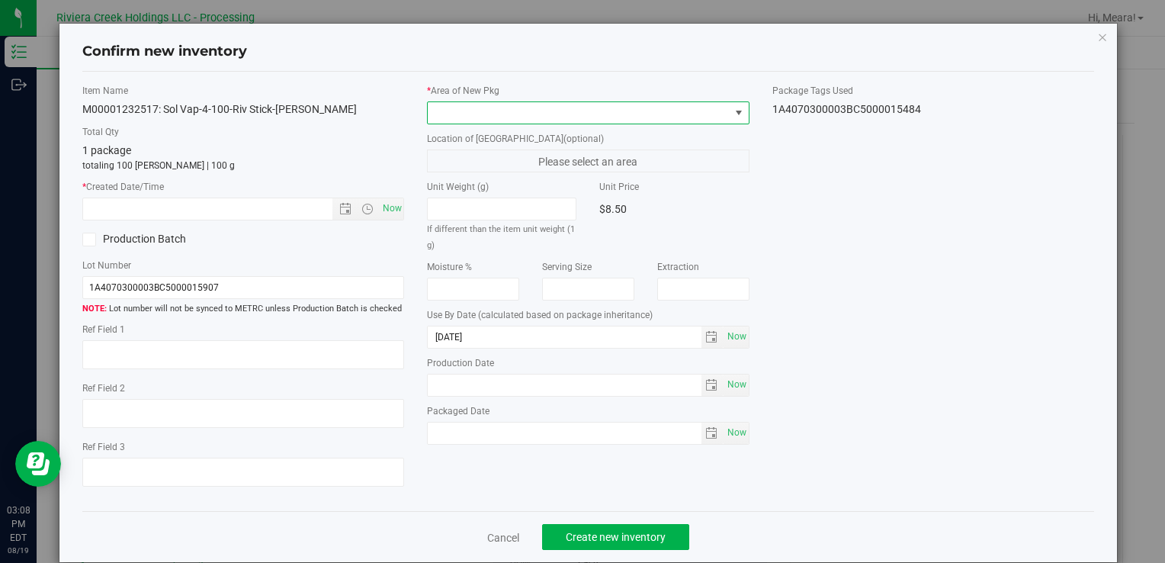
click at [622, 104] on span at bounding box center [578, 112] width 301 height 21
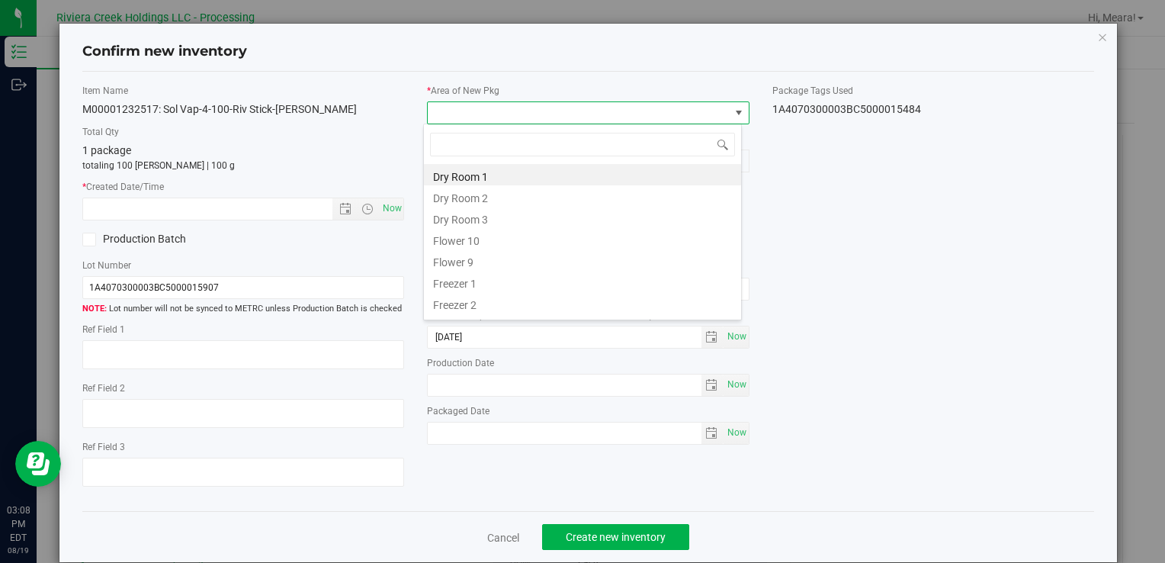
drag, startPoint x: 479, startPoint y: 245, endPoint x: 438, endPoint y: 229, distance: 44.2
click at [478, 245] on li "Flower 10" at bounding box center [582, 238] width 317 height 21
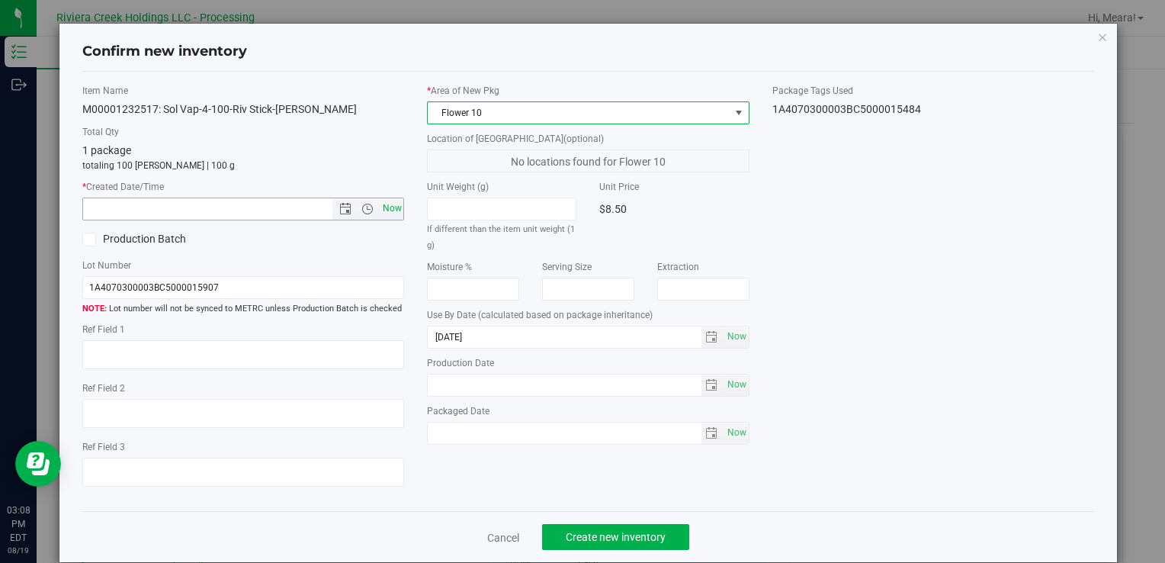
click at [379, 204] on span "Now" at bounding box center [392, 208] width 26 height 22
type input "[DATE] 3:08 PM"
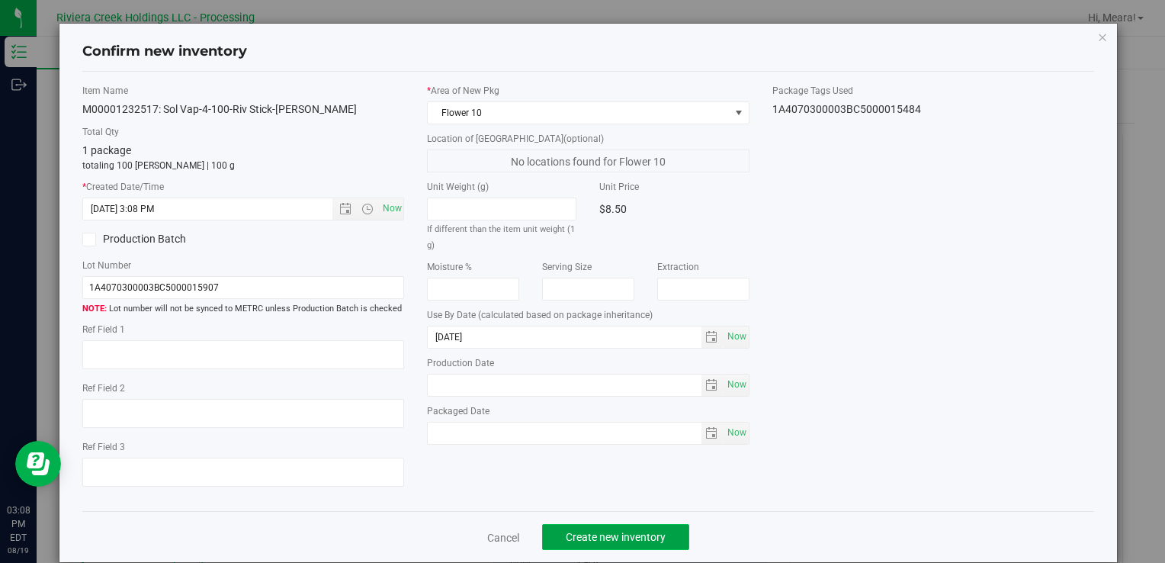
click at [653, 529] on button "Create new inventory" at bounding box center [615, 537] width 147 height 26
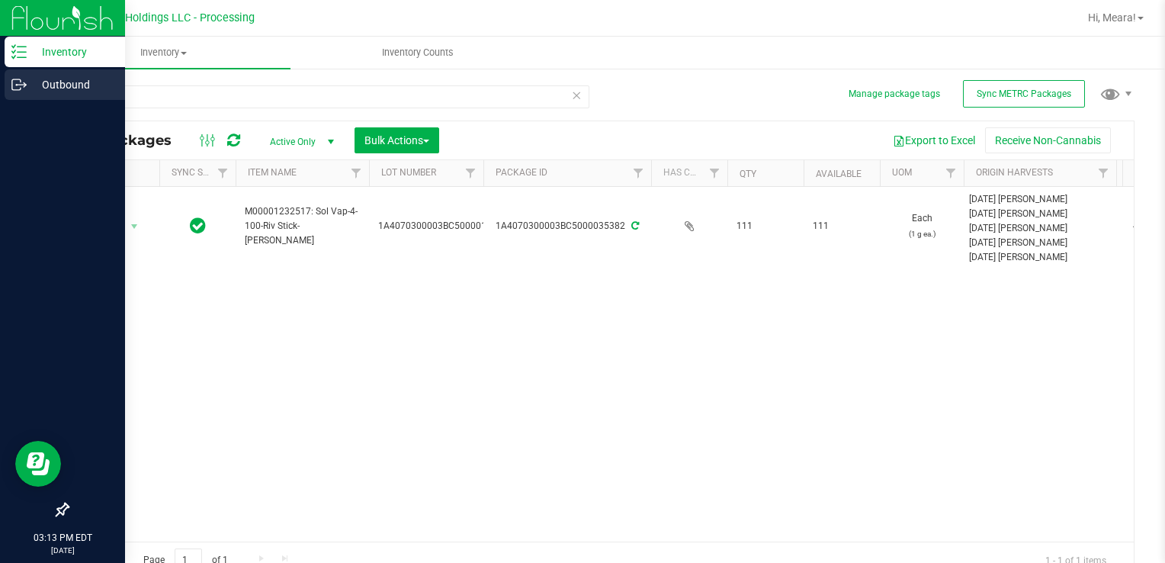
click at [52, 84] on p "Outbound" at bounding box center [72, 84] width 91 height 18
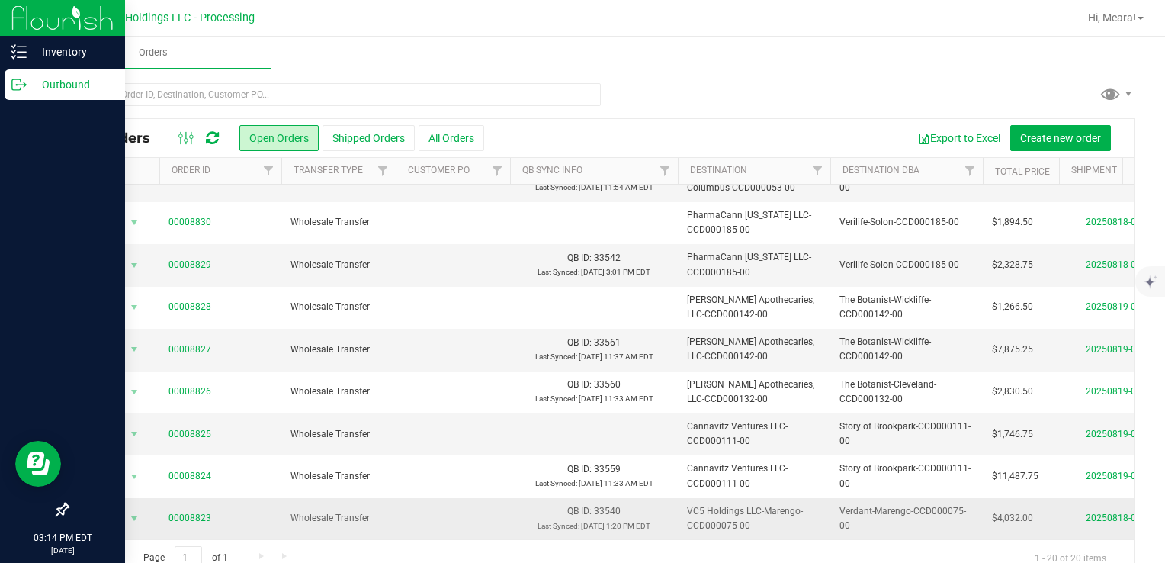
scroll to position [27, 0]
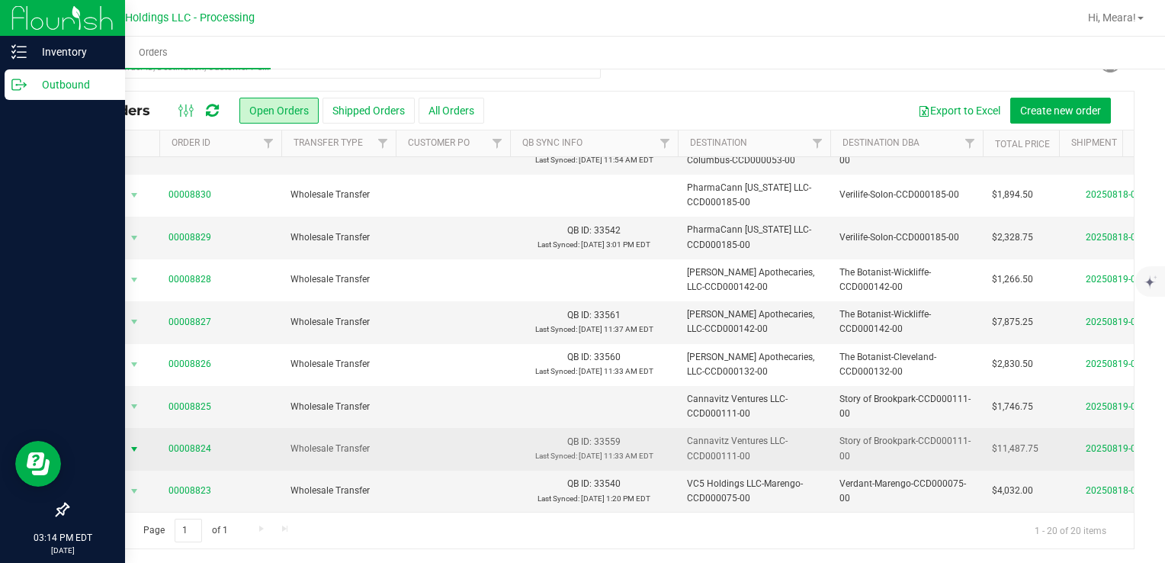
click at [109, 441] on span "Action" at bounding box center [103, 448] width 41 height 21
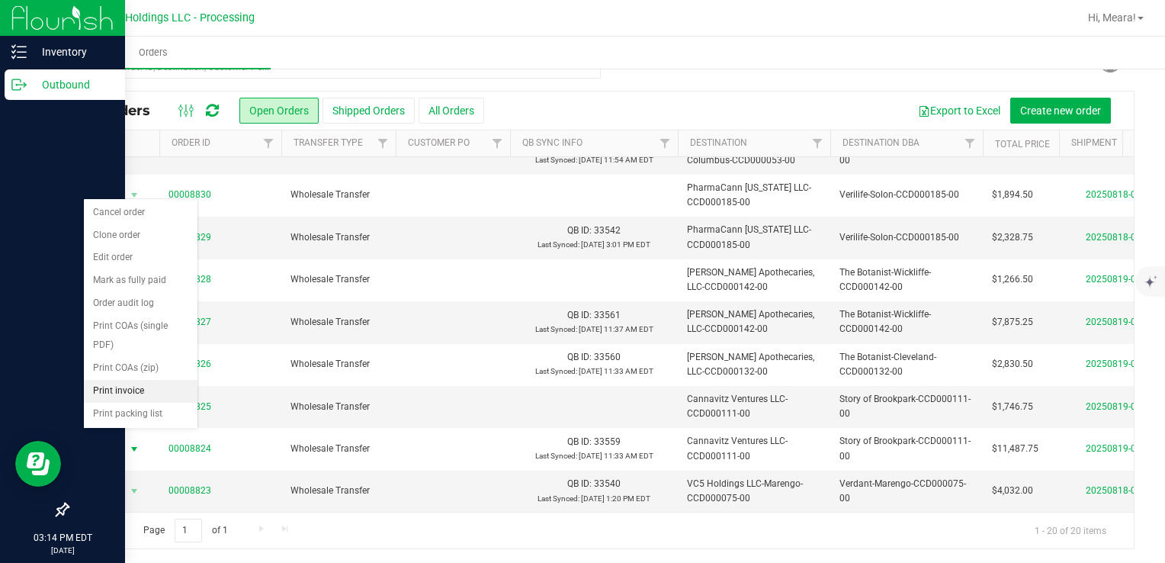
click at [121, 388] on li "Print invoice" at bounding box center [141, 391] width 114 height 23
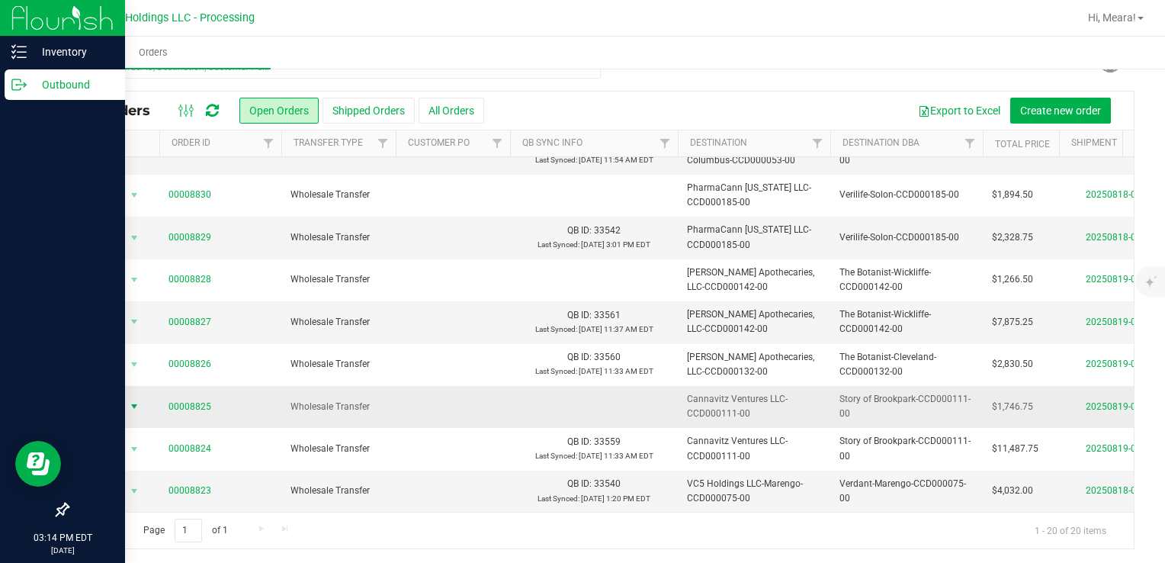
drag, startPoint x: 113, startPoint y: 387, endPoint x: 126, endPoint y: 399, distance: 17.8
click at [114, 396] on span "Action" at bounding box center [103, 406] width 41 height 21
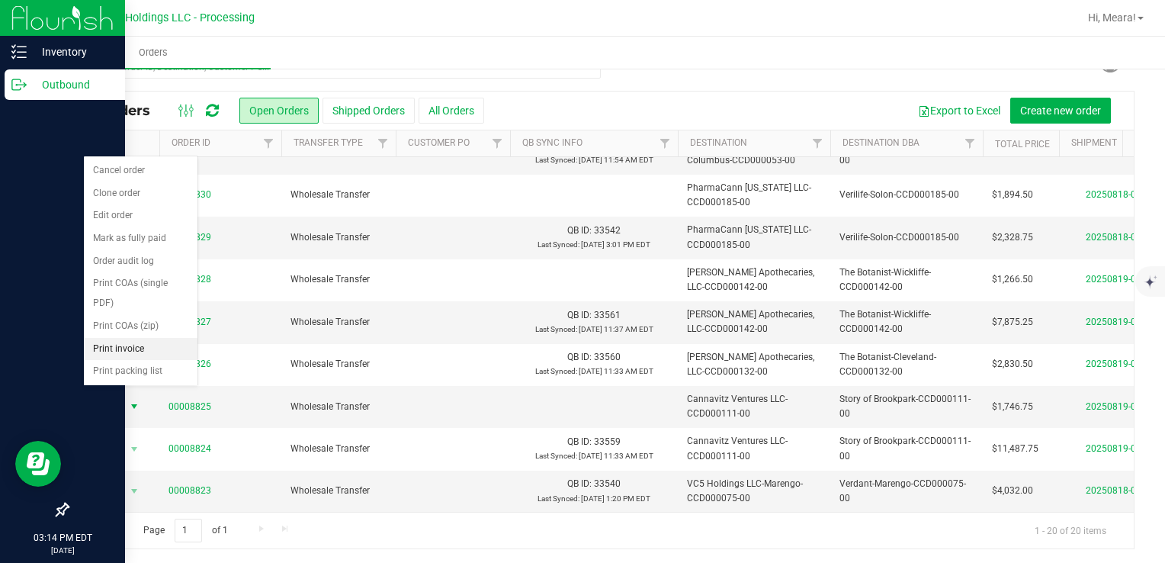
click at [128, 342] on li "Print invoice" at bounding box center [141, 349] width 114 height 23
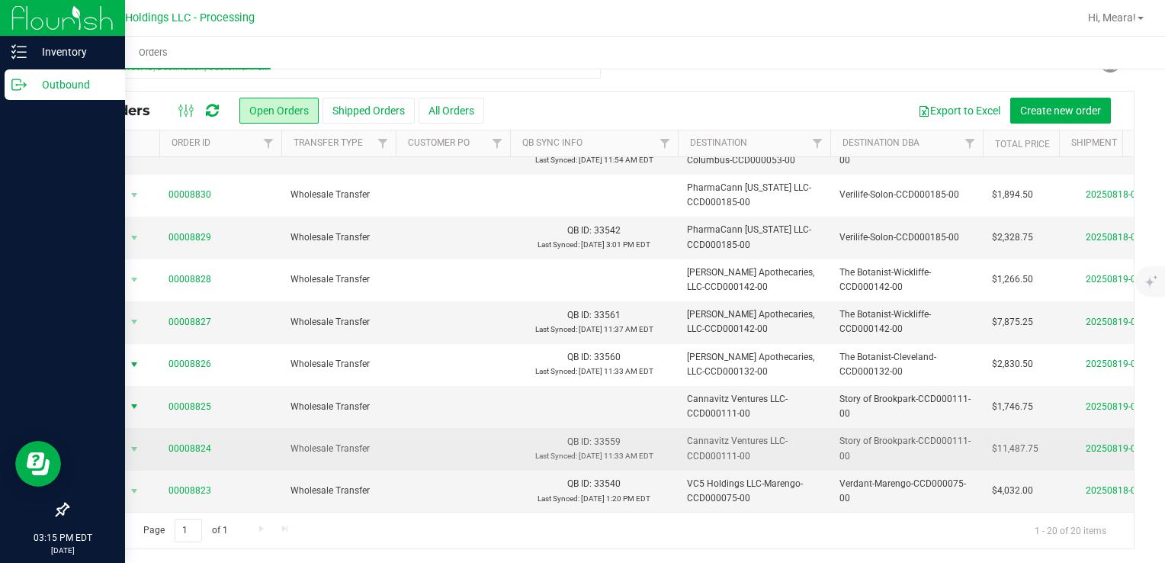
drag, startPoint x: 104, startPoint y: 356, endPoint x: 143, endPoint y: 420, distance: 74.9
click at [104, 356] on span "Action" at bounding box center [103, 364] width 41 height 21
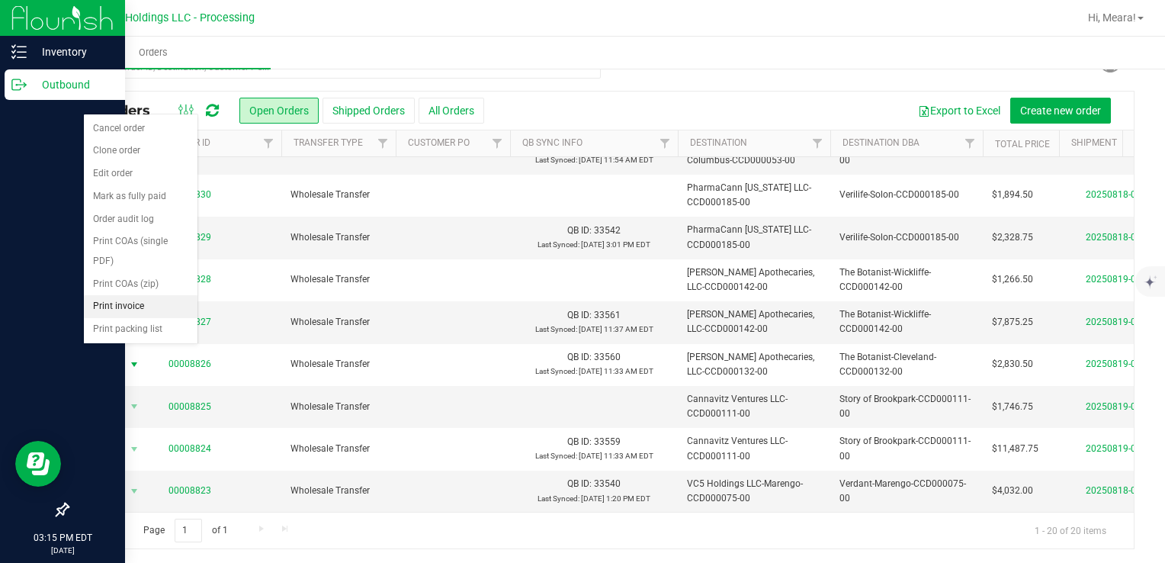
click at [130, 300] on li "Print invoice" at bounding box center [141, 306] width 114 height 23
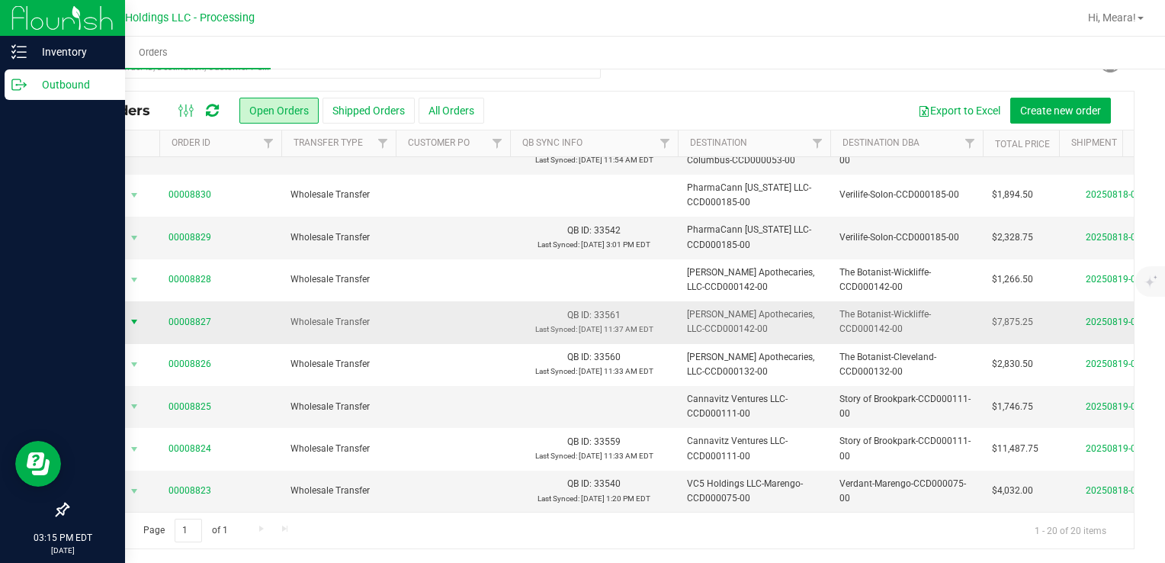
click at [105, 311] on span "Action" at bounding box center [103, 321] width 41 height 21
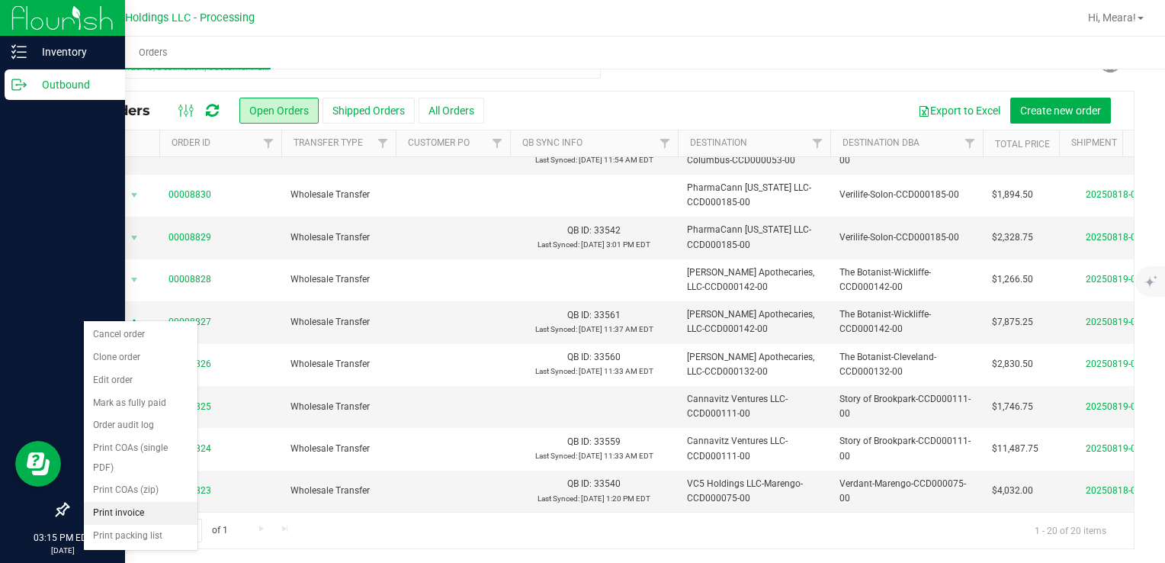
click at [143, 512] on li "Print invoice" at bounding box center [141, 513] width 114 height 23
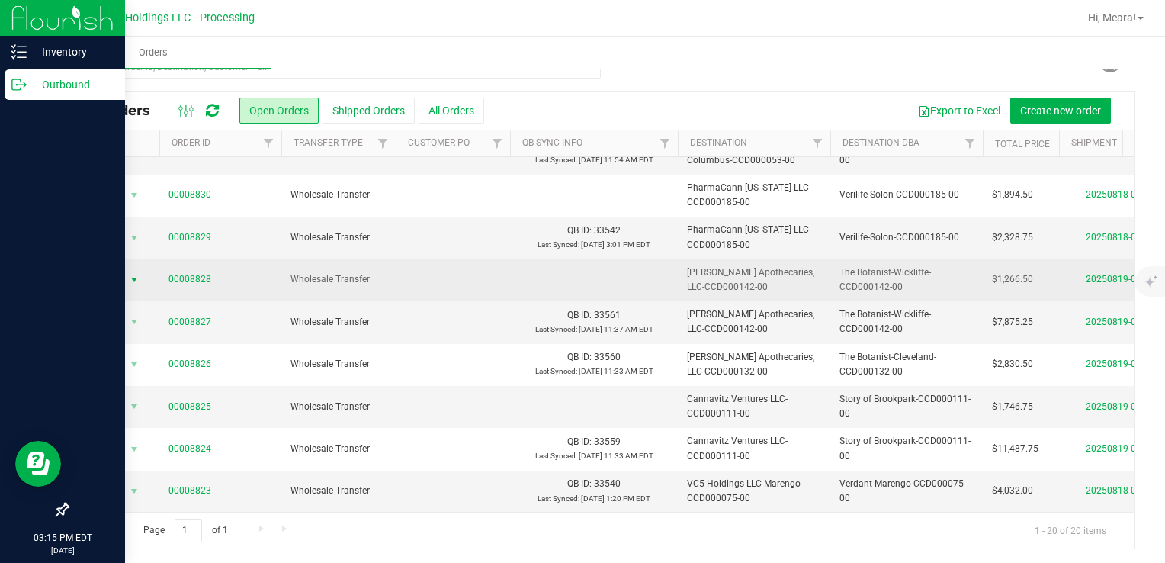
click at [121, 272] on span "Action" at bounding box center [103, 279] width 41 height 21
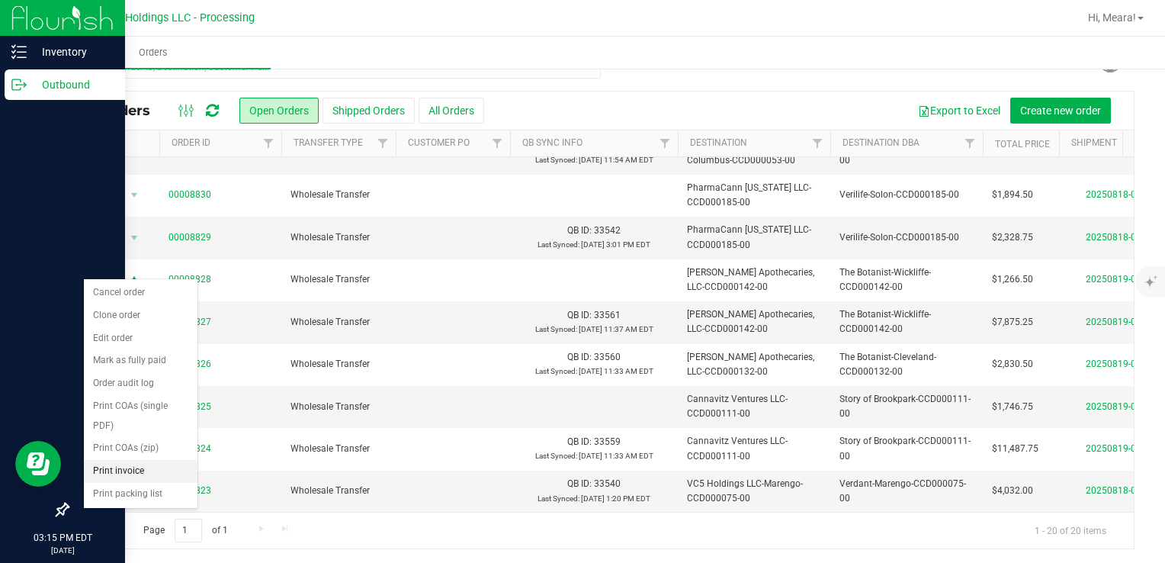
click at [165, 463] on li "Print invoice" at bounding box center [141, 471] width 114 height 23
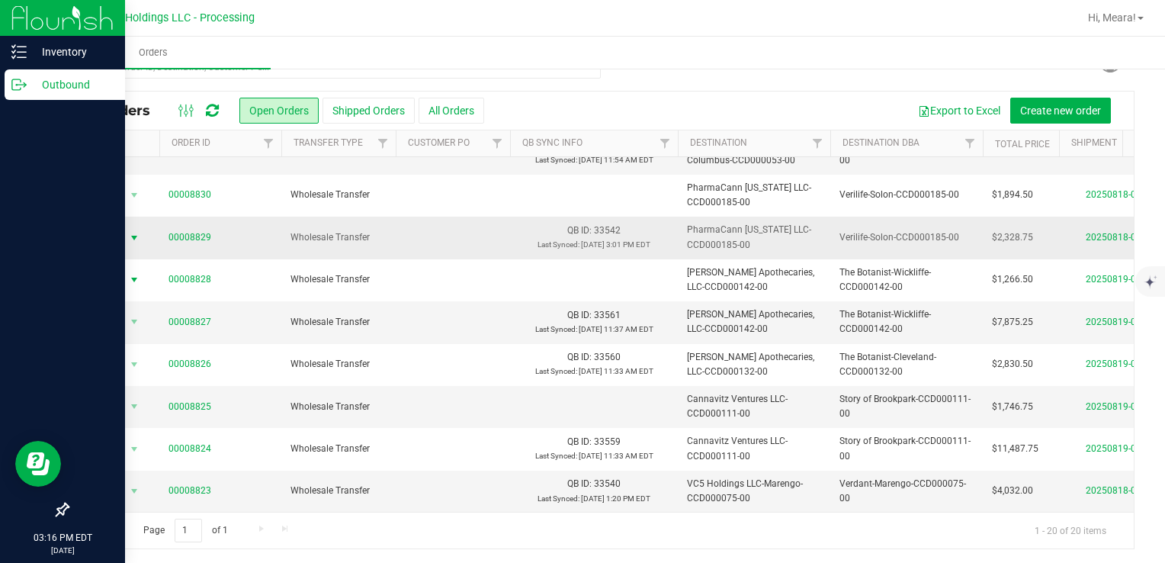
drag, startPoint x: 124, startPoint y: 229, endPoint x: 108, endPoint y: 213, distance: 22.6
click at [125, 229] on span "select" at bounding box center [134, 237] width 19 height 21
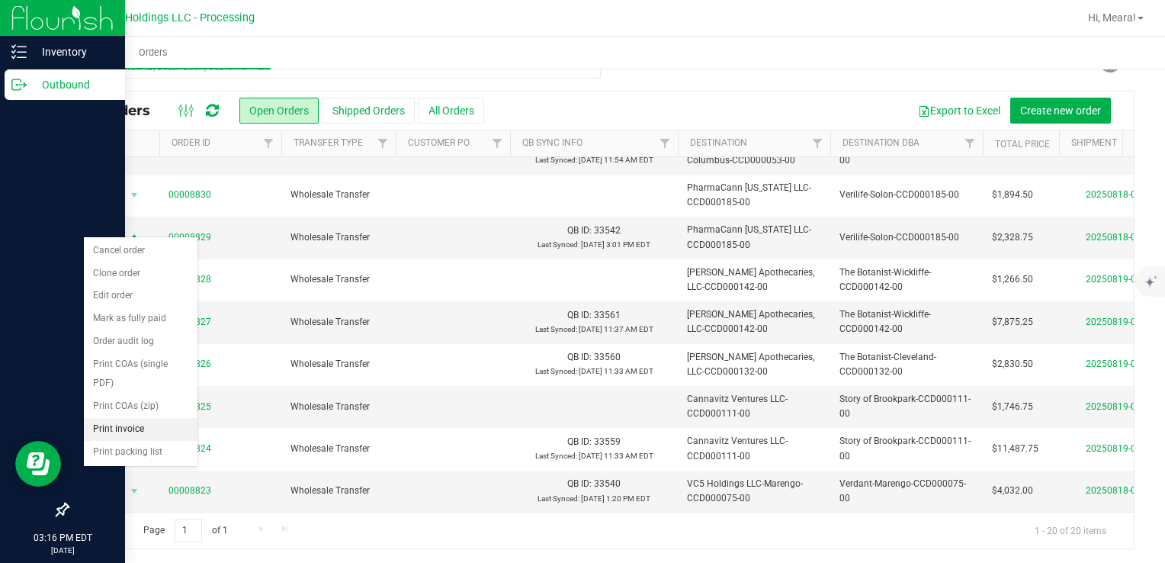
click at [116, 422] on li "Print invoice" at bounding box center [141, 429] width 114 height 23
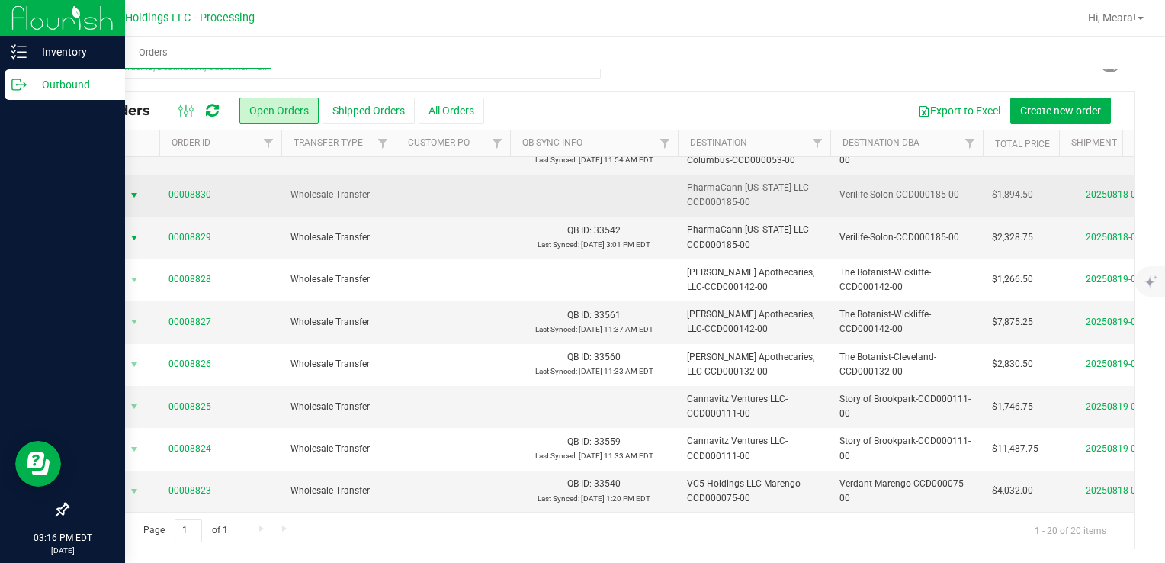
click at [113, 184] on span "Action" at bounding box center [103, 194] width 41 height 21
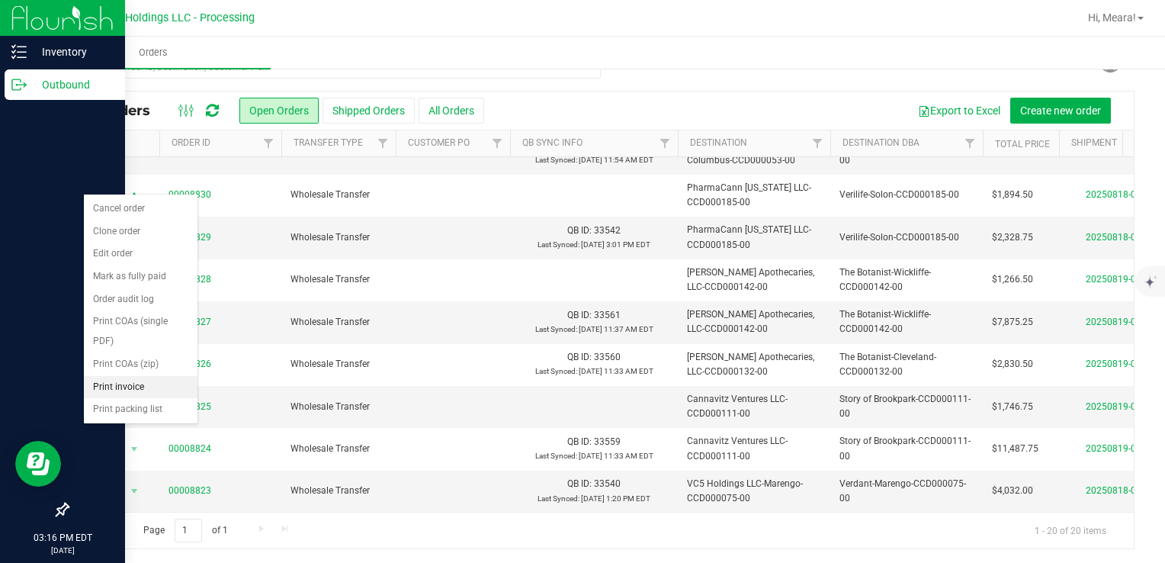
click at [136, 385] on li "Print invoice" at bounding box center [141, 387] width 114 height 23
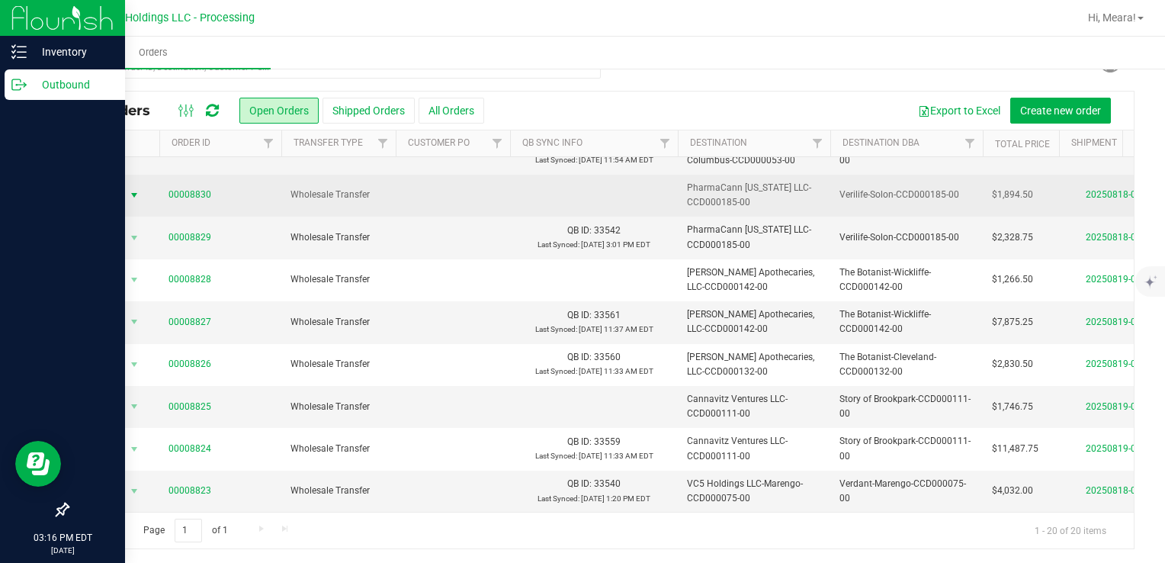
drag, startPoint x: 109, startPoint y: 191, endPoint x: 104, endPoint y: 184, distance: 8.7
click at [107, 190] on span "Action" at bounding box center [103, 194] width 41 height 21
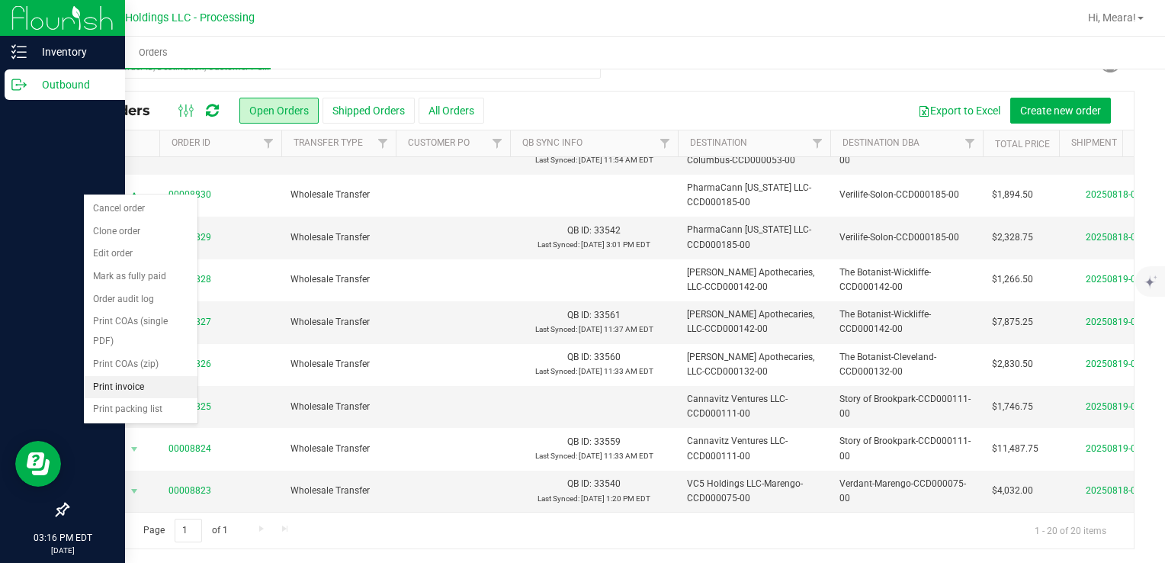
drag, startPoint x: 146, startPoint y: 380, endPoint x: 141, endPoint y: 370, distance: 11.3
click at [146, 380] on li "Print invoice" at bounding box center [141, 387] width 114 height 23
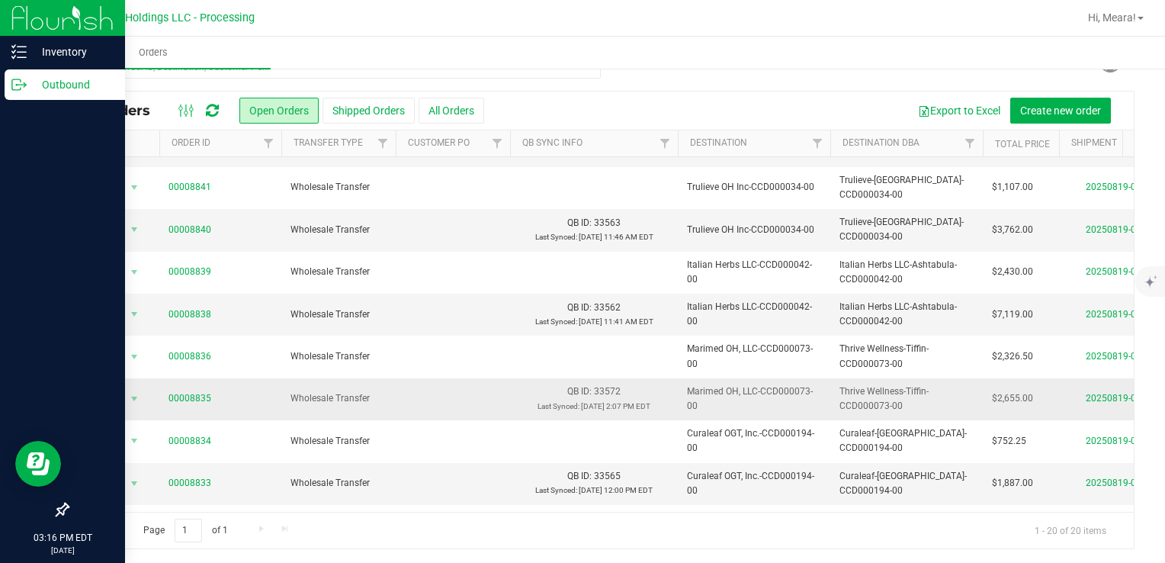
scroll to position [40, 0]
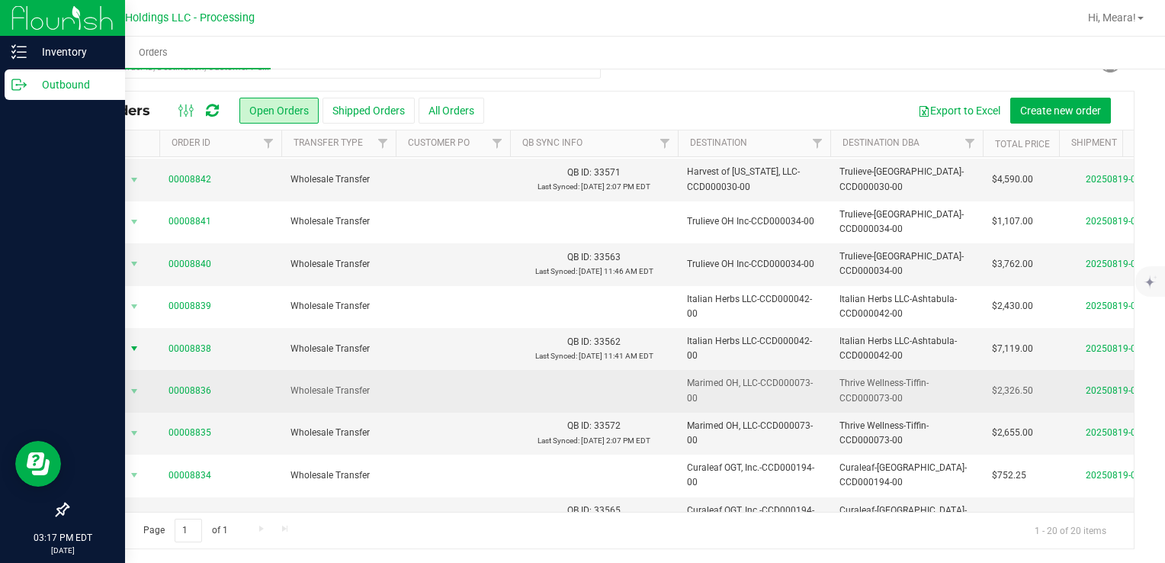
click at [117, 348] on span "Action" at bounding box center [103, 348] width 41 height 21
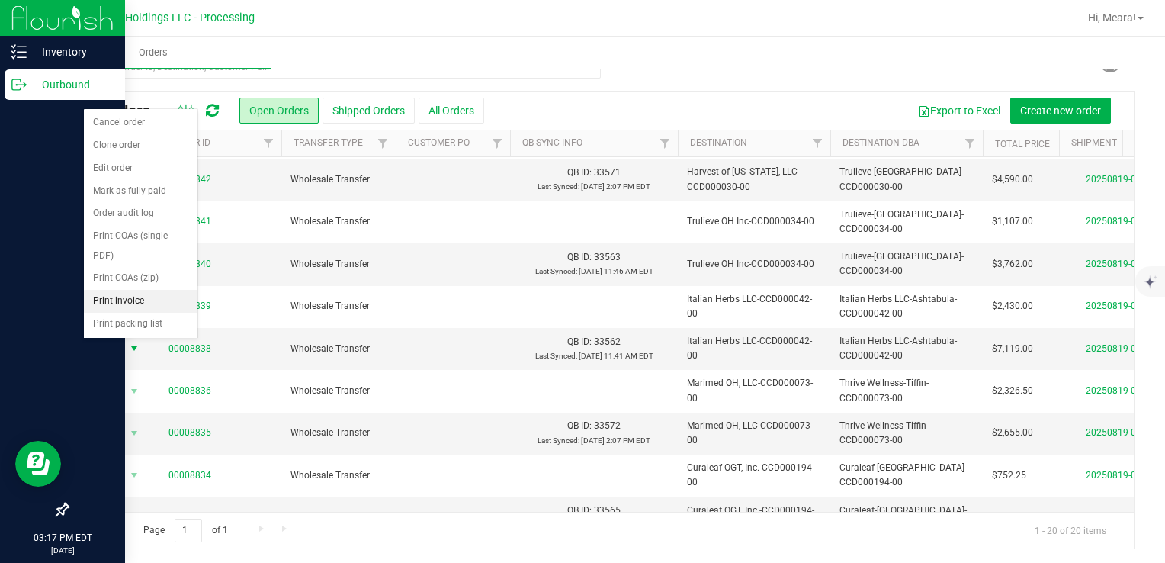
click at [141, 293] on li "Print invoice" at bounding box center [141, 301] width 114 height 23
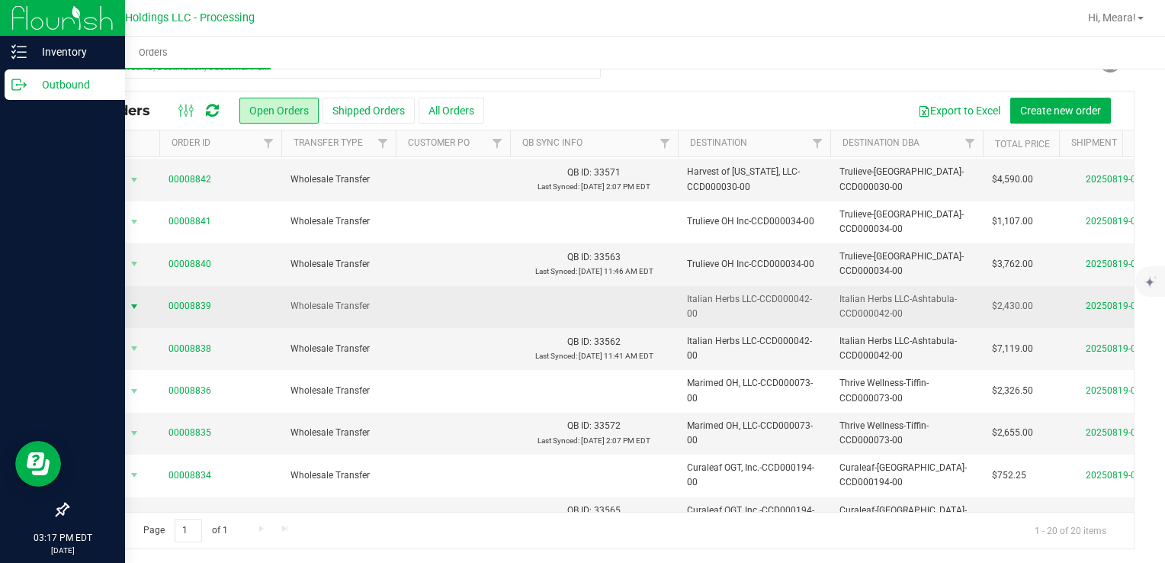
click at [109, 310] on span "Action" at bounding box center [103, 306] width 41 height 21
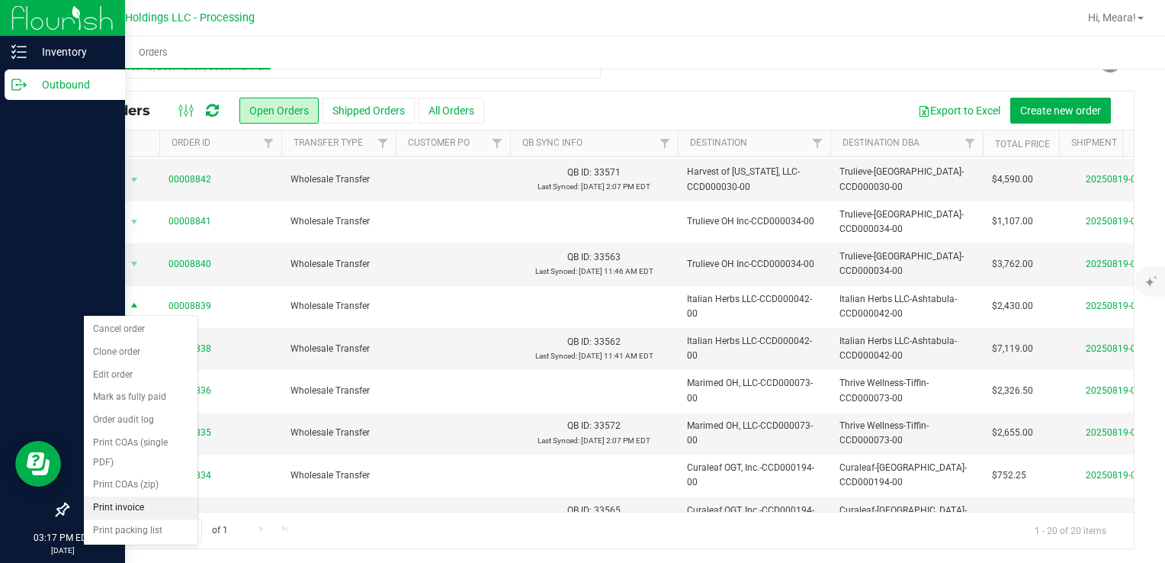
click at [144, 499] on li "Print invoice" at bounding box center [141, 507] width 114 height 23
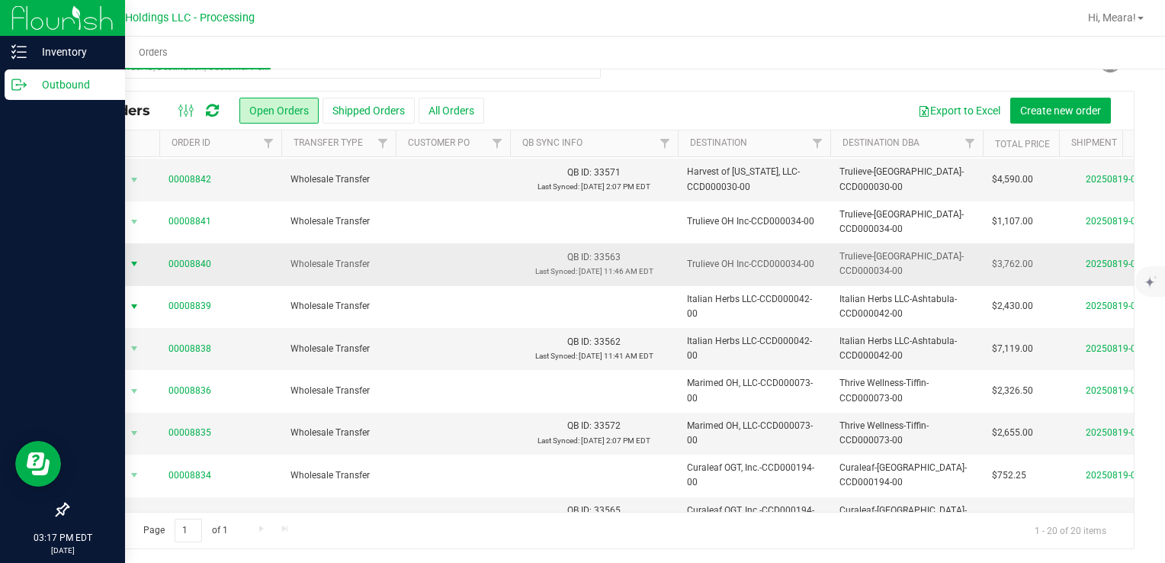
click at [107, 267] on span "Action" at bounding box center [103, 263] width 41 height 21
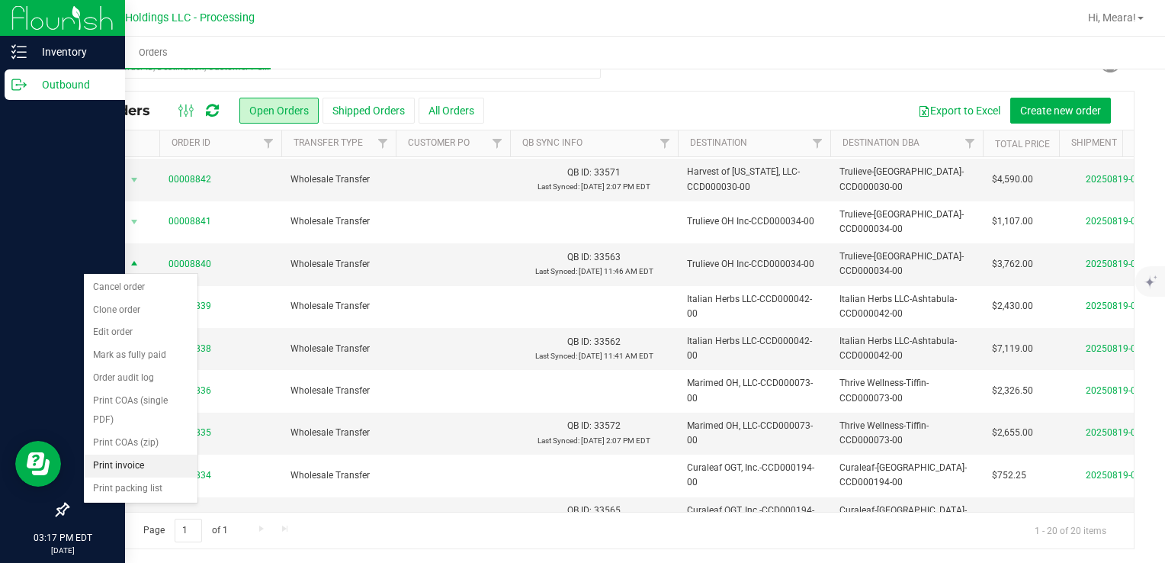
click at [151, 470] on li "Print invoice" at bounding box center [141, 465] width 114 height 23
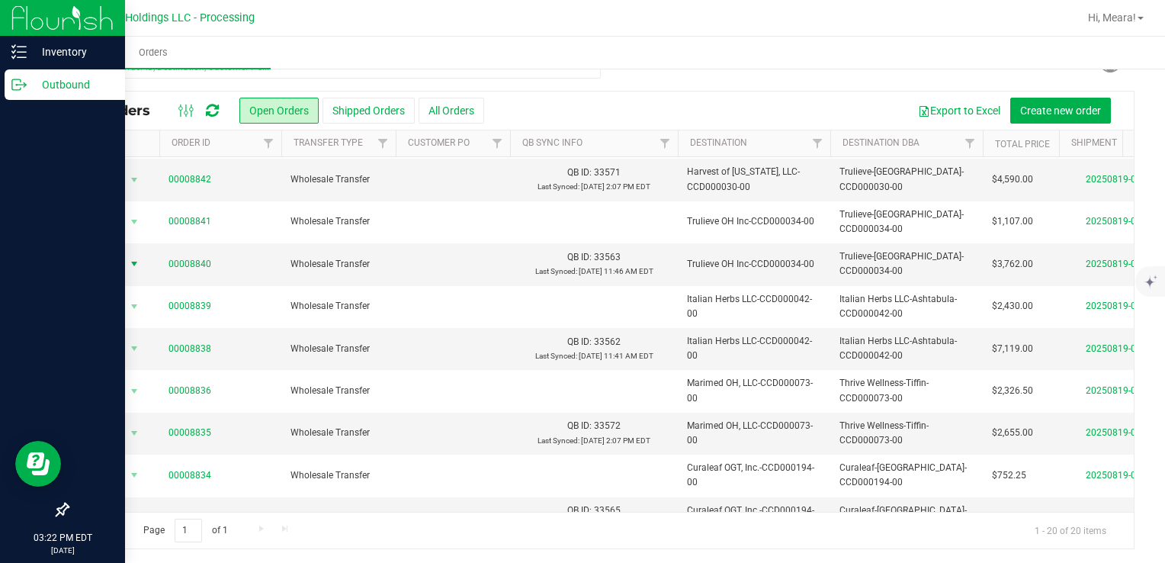
click at [130, 263] on span "select" at bounding box center [134, 264] width 12 height 12
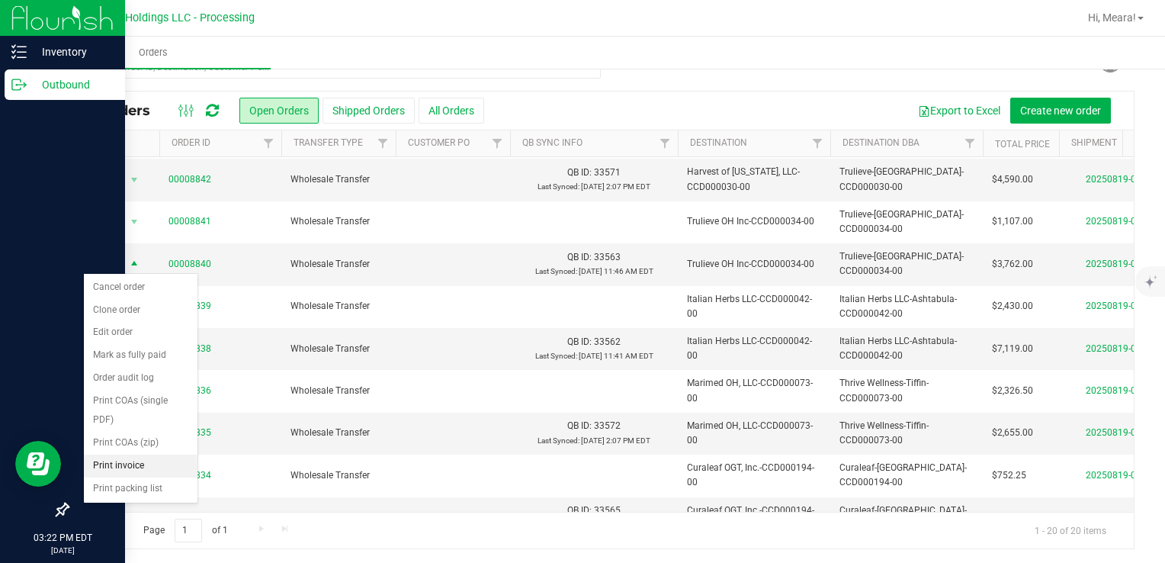
drag, startPoint x: 152, startPoint y: 458, endPoint x: 143, endPoint y: 436, distance: 23.9
click at [151, 459] on li "Print invoice" at bounding box center [141, 465] width 114 height 23
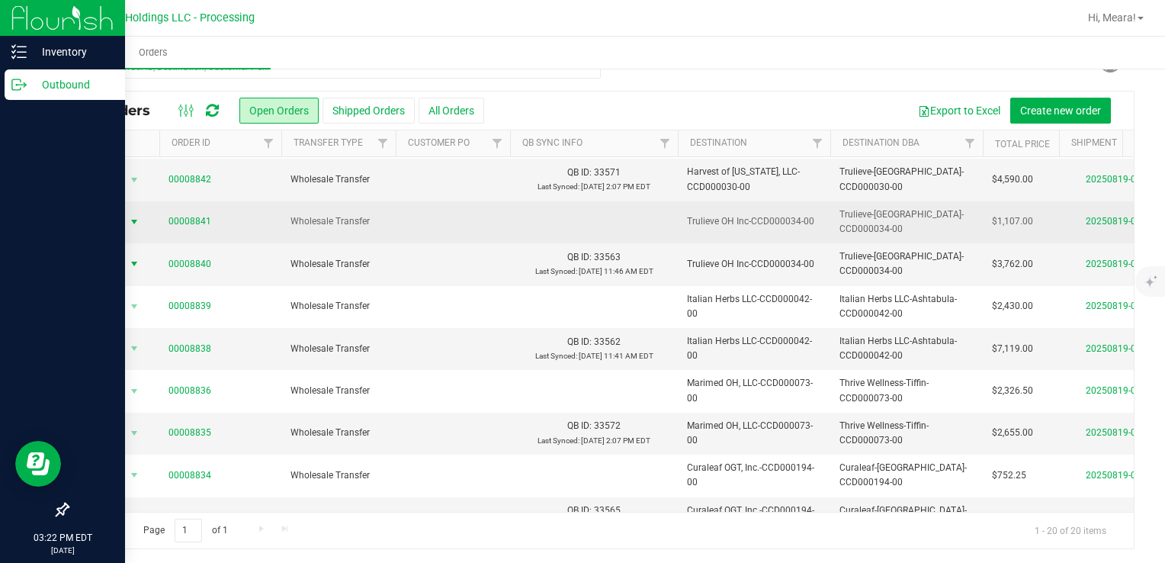
click at [119, 220] on span "Action" at bounding box center [103, 221] width 41 height 21
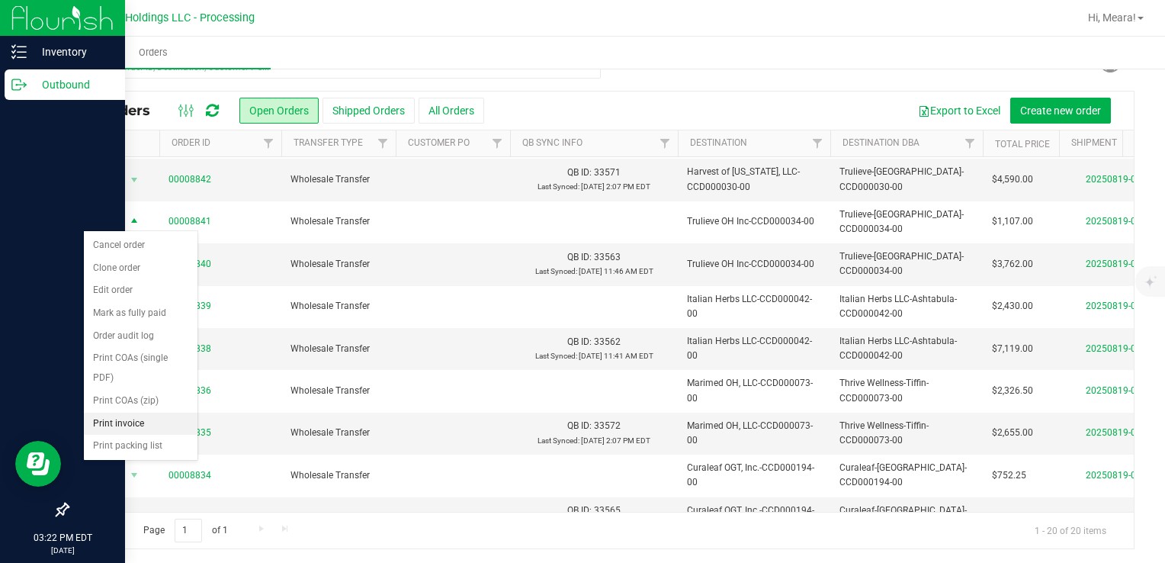
click at [143, 421] on li "Print invoice" at bounding box center [141, 423] width 114 height 23
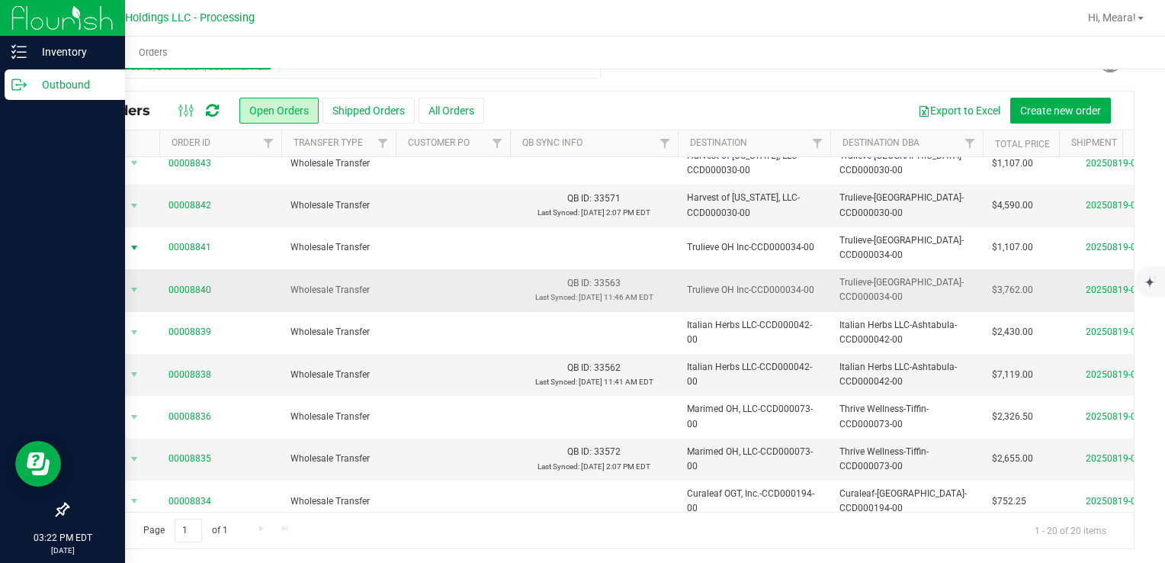
scroll to position [0, 0]
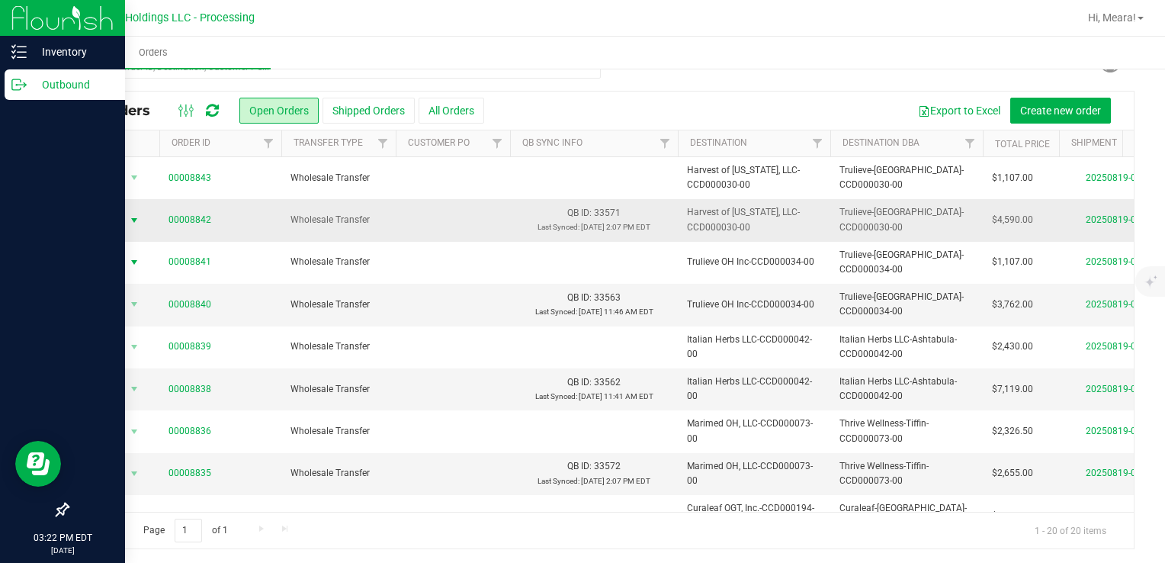
click at [104, 218] on span "Action" at bounding box center [103, 220] width 41 height 21
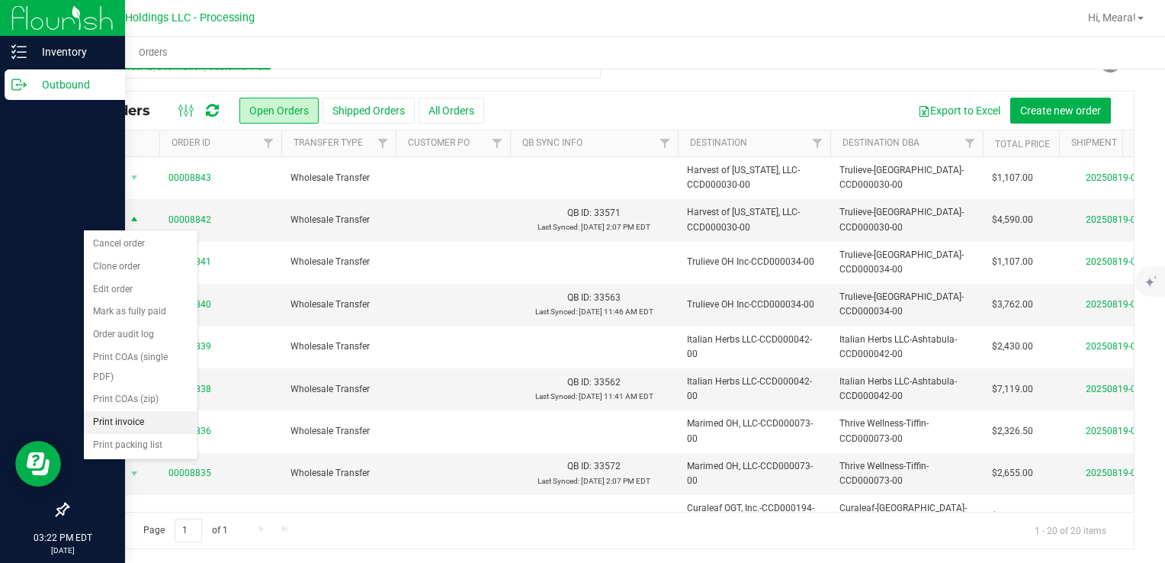
click at [137, 414] on li "Print invoice" at bounding box center [141, 422] width 114 height 23
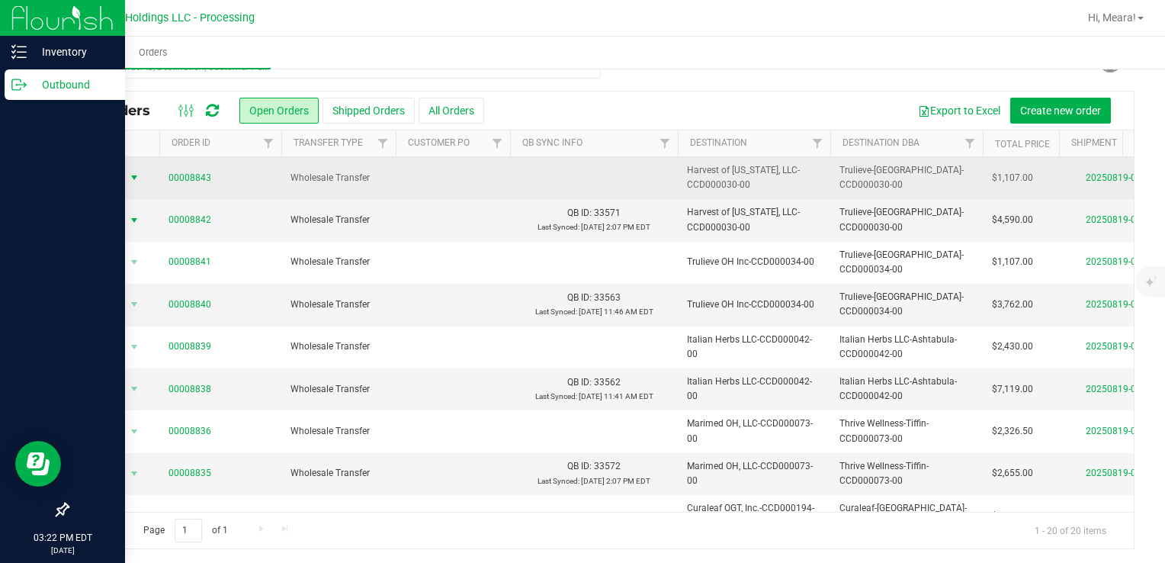
click at [114, 175] on span "Action" at bounding box center [103, 177] width 41 height 21
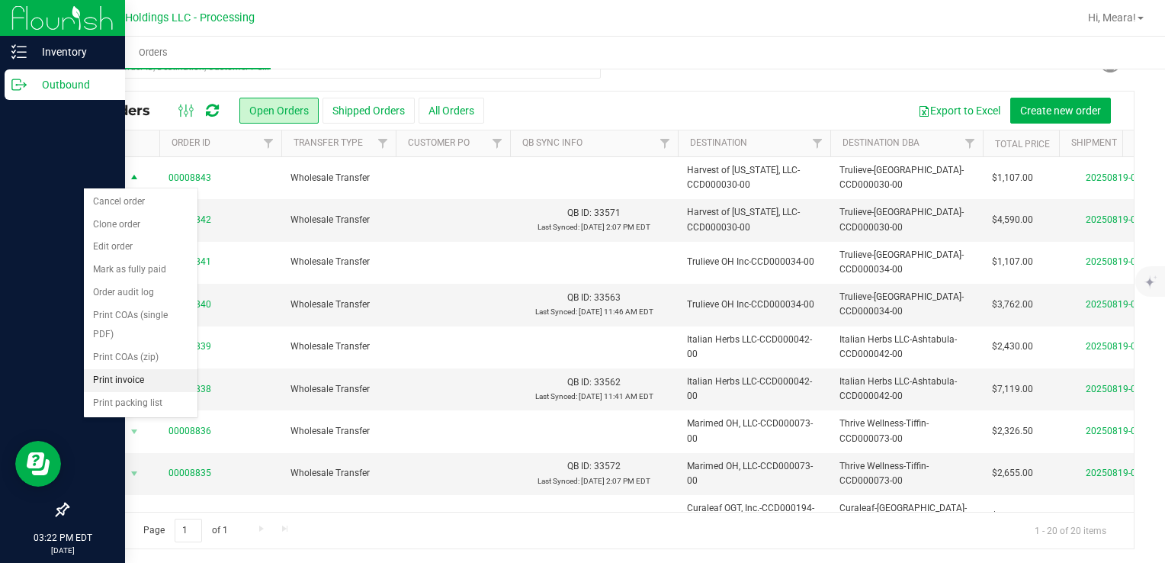
click at [141, 377] on li "Print invoice" at bounding box center [141, 380] width 114 height 23
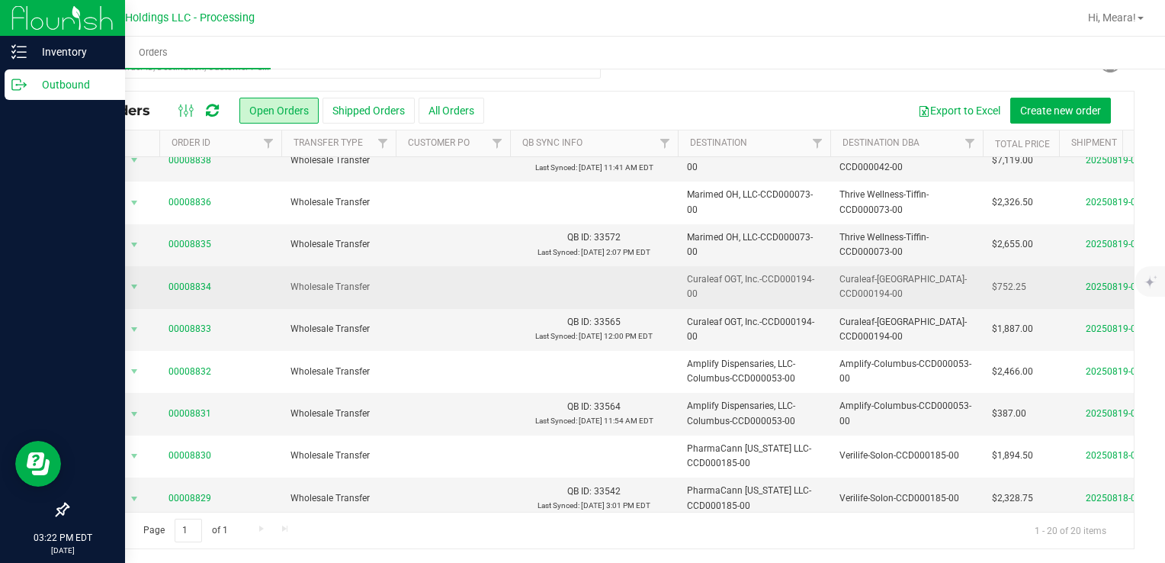
scroll to position [305, 0]
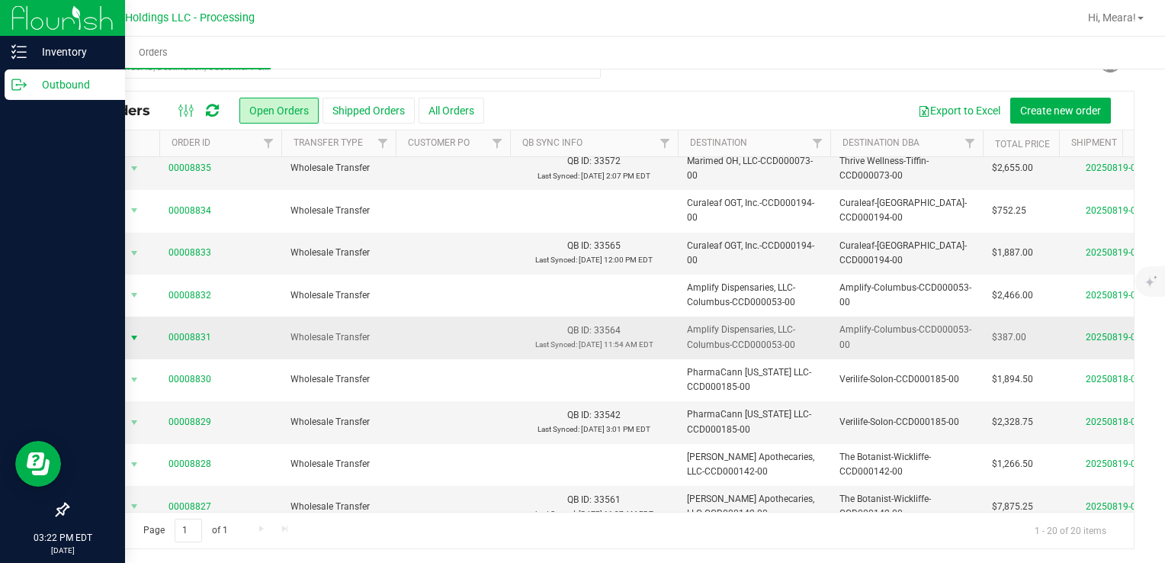
click at [109, 338] on span "Action" at bounding box center [103, 337] width 41 height 21
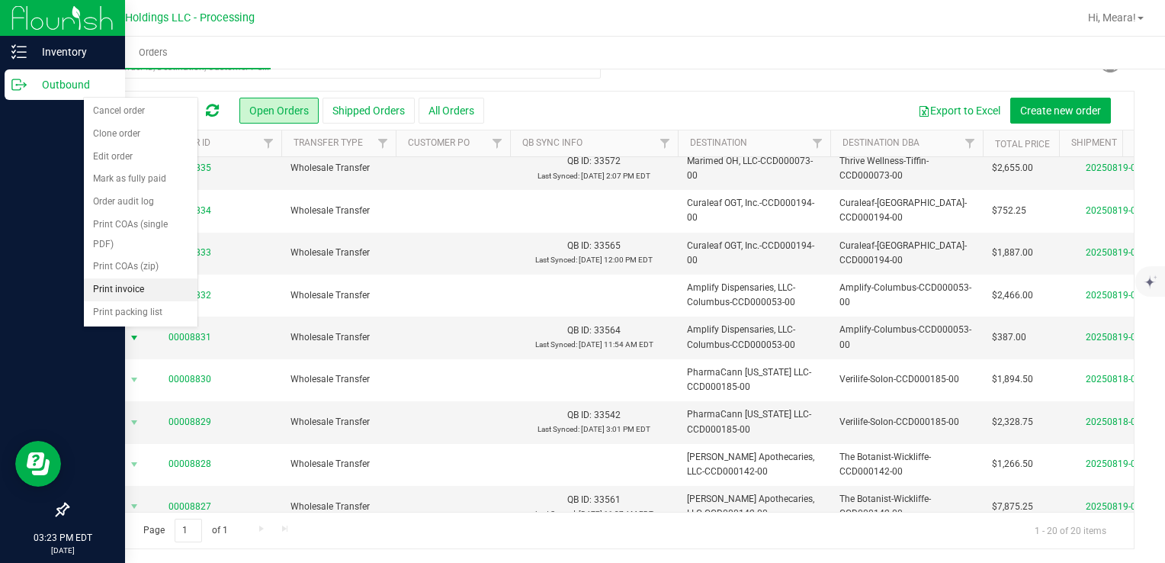
click at [119, 293] on li "Print invoice" at bounding box center [141, 289] width 114 height 23
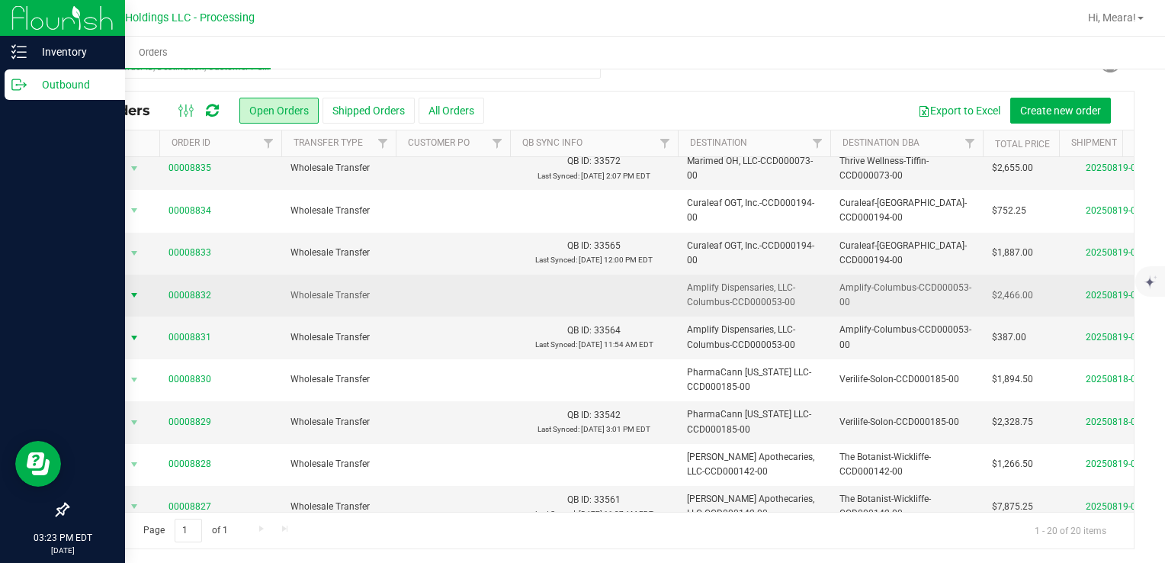
drag, startPoint x: 113, startPoint y: 291, endPoint x: 120, endPoint y: 300, distance: 11.3
click at [113, 291] on span "Action" at bounding box center [103, 294] width 41 height 21
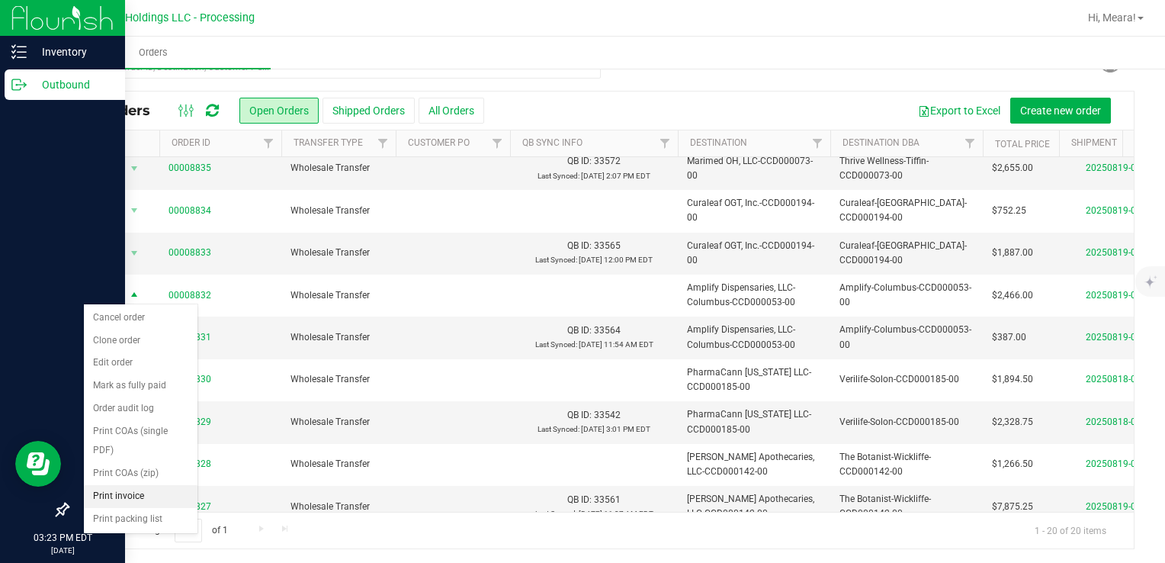
click at [152, 492] on li "Print invoice" at bounding box center [141, 496] width 114 height 23
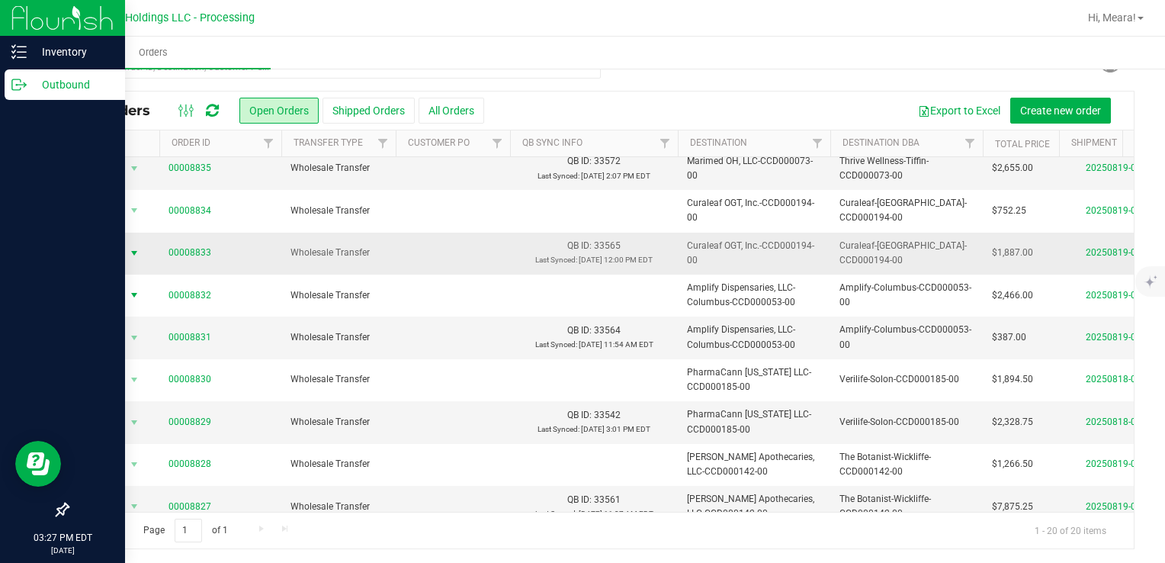
click at [116, 252] on span "Action" at bounding box center [103, 252] width 41 height 21
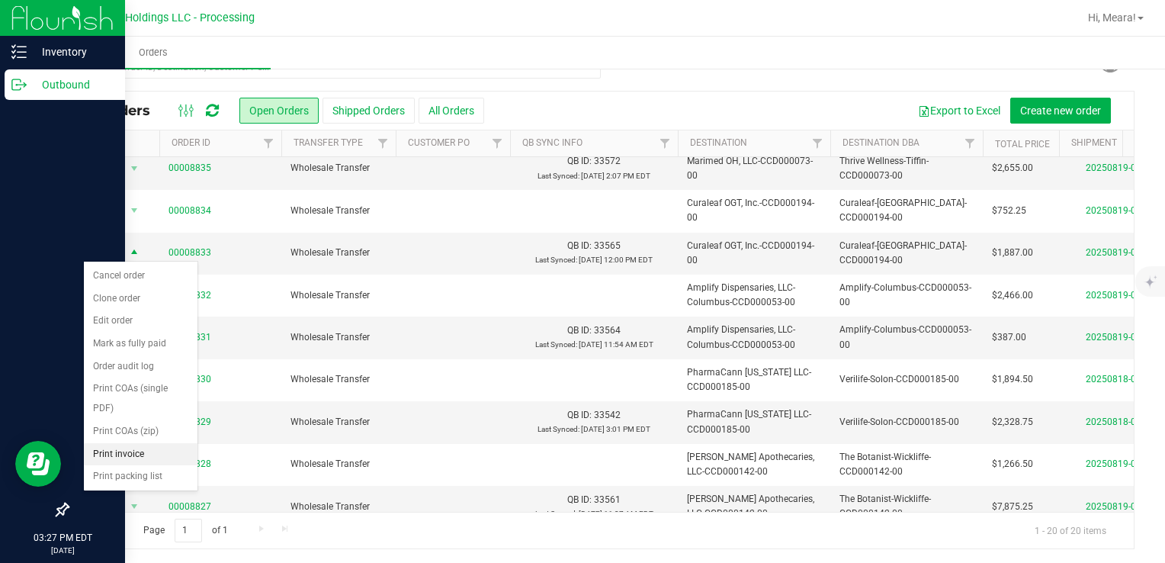
click at [124, 450] on li "Print invoice" at bounding box center [141, 454] width 114 height 23
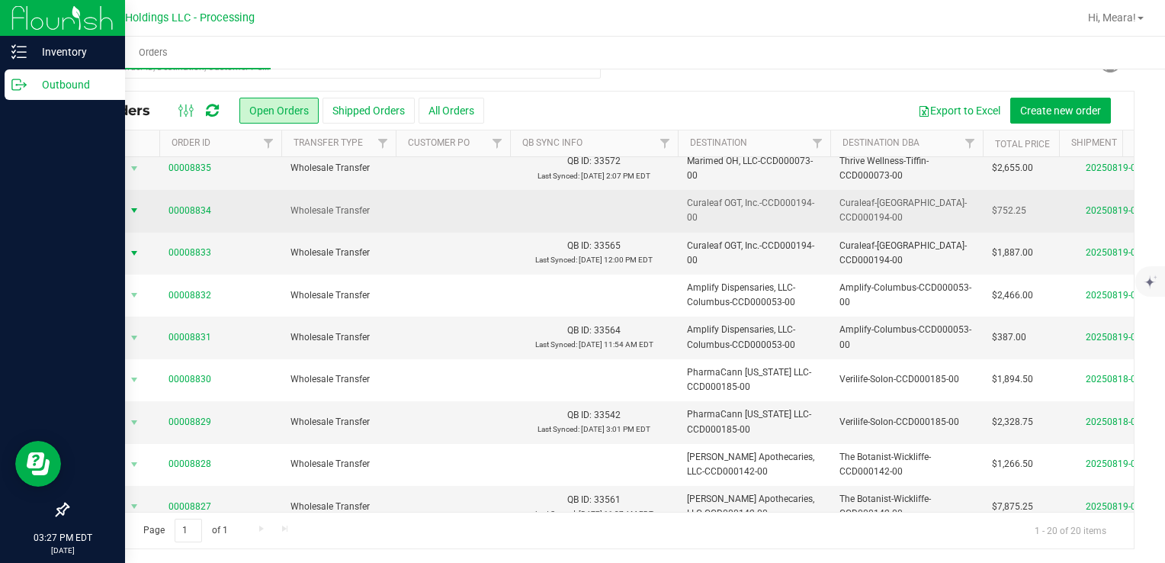
click at [105, 205] on span "Action" at bounding box center [103, 210] width 41 height 21
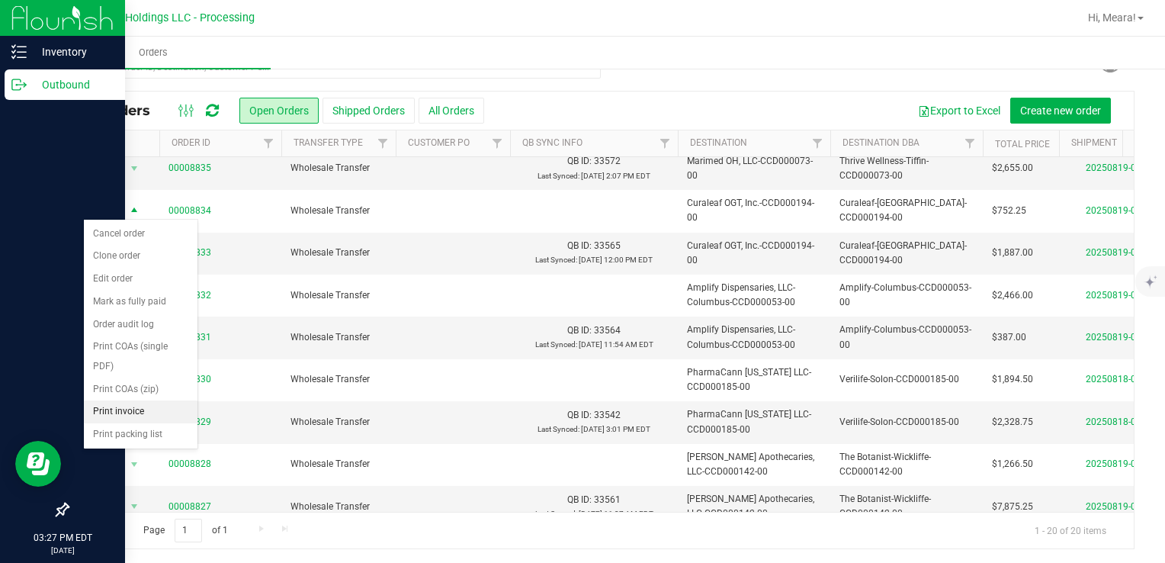
click at [144, 404] on li "Print invoice" at bounding box center [141, 411] width 114 height 23
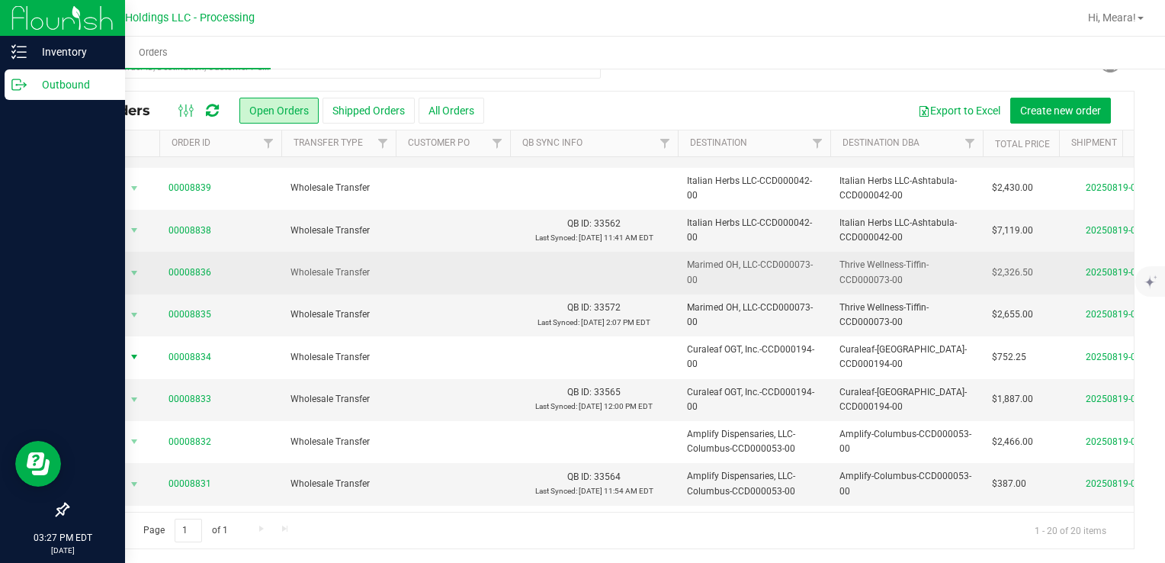
scroll to position [152, 0]
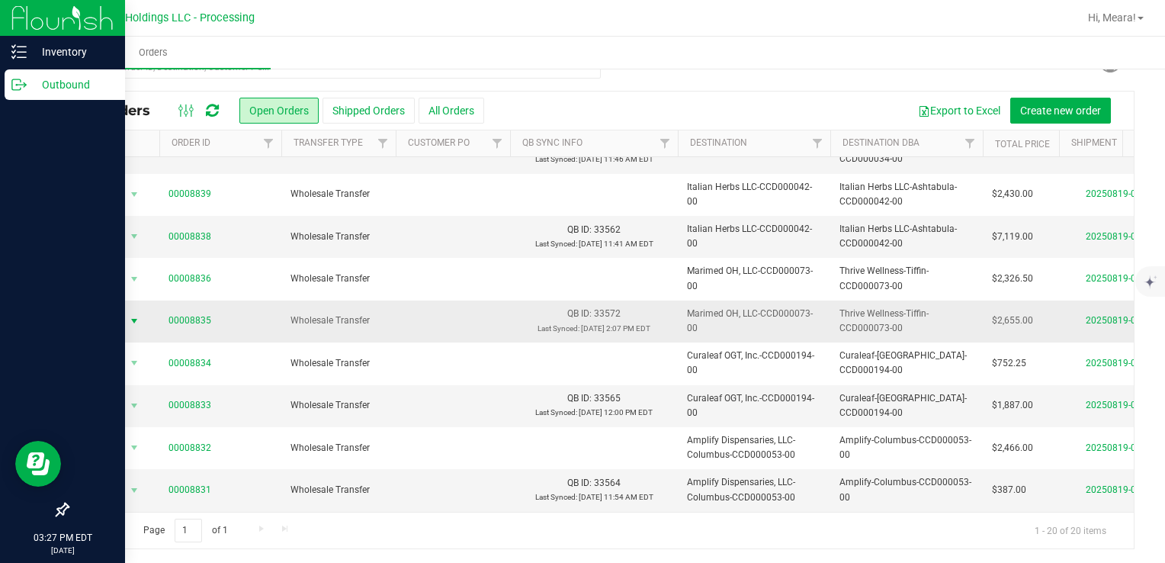
click at [125, 326] on span "select" at bounding box center [134, 320] width 19 height 21
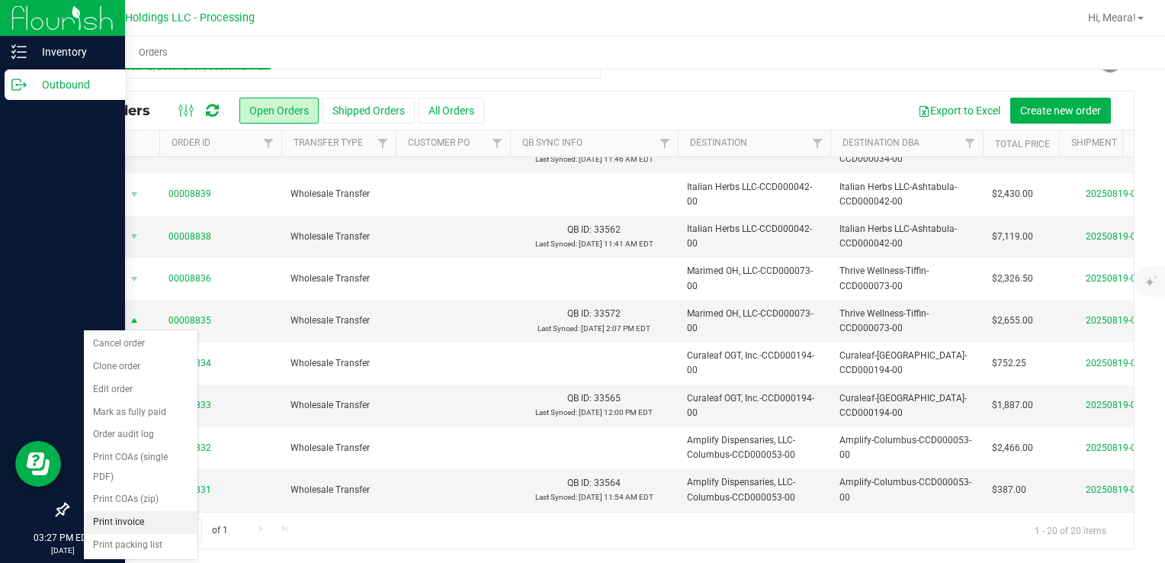
click at [134, 523] on li "Print invoice" at bounding box center [141, 522] width 114 height 23
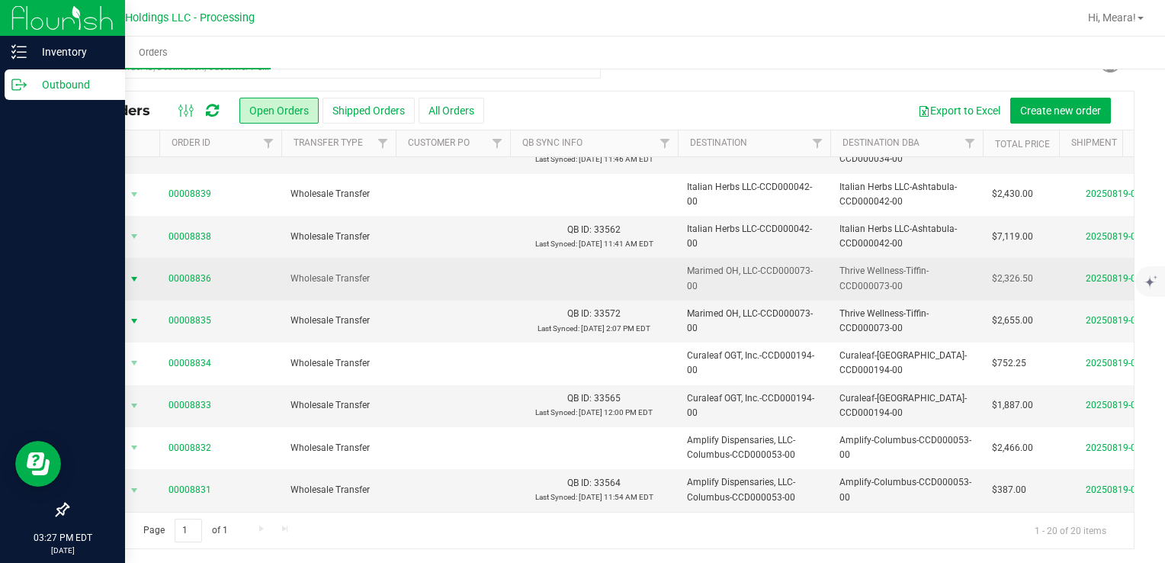
click at [107, 282] on span "Action" at bounding box center [103, 278] width 41 height 21
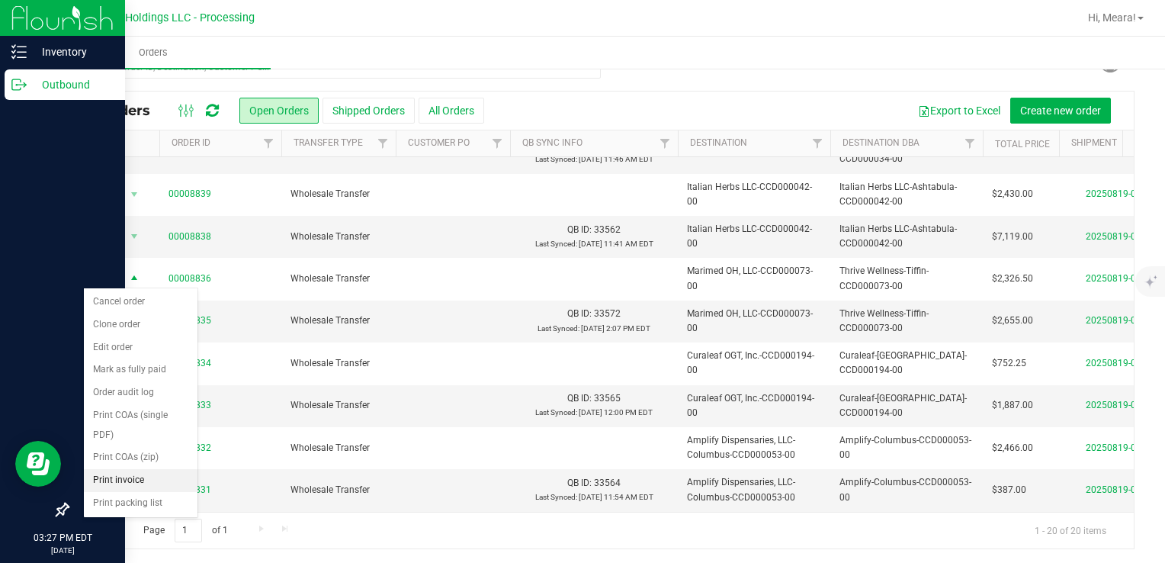
click at [131, 477] on li "Print invoice" at bounding box center [141, 480] width 114 height 23
